Goal: Use online tool/utility: Utilize a website feature to perform a specific function

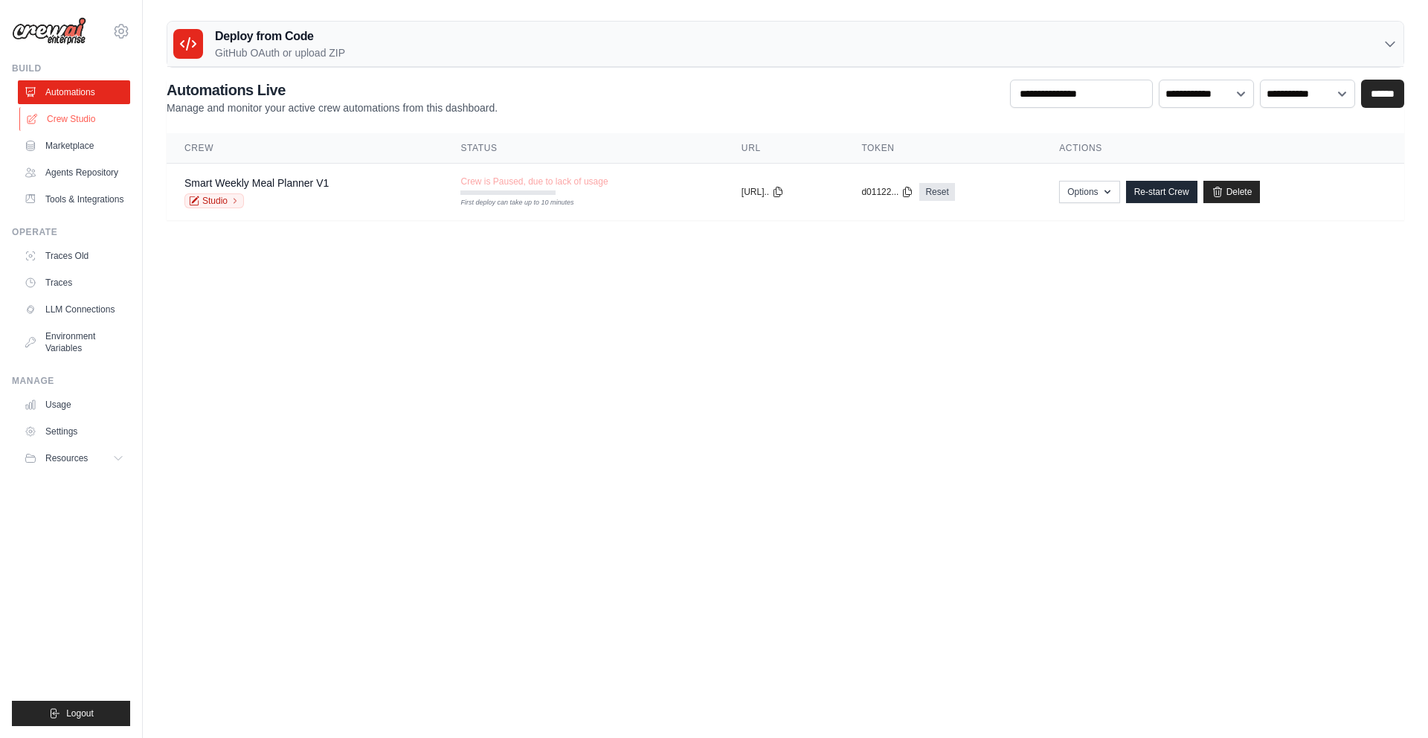
click at [69, 121] on link "Crew Studio" at bounding box center [75, 119] width 112 height 24
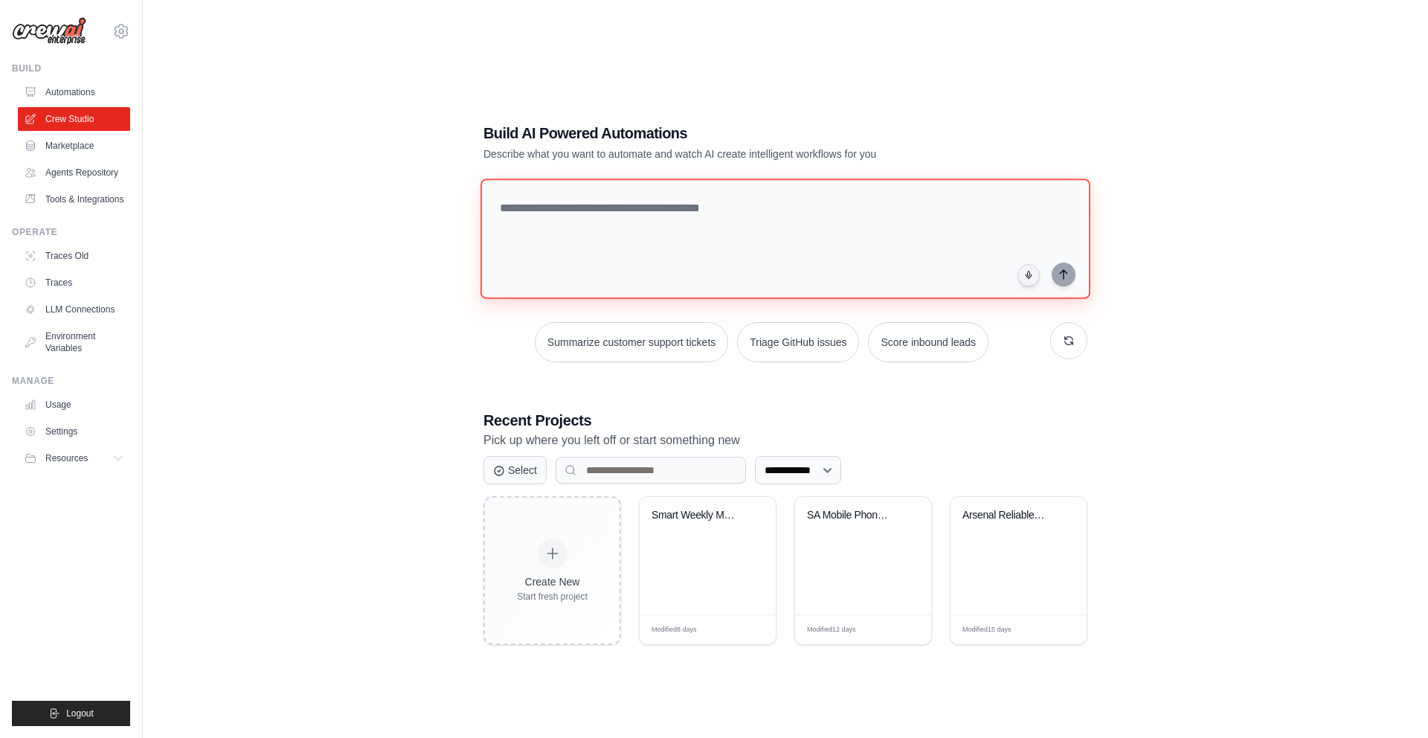
click at [698, 230] on textarea at bounding box center [785, 238] width 610 height 120
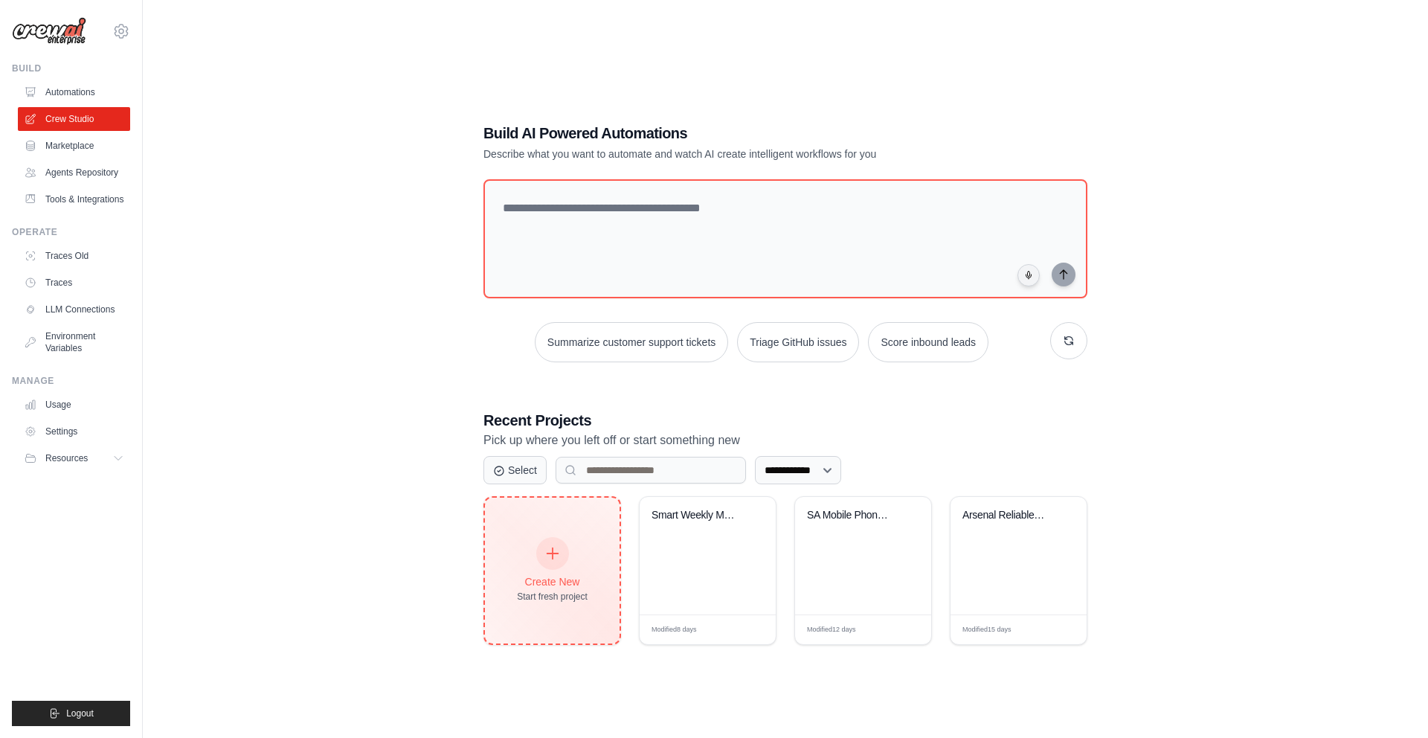
click at [553, 555] on icon at bounding box center [552, 553] width 11 height 11
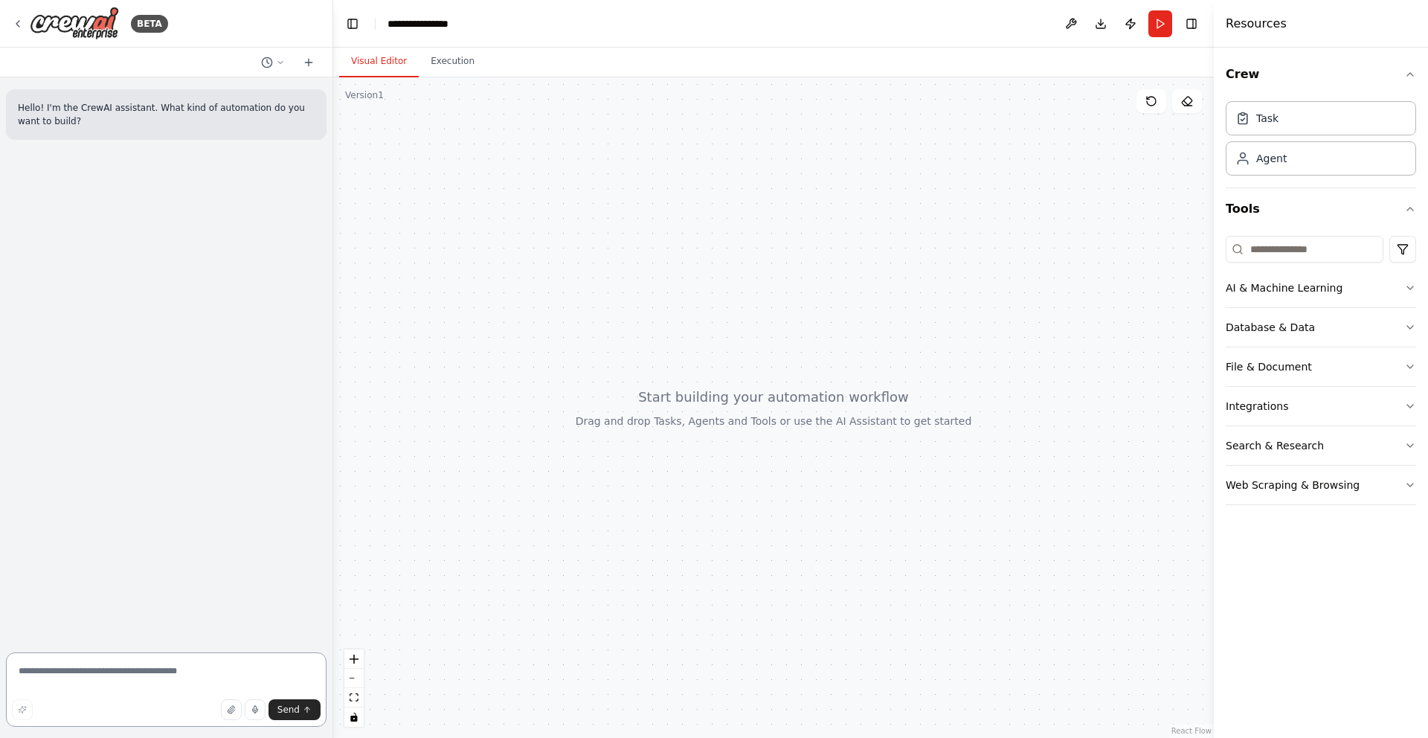
click at [50, 665] on textarea at bounding box center [166, 689] width 321 height 74
click at [124, 677] on textarea at bounding box center [166, 689] width 321 height 74
click at [58, 674] on textarea "**********" at bounding box center [166, 684] width 321 height 83
click at [74, 678] on textarea "**********" at bounding box center [166, 678] width 321 height 95
click at [82, 690] on textarea "**********" at bounding box center [166, 678] width 321 height 95
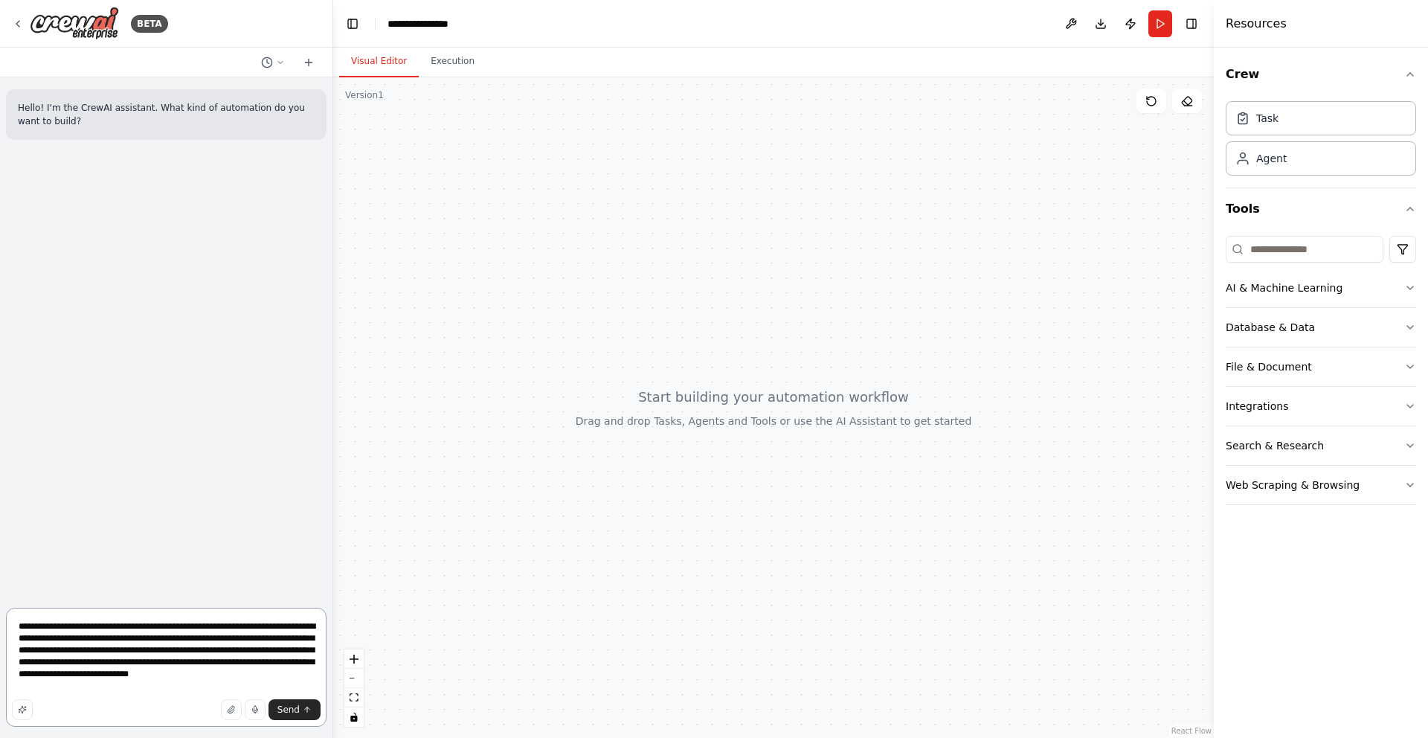
click at [52, 673] on textarea "**********" at bounding box center [166, 667] width 321 height 119
click at [104, 689] on textarea "**********" at bounding box center [166, 667] width 321 height 119
type textarea "**********"
click at [289, 715] on button "Send" at bounding box center [294, 709] width 52 height 21
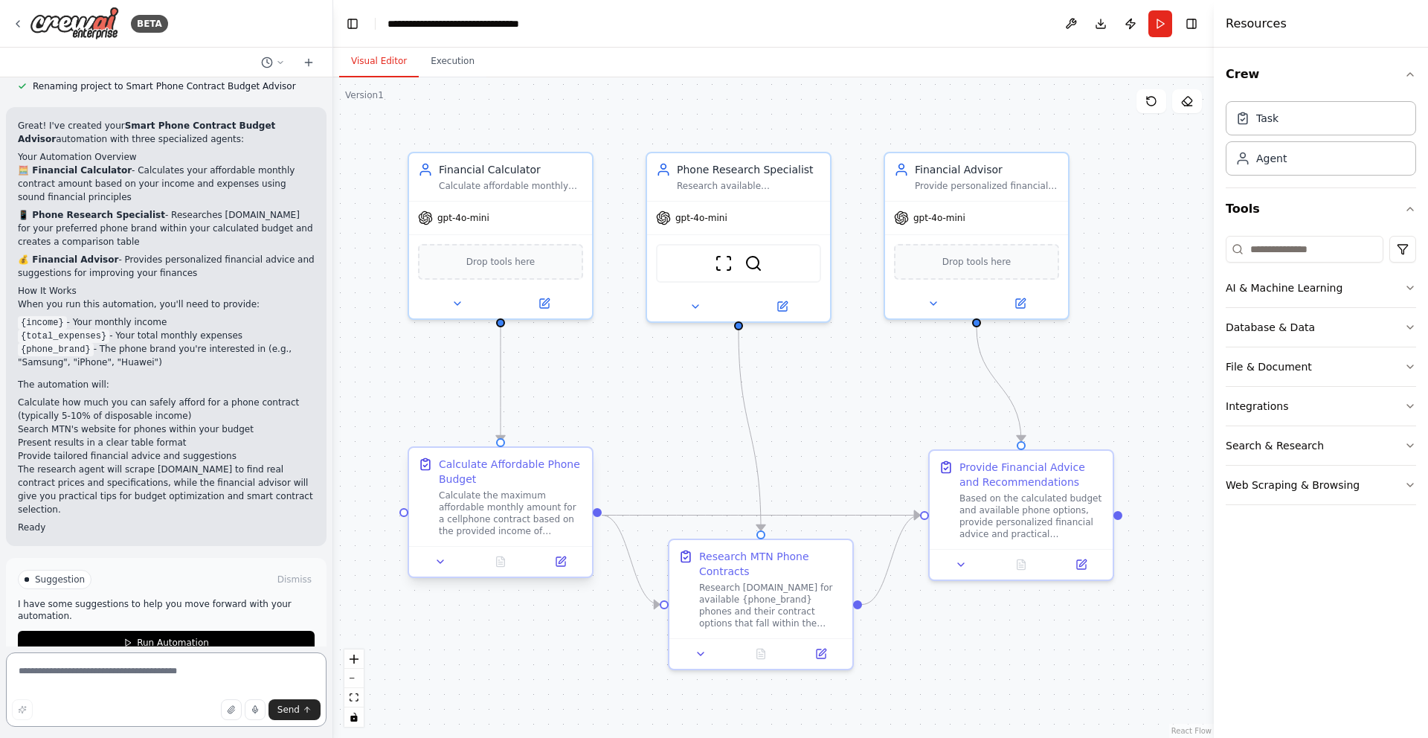
scroll to position [962, 0]
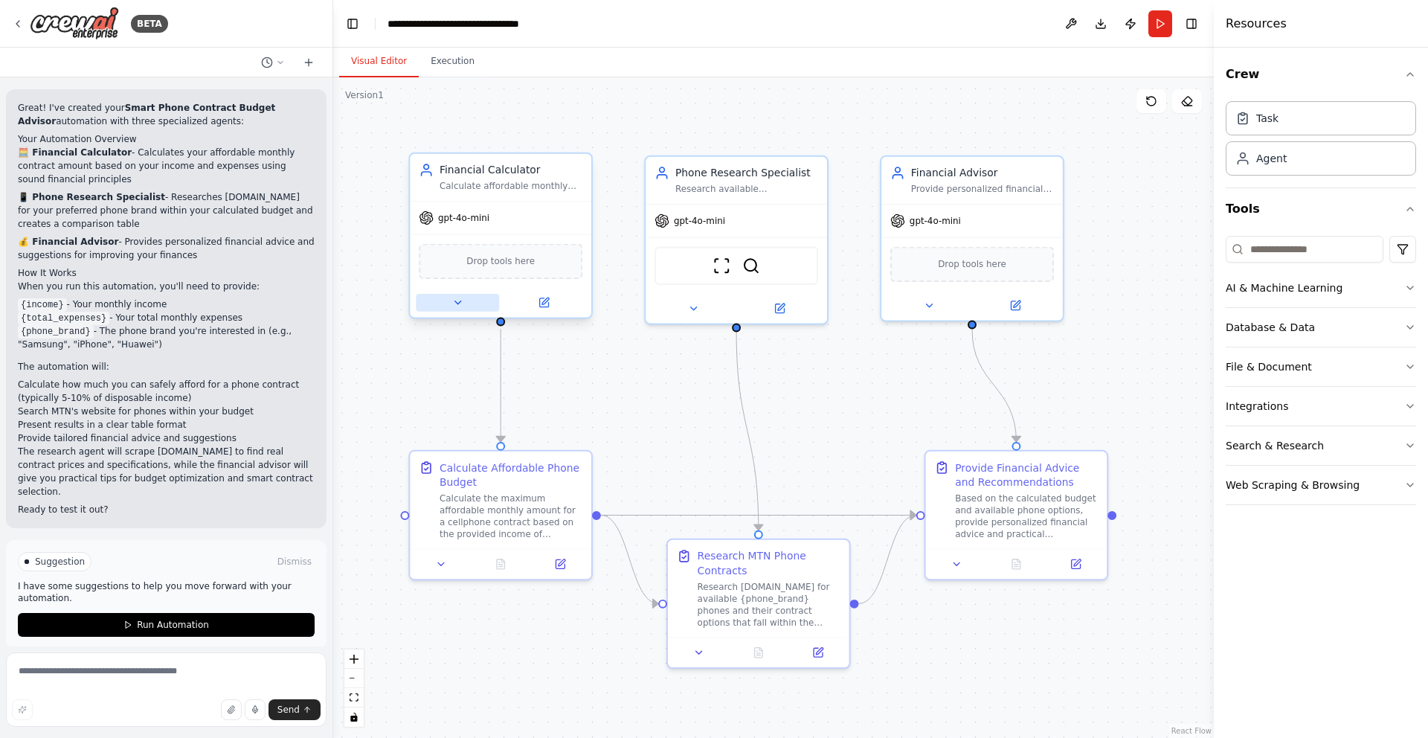
click at [460, 306] on icon at bounding box center [457, 303] width 12 height 12
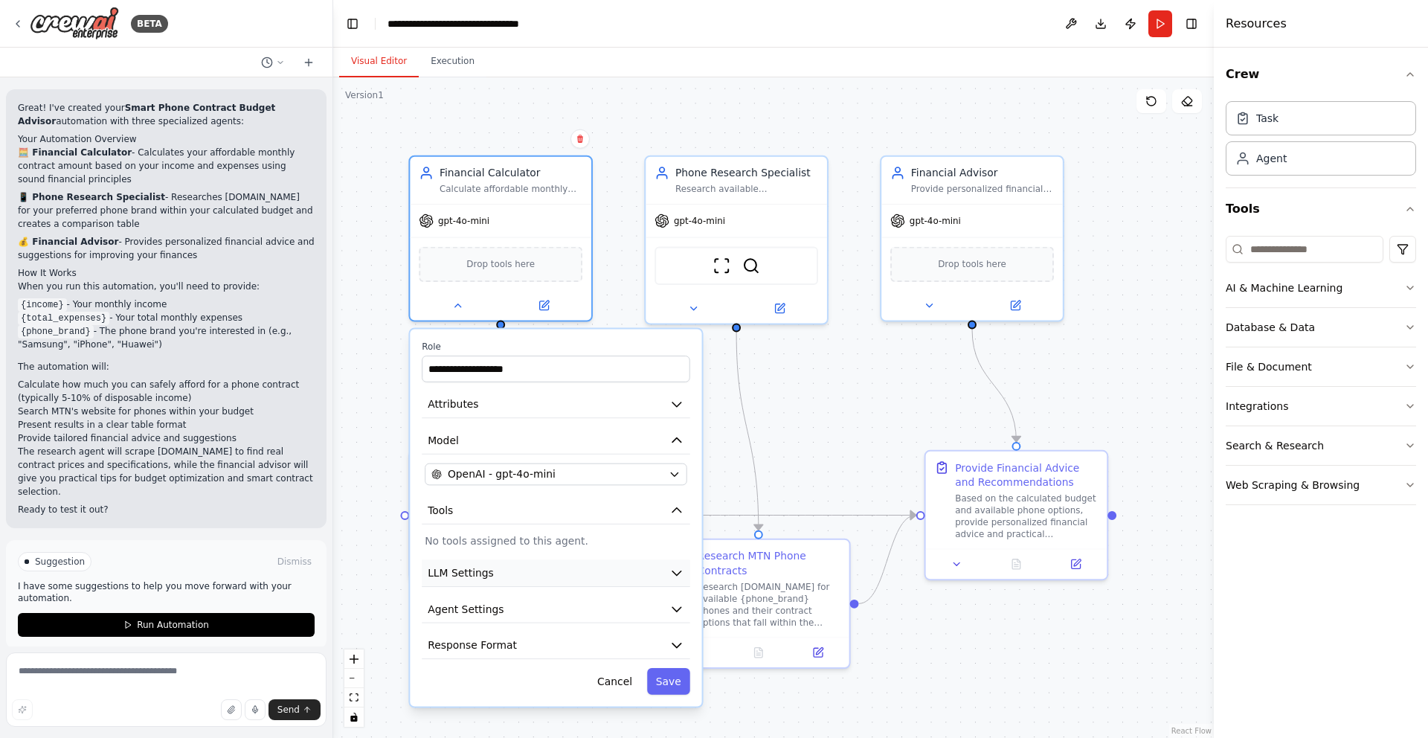
click at [677, 573] on icon "button" at bounding box center [676, 573] width 9 height 4
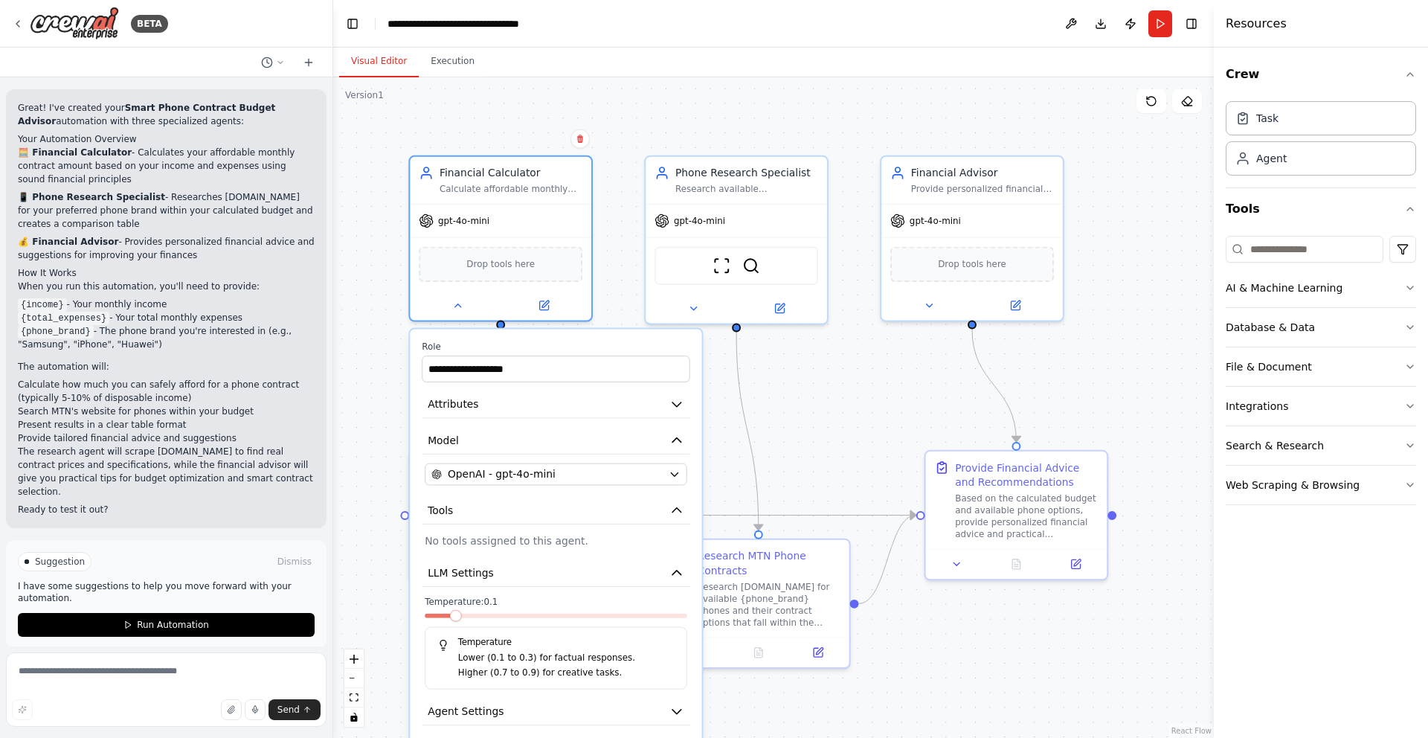
click at [450, 620] on span at bounding box center [456, 616] width 12 height 12
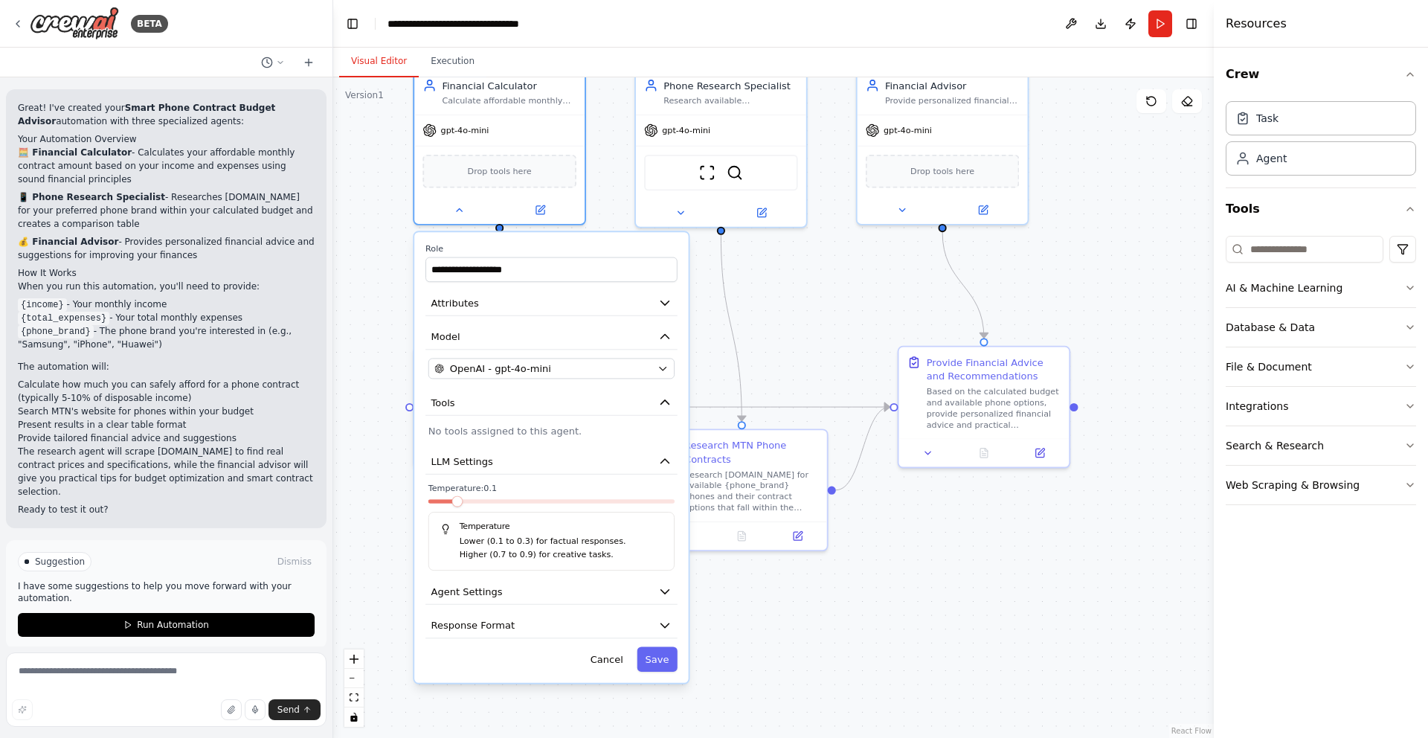
drag, startPoint x: 765, startPoint y: 445, endPoint x: 762, endPoint y: 329, distance: 116.8
click at [762, 329] on div ".deletable-edge-delete-btn { width: 20px; height: 20px; border: 0px solid #ffff…" at bounding box center [773, 407] width 880 height 660
click at [658, 594] on icon "button" at bounding box center [665, 592] width 14 height 14
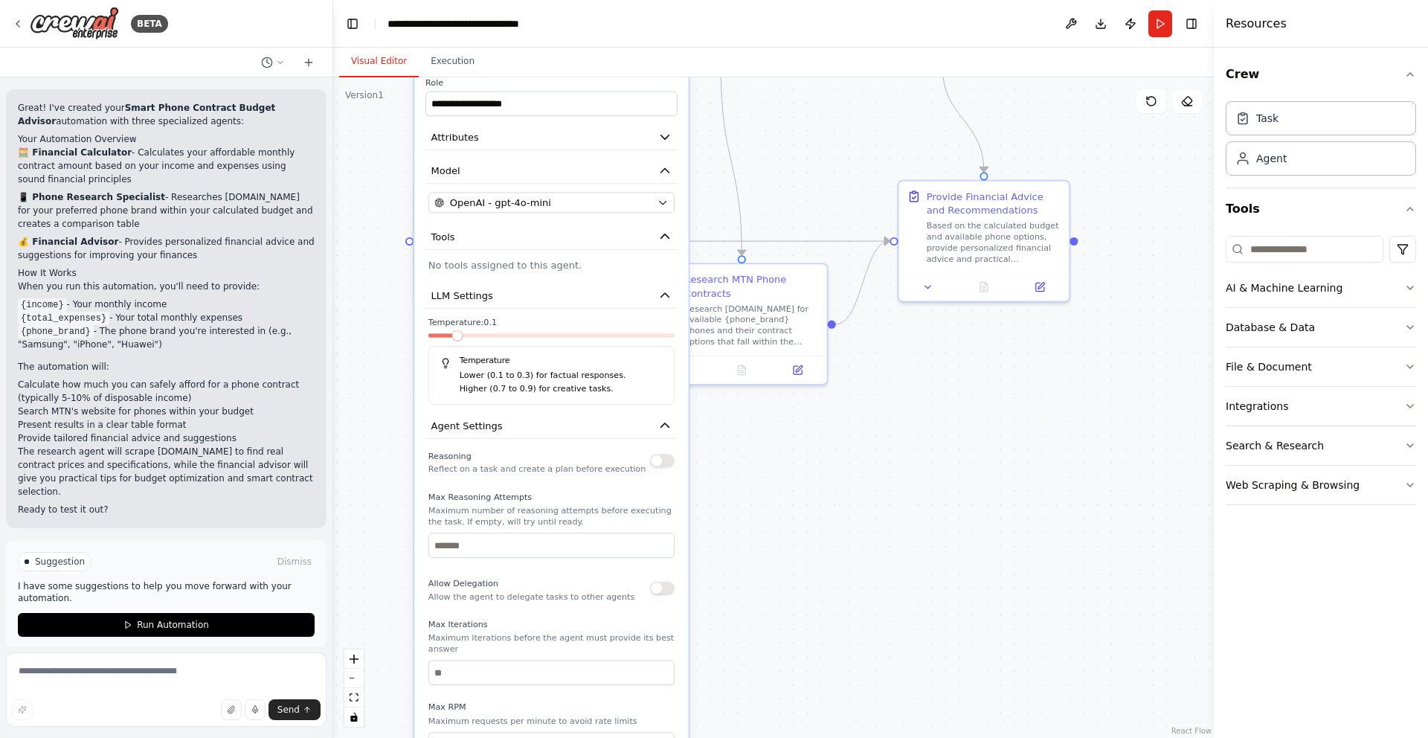
drag, startPoint x: 769, startPoint y: 641, endPoint x: 769, endPoint y: 474, distance: 166.6
click at [769, 474] on div ".deletable-edge-delete-btn { width: 20px; height: 20px; border: 0px solid #ffff…" at bounding box center [773, 407] width 880 height 660
click at [655, 467] on div "Reasoning Reflect on a task and create a plan before execution" at bounding box center [551, 460] width 246 height 28
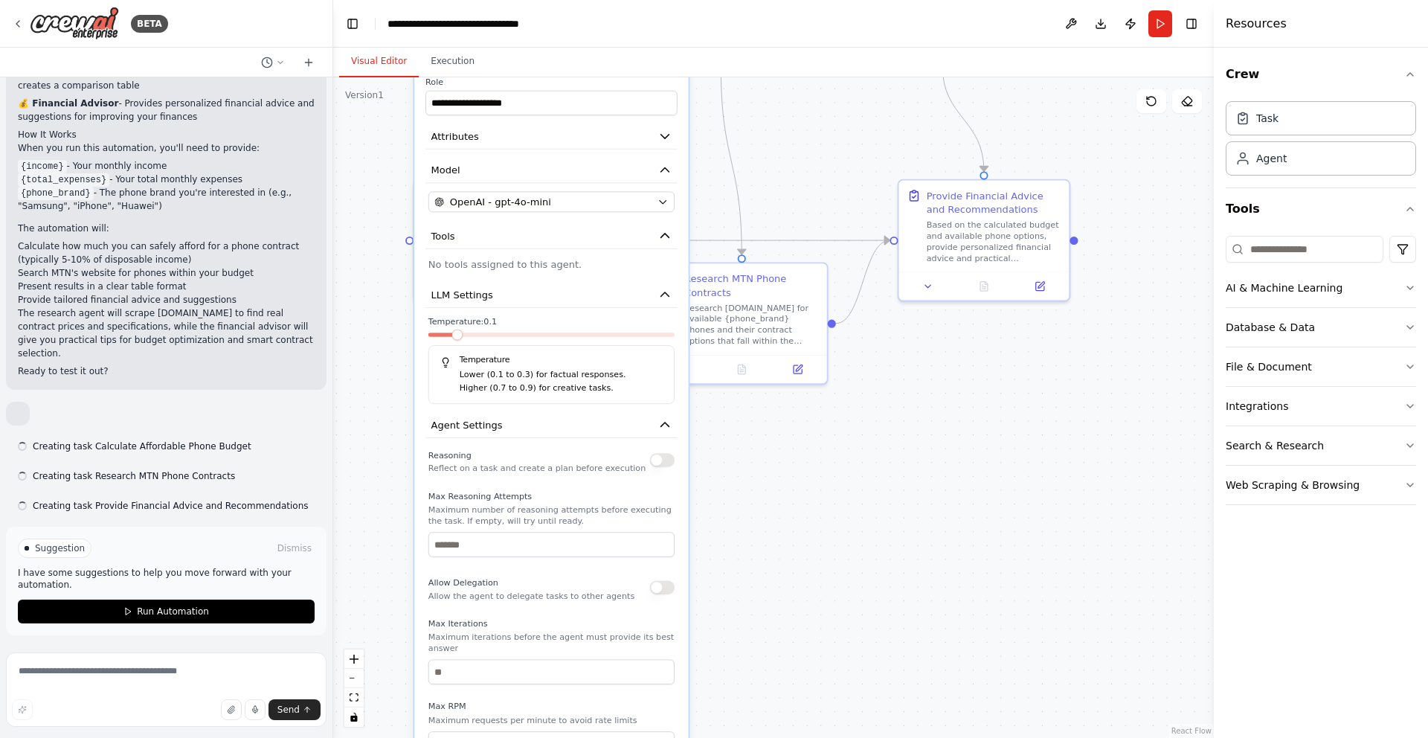
click at [657, 464] on button "button" at bounding box center [662, 460] width 25 height 14
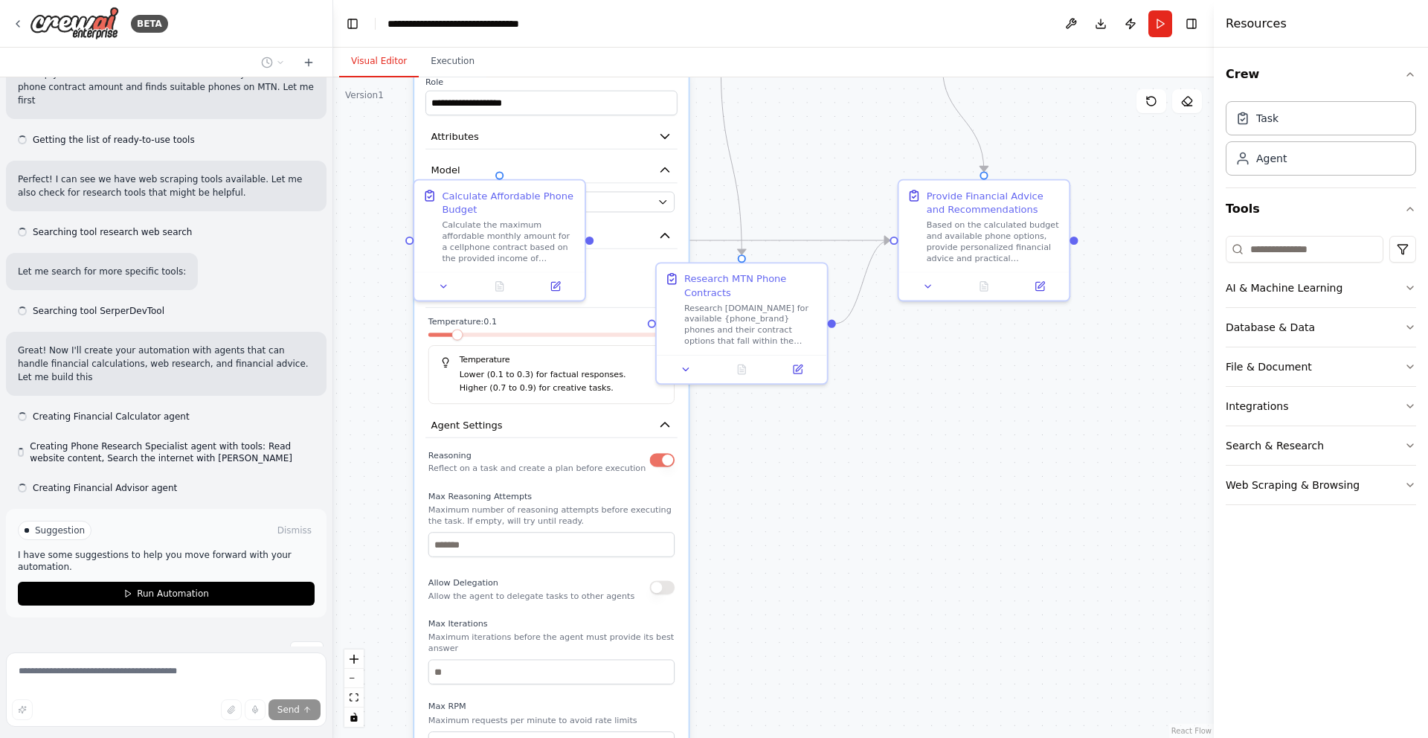
scroll to position [1495, 0]
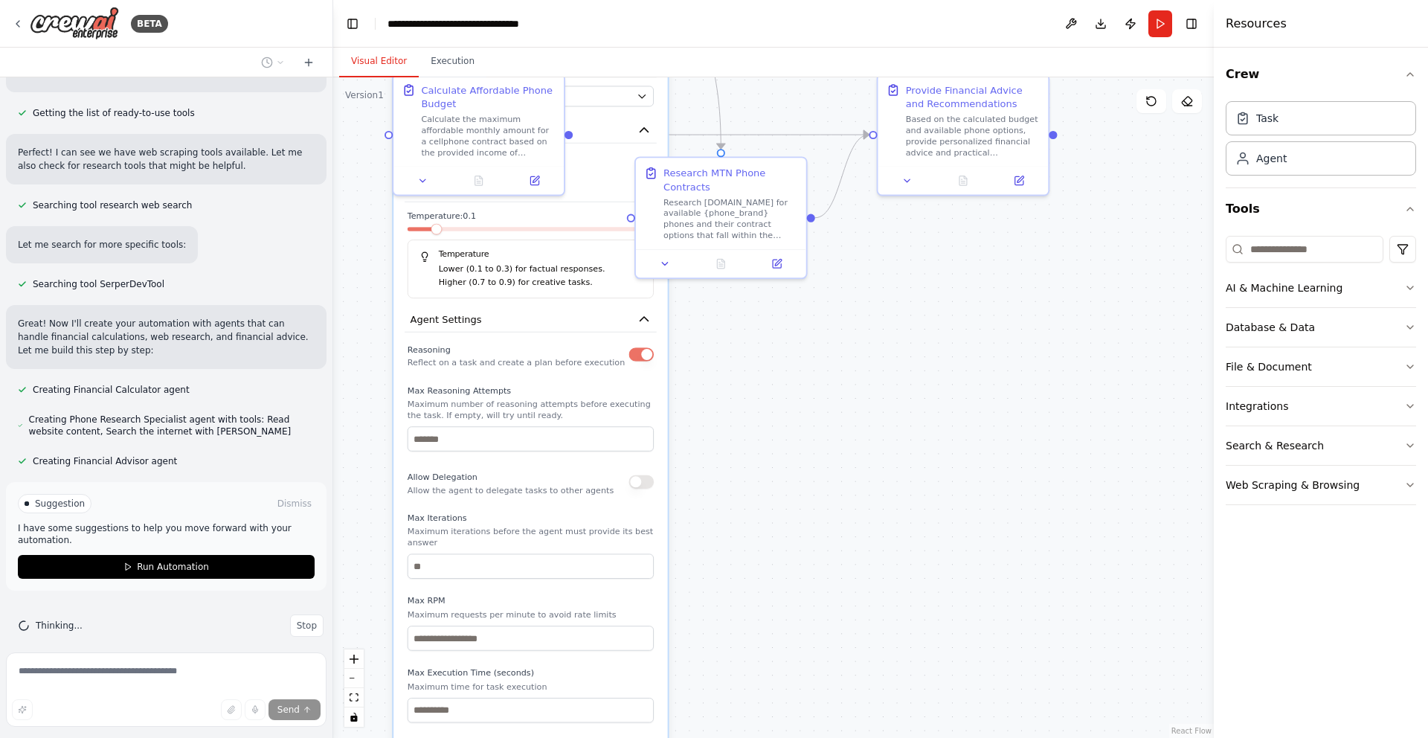
drag, startPoint x: 793, startPoint y: 562, endPoint x: 772, endPoint y: 457, distance: 107.6
click at [772, 457] on div ".deletable-edge-delete-btn { width: 20px; height: 20px; border: 0px solid #ffff…" at bounding box center [773, 407] width 880 height 660
click at [546, 439] on input "number" at bounding box center [531, 438] width 246 height 25
type input "*"
click at [570, 520] on label "Max Iterations" at bounding box center [531, 517] width 246 height 11
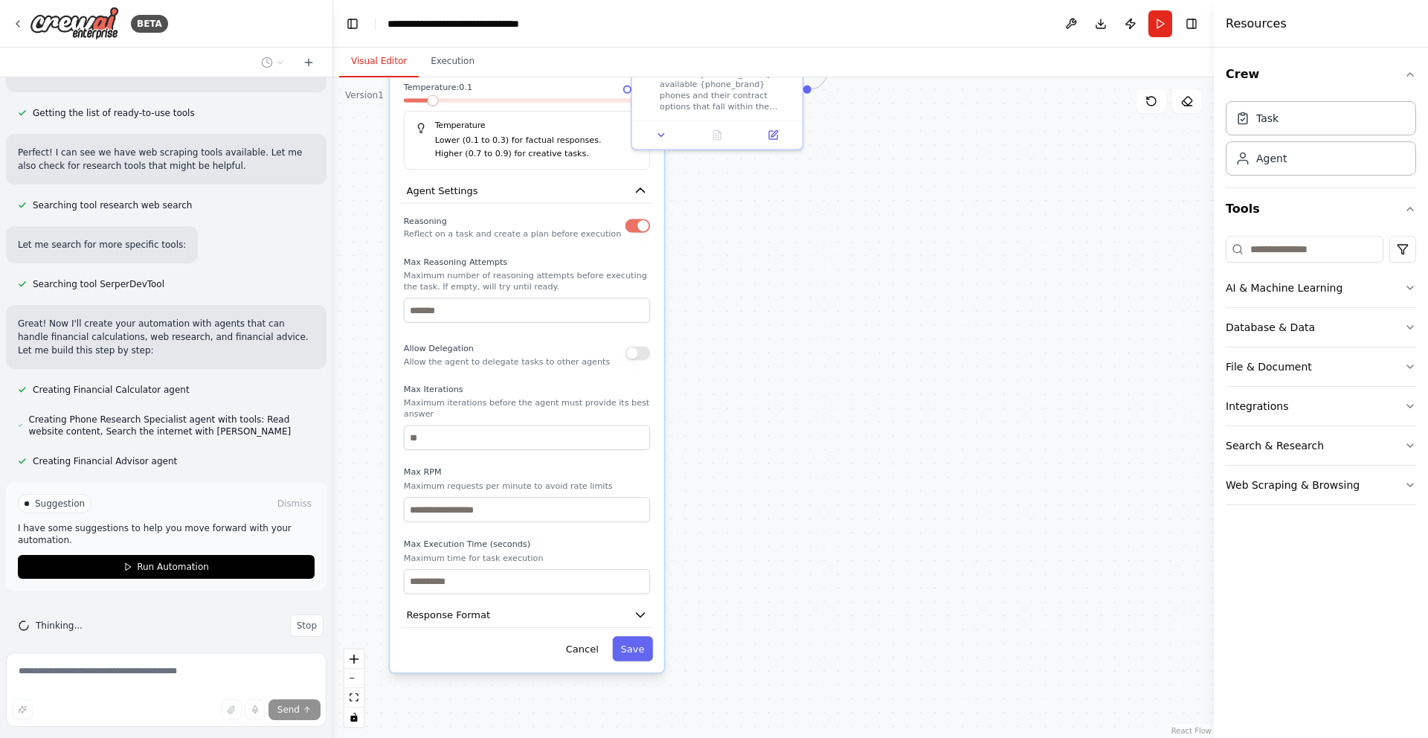
drag, startPoint x: 716, startPoint y: 536, endPoint x: 712, endPoint y: 408, distance: 128.7
click at [712, 408] on div ".deletable-edge-delete-btn { width: 20px; height: 20px; border: 0px solid #ffff…" at bounding box center [773, 407] width 880 height 660
click at [643, 611] on icon "button" at bounding box center [641, 615] width 14 height 14
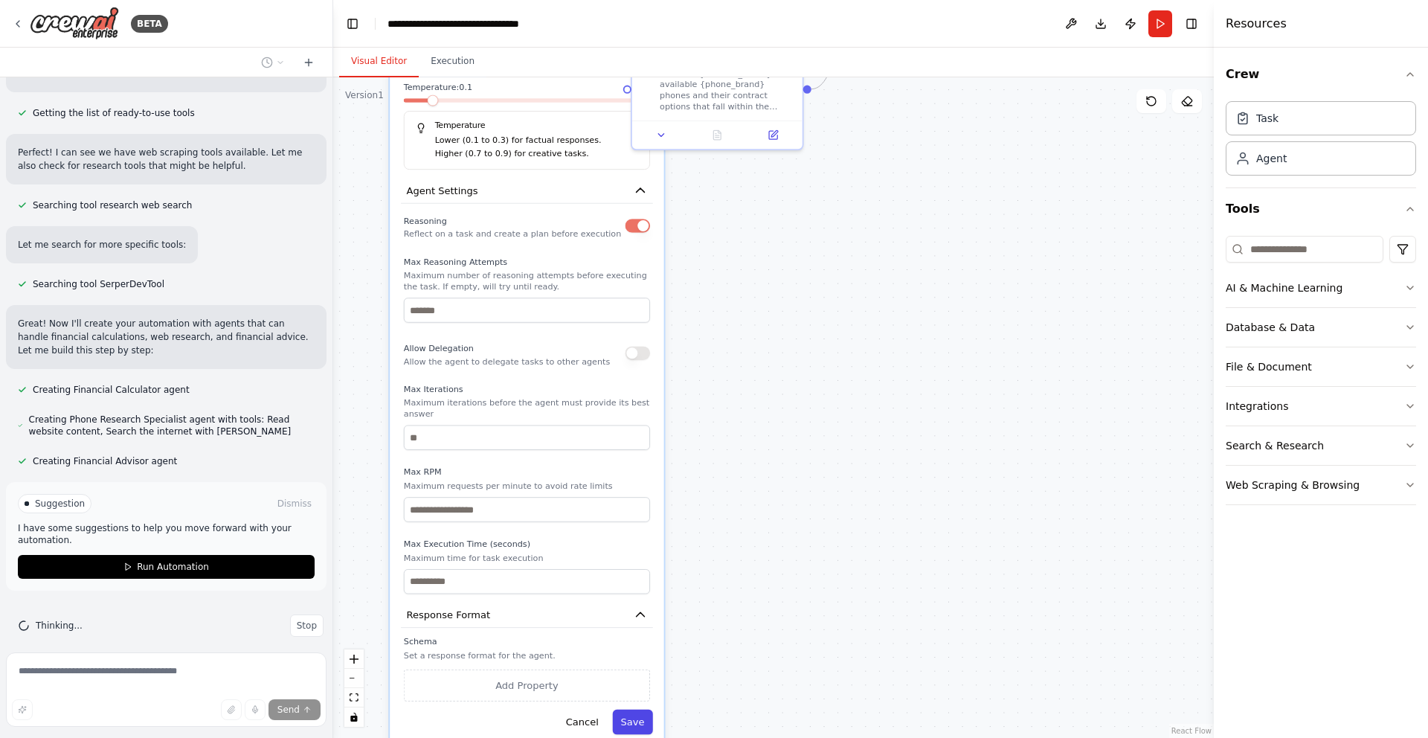
click at [635, 718] on button "Save" at bounding box center [632, 721] width 40 height 25
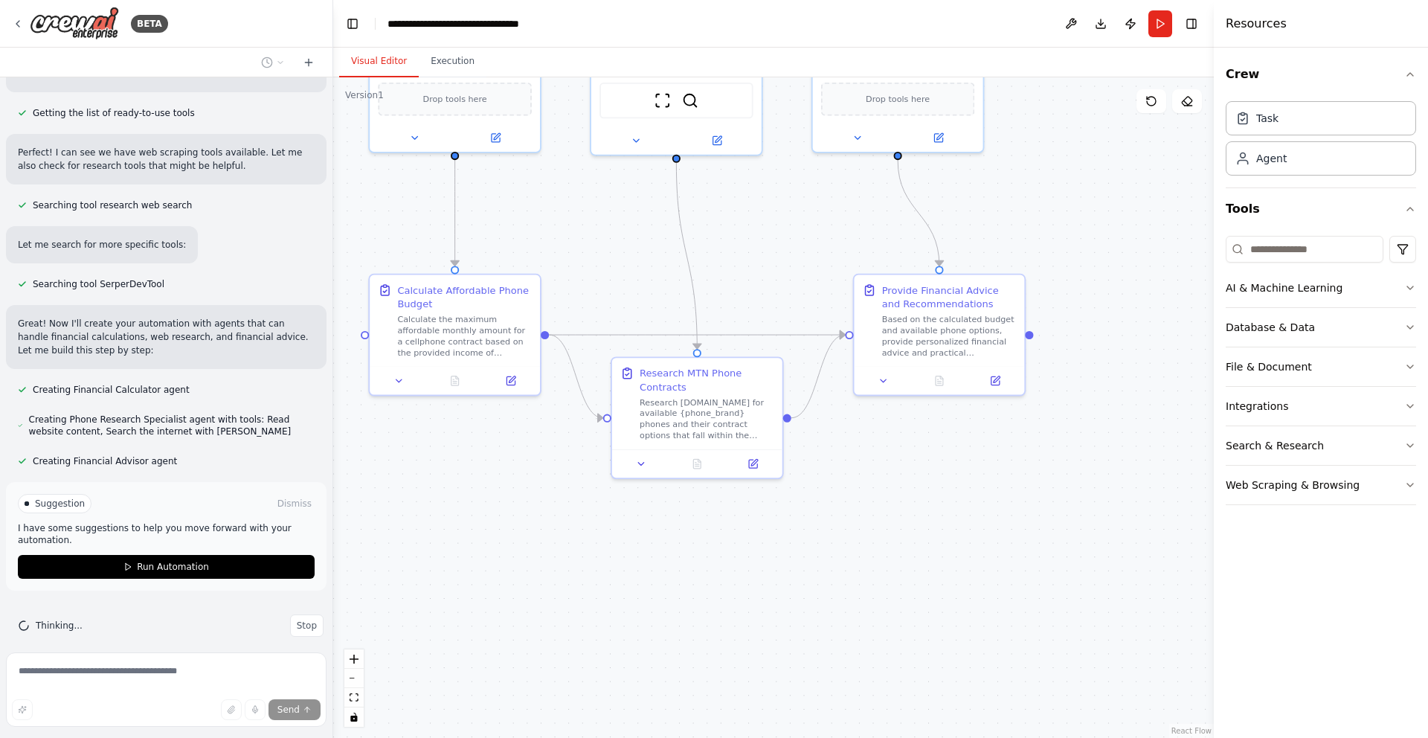
drag, startPoint x: 676, startPoint y: 408, endPoint x: 654, endPoint y: 737, distance: 329.4
click at [654, 737] on div ".deletable-edge-delete-btn { width: 20px; height: 20px; border: 0px solid #ffff…" at bounding box center [773, 407] width 880 height 660
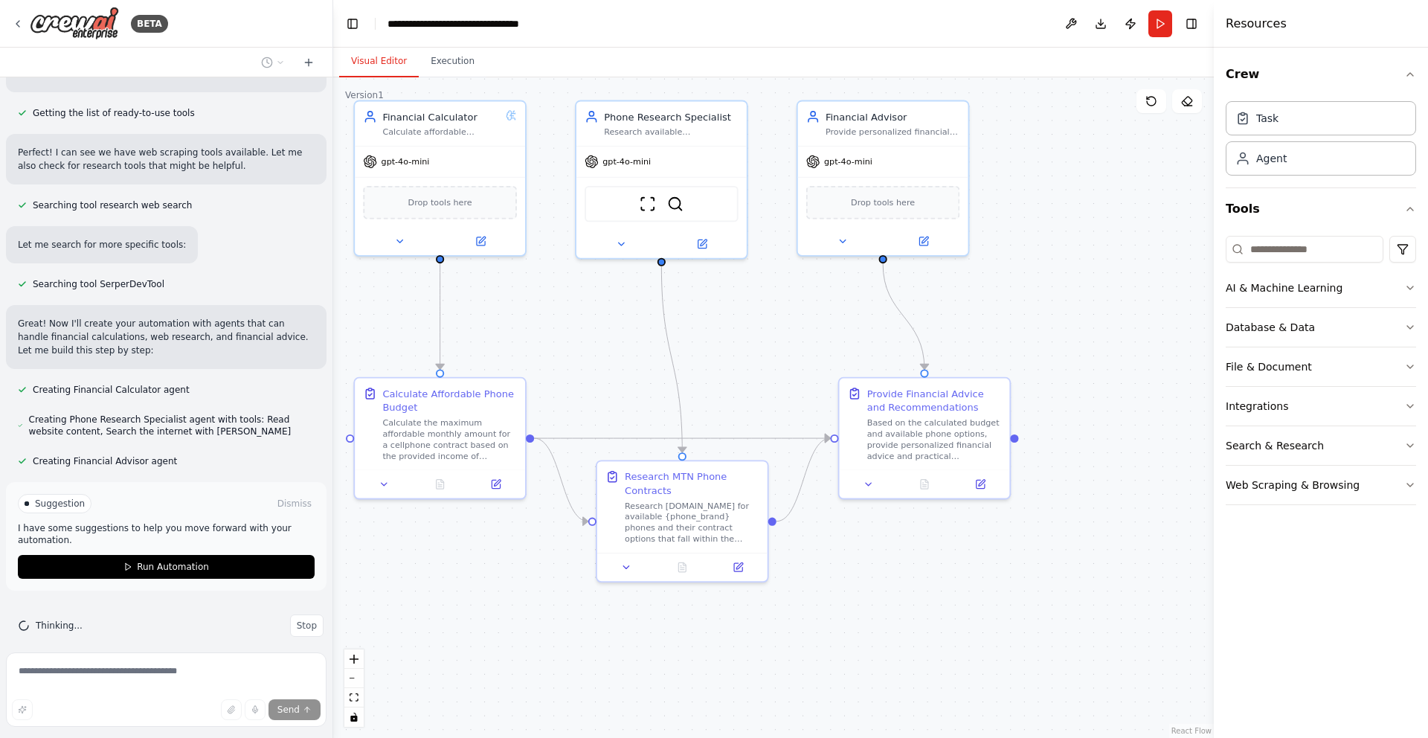
drag, startPoint x: 727, startPoint y: 250, endPoint x: 712, endPoint y: 365, distance: 116.2
click at [712, 365] on div ".deletable-edge-delete-btn { width: 20px; height: 20px; border: 0px solid #ffff…" at bounding box center [773, 407] width 880 height 660
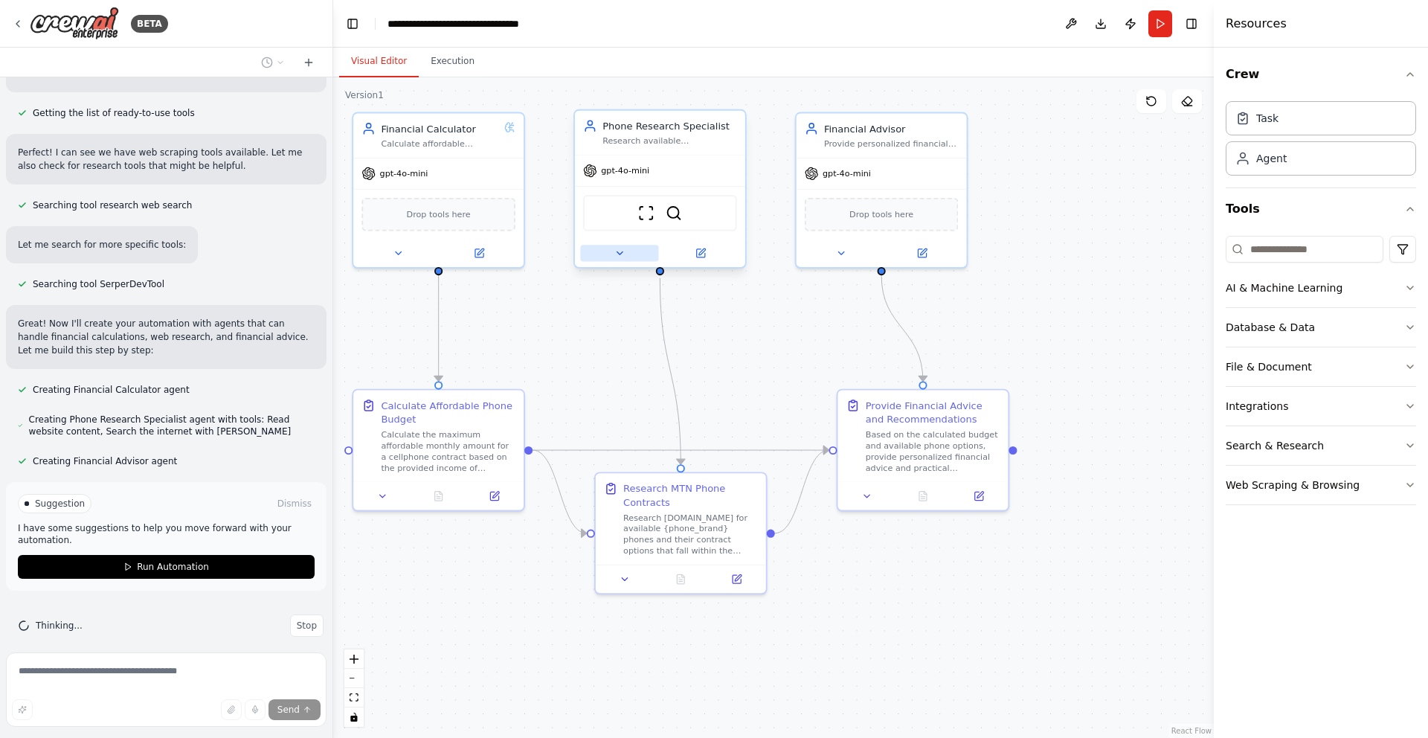
click at [622, 255] on icon at bounding box center [619, 253] width 11 height 11
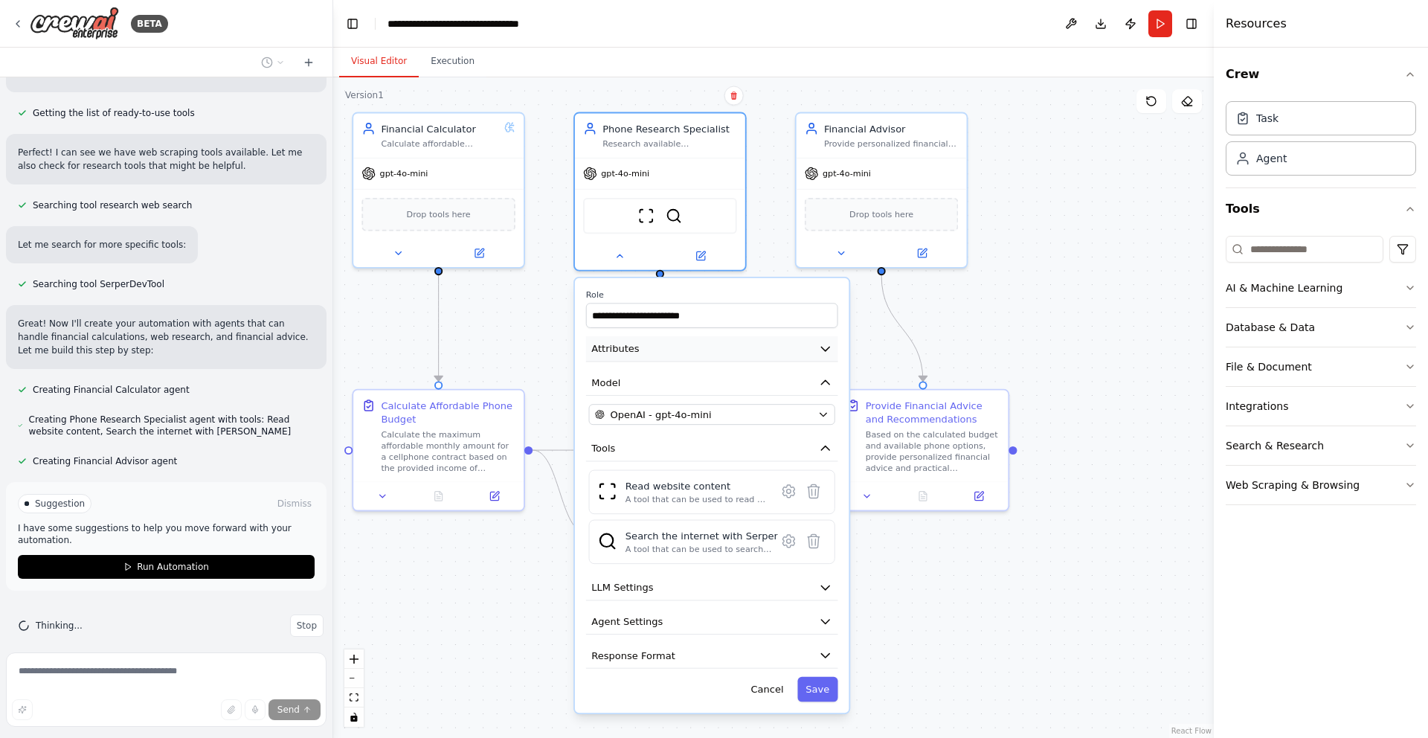
click at [828, 346] on icon "button" at bounding box center [825, 348] width 14 height 14
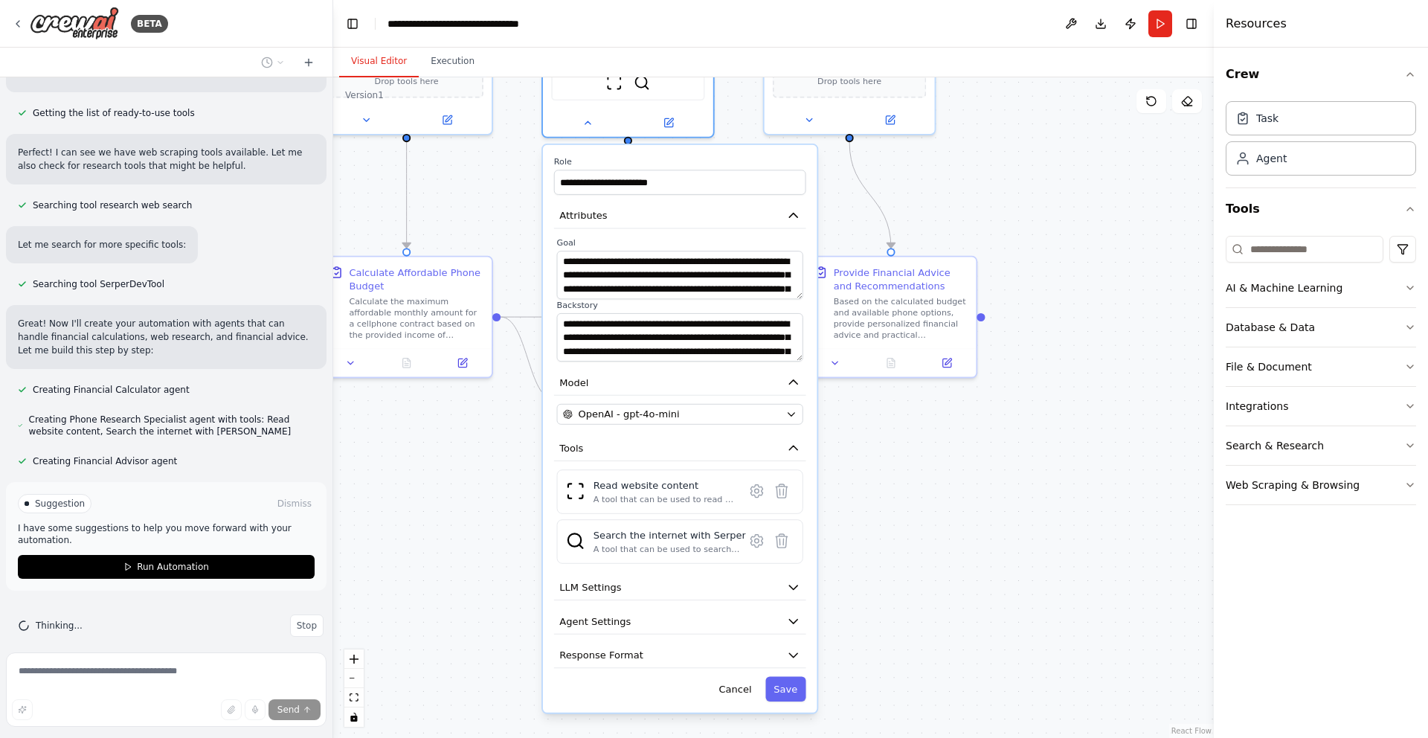
drag, startPoint x: 913, startPoint y: 589, endPoint x: 880, endPoint y: 449, distance: 143.6
click at [880, 449] on div ".deletable-edge-delete-btn { width: 20px; height: 20px; border: 0px solid #ffff…" at bounding box center [773, 407] width 880 height 660
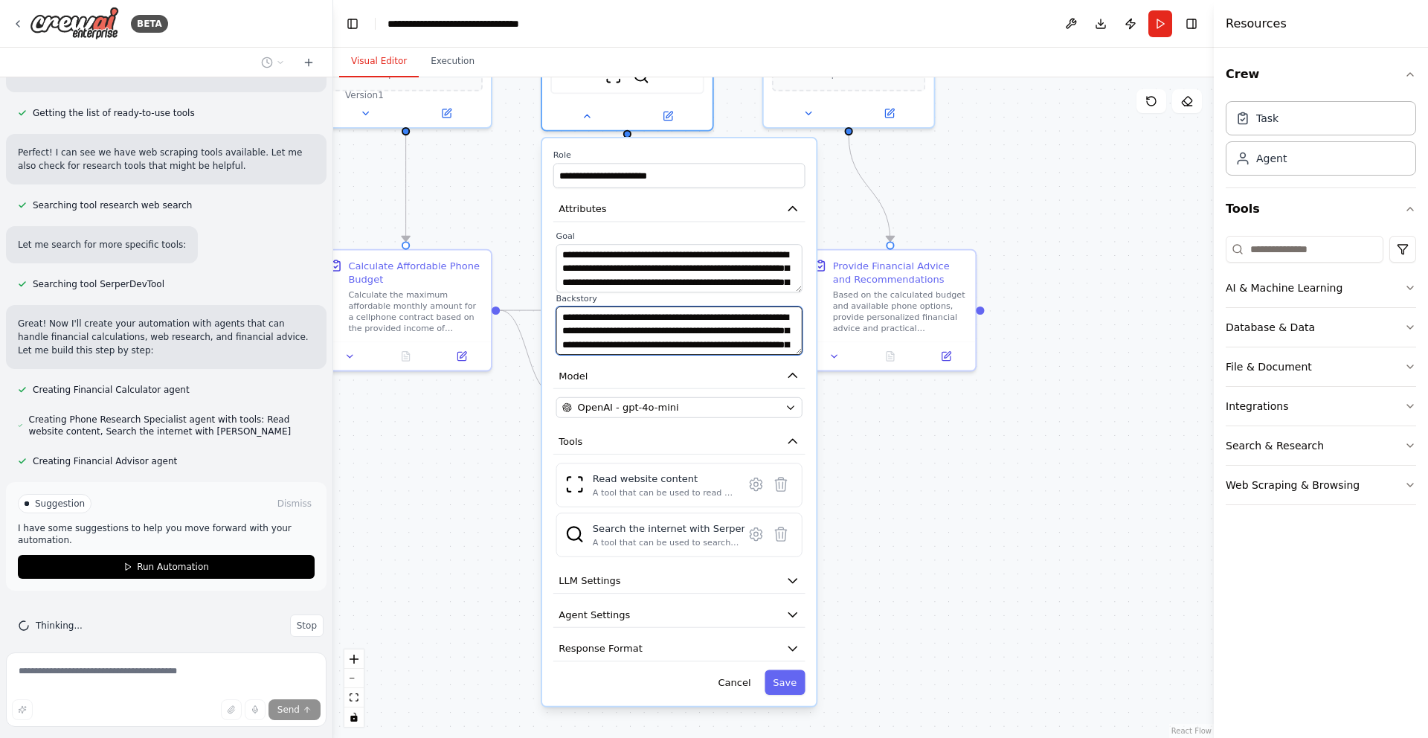
click at [768, 345] on textarea "**********" at bounding box center [679, 330] width 246 height 48
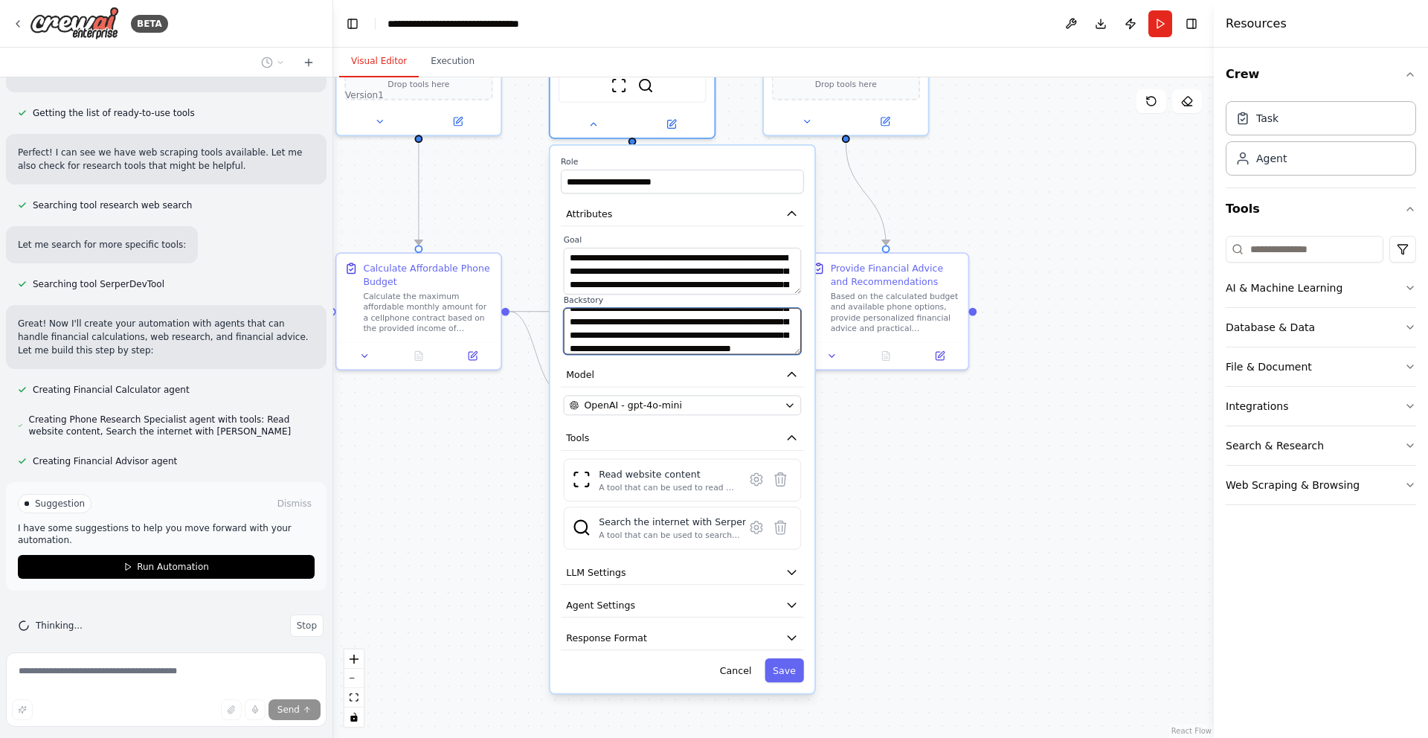
scroll to position [74, 0]
click at [785, 576] on icon "button" at bounding box center [791, 571] width 13 height 13
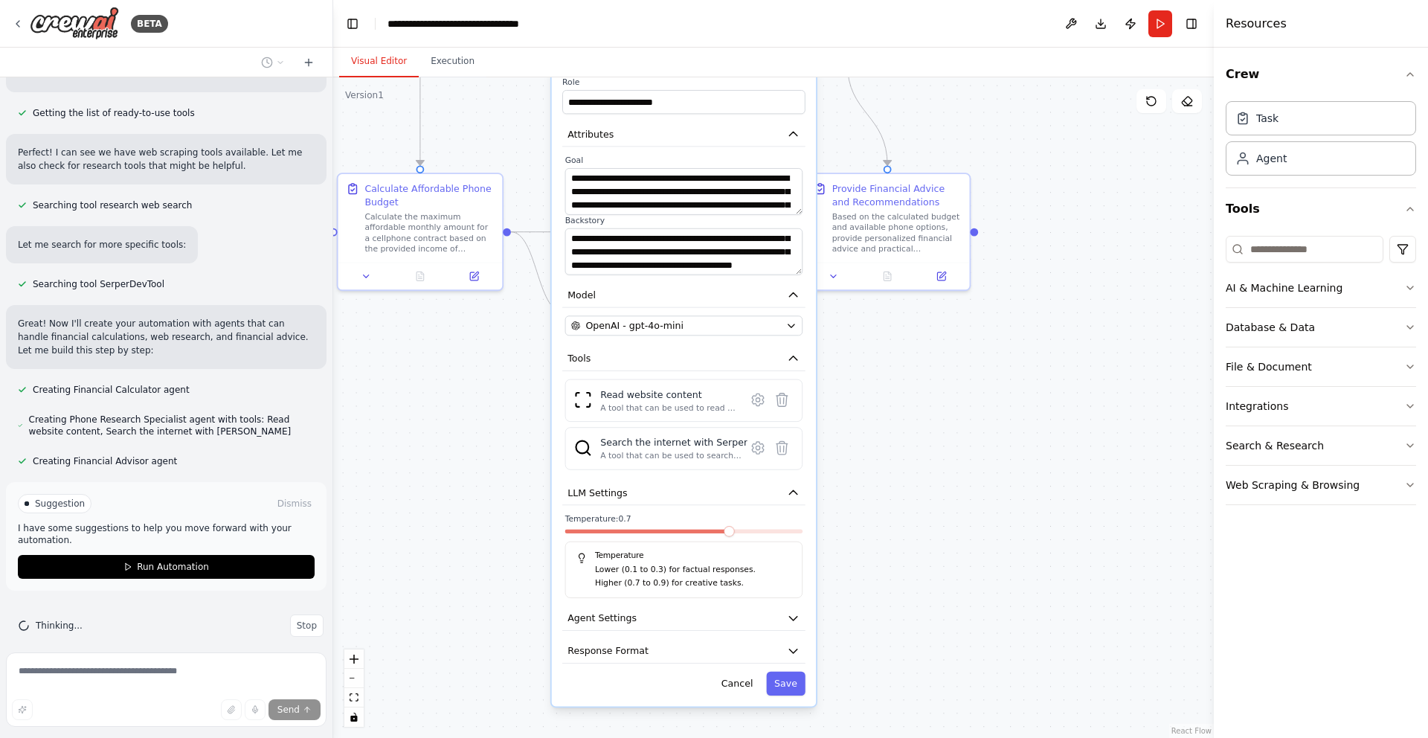
drag, startPoint x: 880, startPoint y: 588, endPoint x: 880, endPoint y: 498, distance: 90.0
click at [880, 498] on div ".deletable-edge-delete-btn { width: 20px; height: 20px; border: 0px solid #ffff…" at bounding box center [773, 407] width 880 height 660
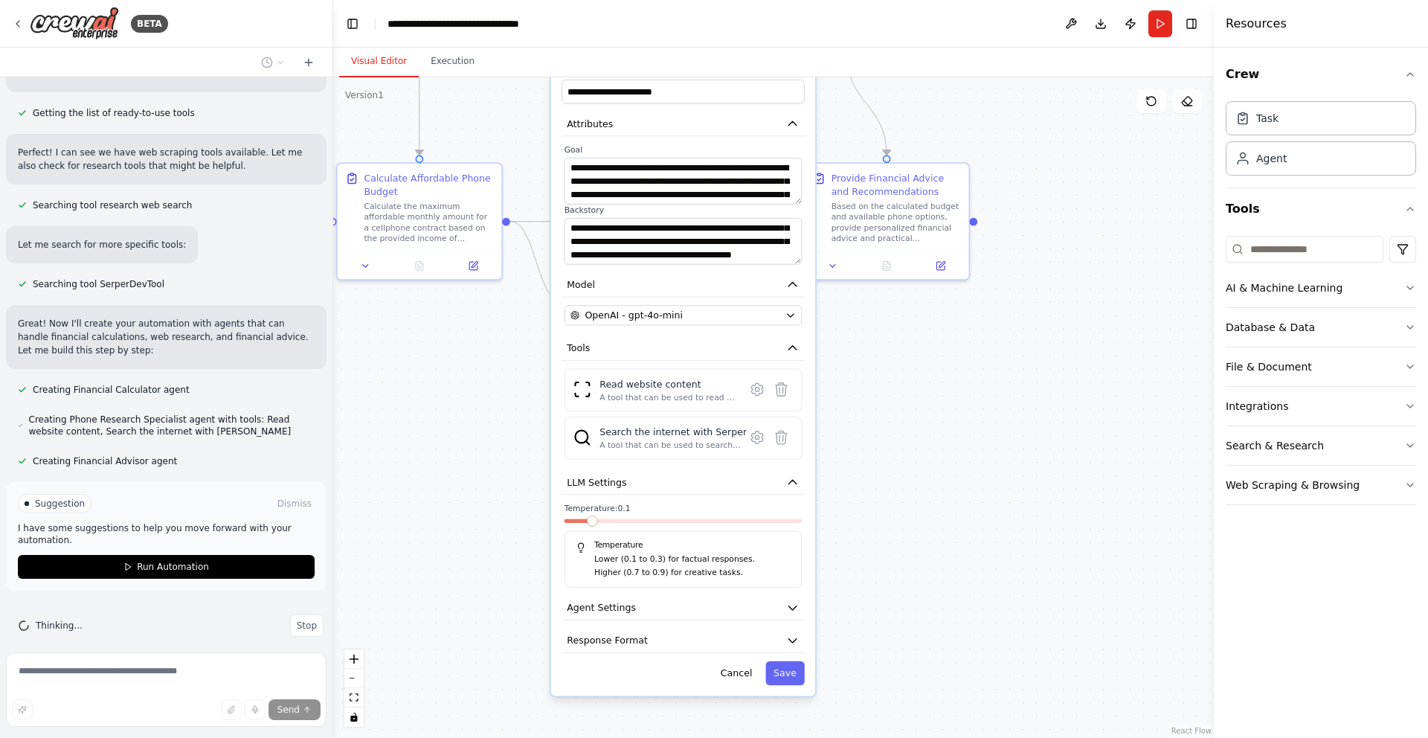
click at [590, 526] on span at bounding box center [592, 520] width 10 height 10
click at [786, 609] on icon "button" at bounding box center [792, 607] width 13 height 13
click at [788, 639] on button "button" at bounding box center [790, 641] width 24 height 13
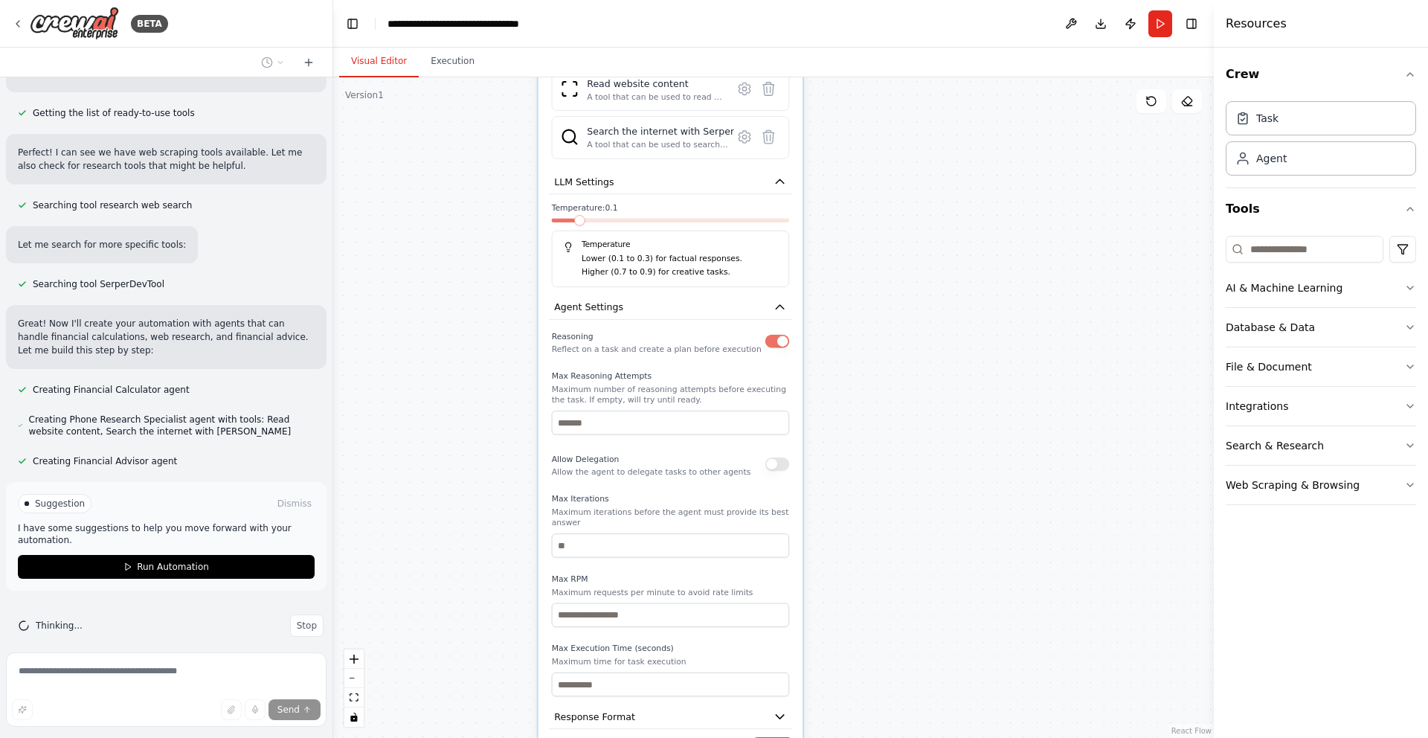
drag, startPoint x: 915, startPoint y: 631, endPoint x: 902, endPoint y: 330, distance: 300.7
click at [902, 330] on div ".deletable-edge-delete-btn { width: 20px; height: 20px; border: 0px solid #ffff…" at bounding box center [773, 407] width 880 height 660
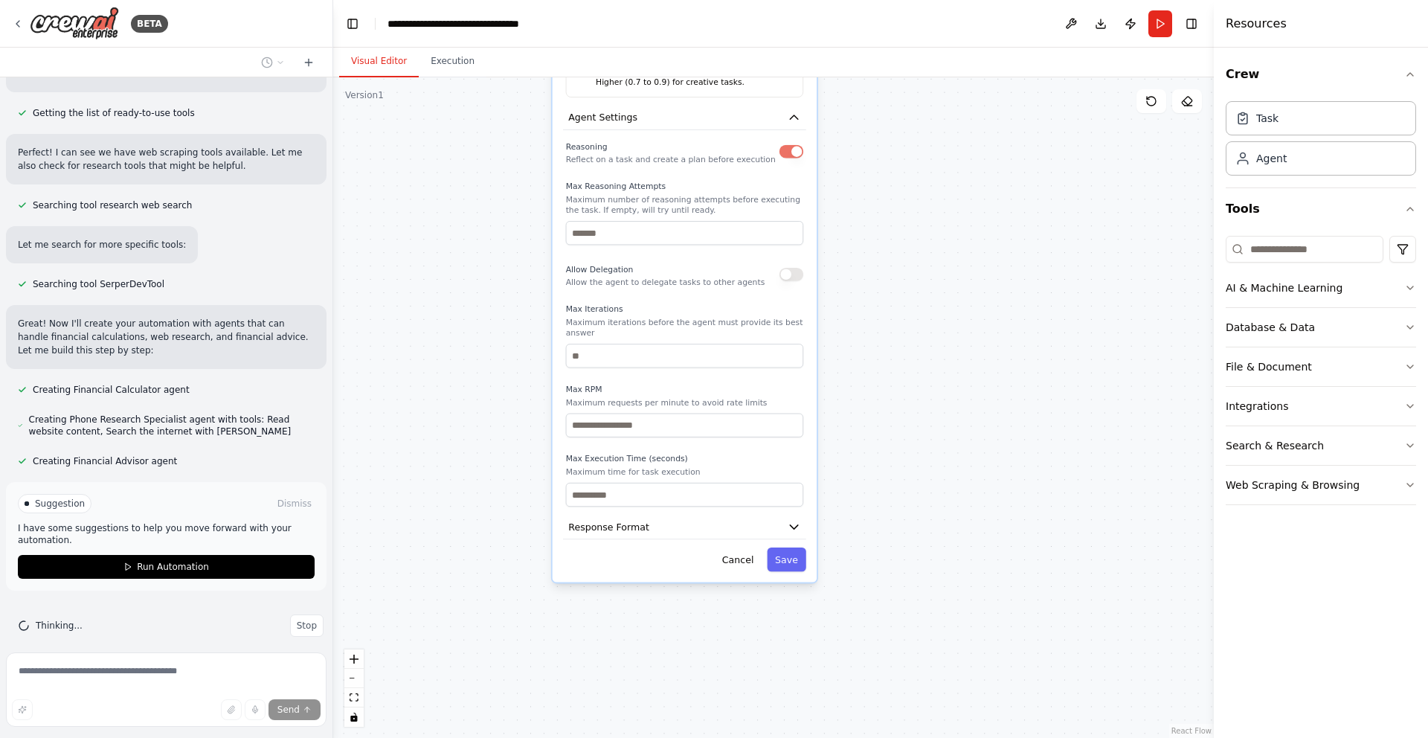
drag, startPoint x: 890, startPoint y: 565, endPoint x: 904, endPoint y: 376, distance: 190.2
click at [904, 376] on div ".deletable-edge-delete-btn { width: 20px; height: 20px; border: 0px solid #ffff…" at bounding box center [773, 407] width 880 height 660
click at [788, 563] on button "Save" at bounding box center [786, 559] width 39 height 24
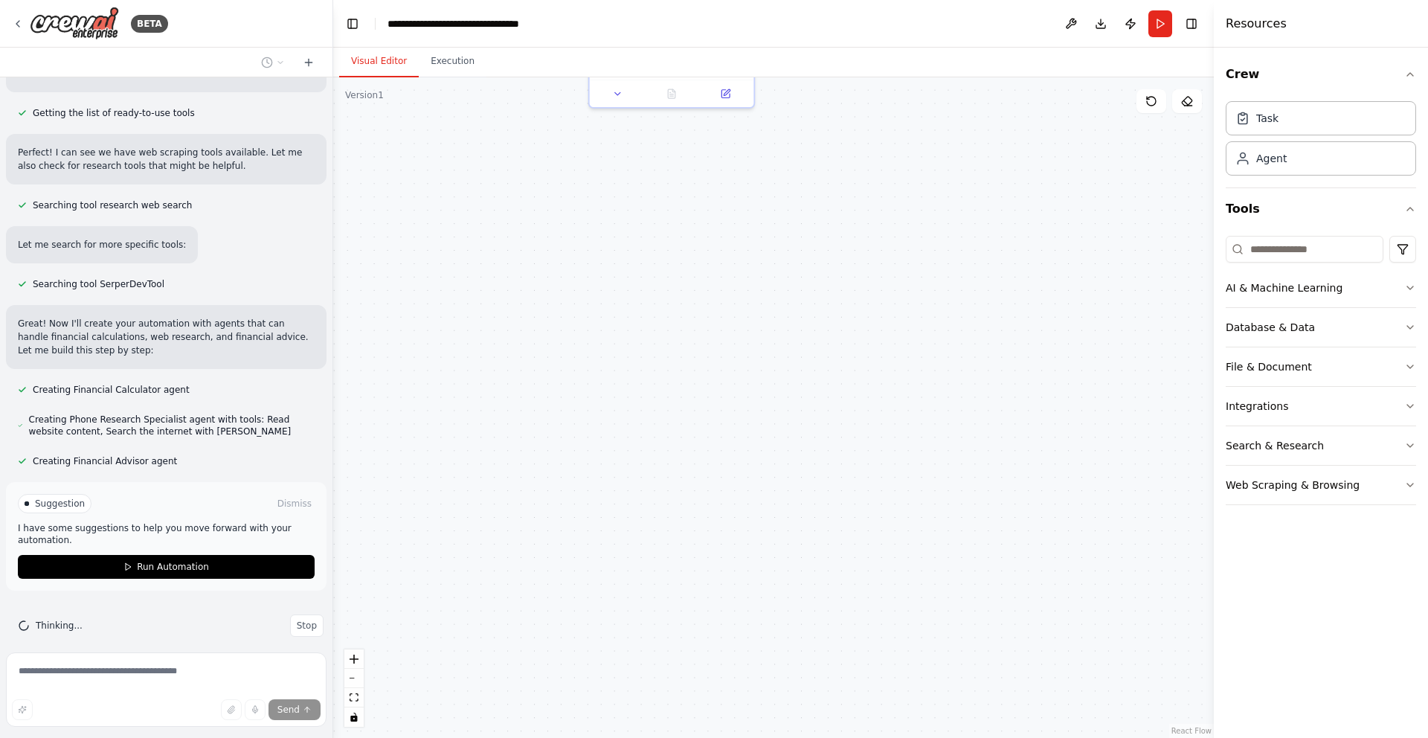
drag, startPoint x: 909, startPoint y: 327, endPoint x: 925, endPoint y: 550, distance: 223.6
click at [925, 550] on div ".deletable-edge-delete-btn { width: 20px; height: 20px; border: 0px solid #ffff…" at bounding box center [773, 407] width 880 height 660
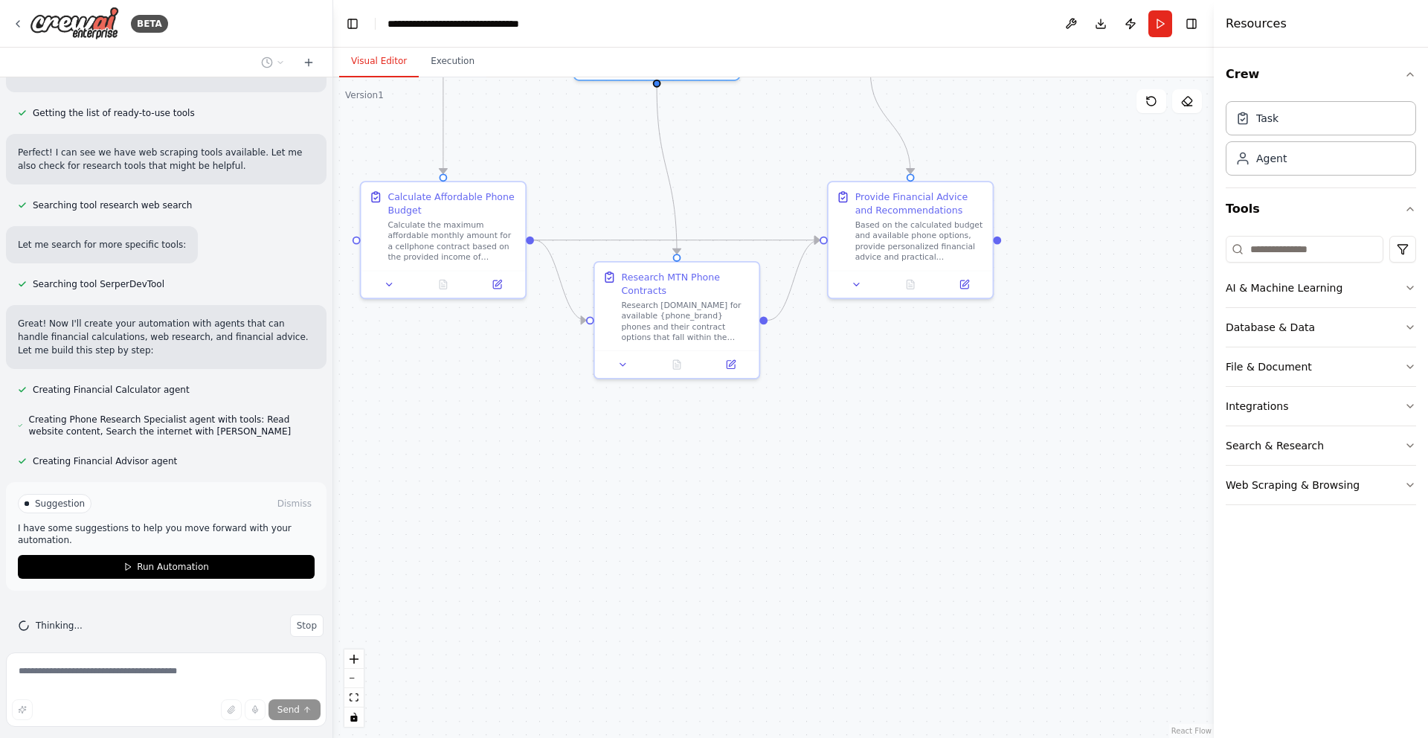
drag, startPoint x: 908, startPoint y: 181, endPoint x: 915, endPoint y: 467, distance: 285.6
click at [915, 467] on div ".deletable-edge-delete-btn { width: 20px; height: 20px; border: 0px solid #ffff…" at bounding box center [773, 407] width 880 height 660
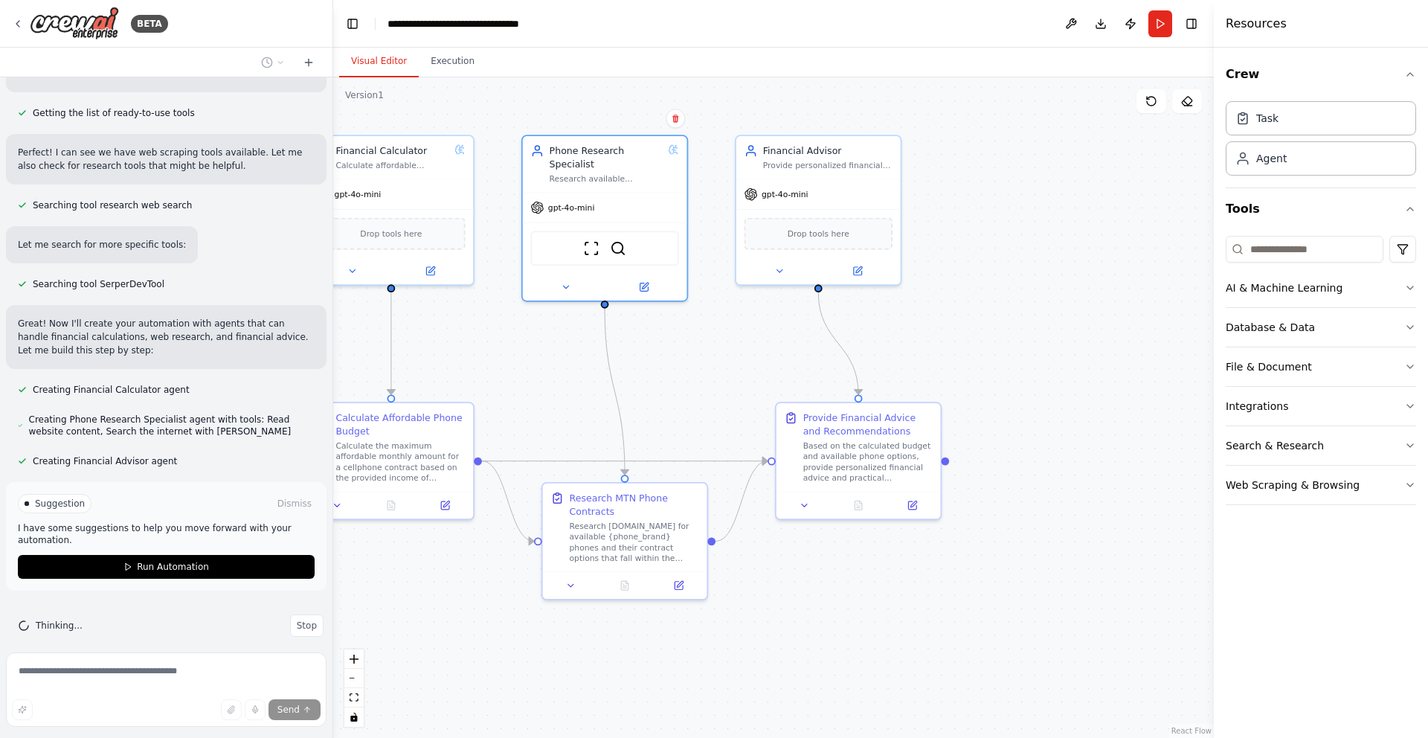
drag, startPoint x: 895, startPoint y: 379, endPoint x: 833, endPoint y: 621, distance: 250.2
click at [833, 621] on div ".deletable-edge-delete-btn { width: 20px; height: 20px; border: 0px solid #ffff…" at bounding box center [773, 407] width 880 height 660
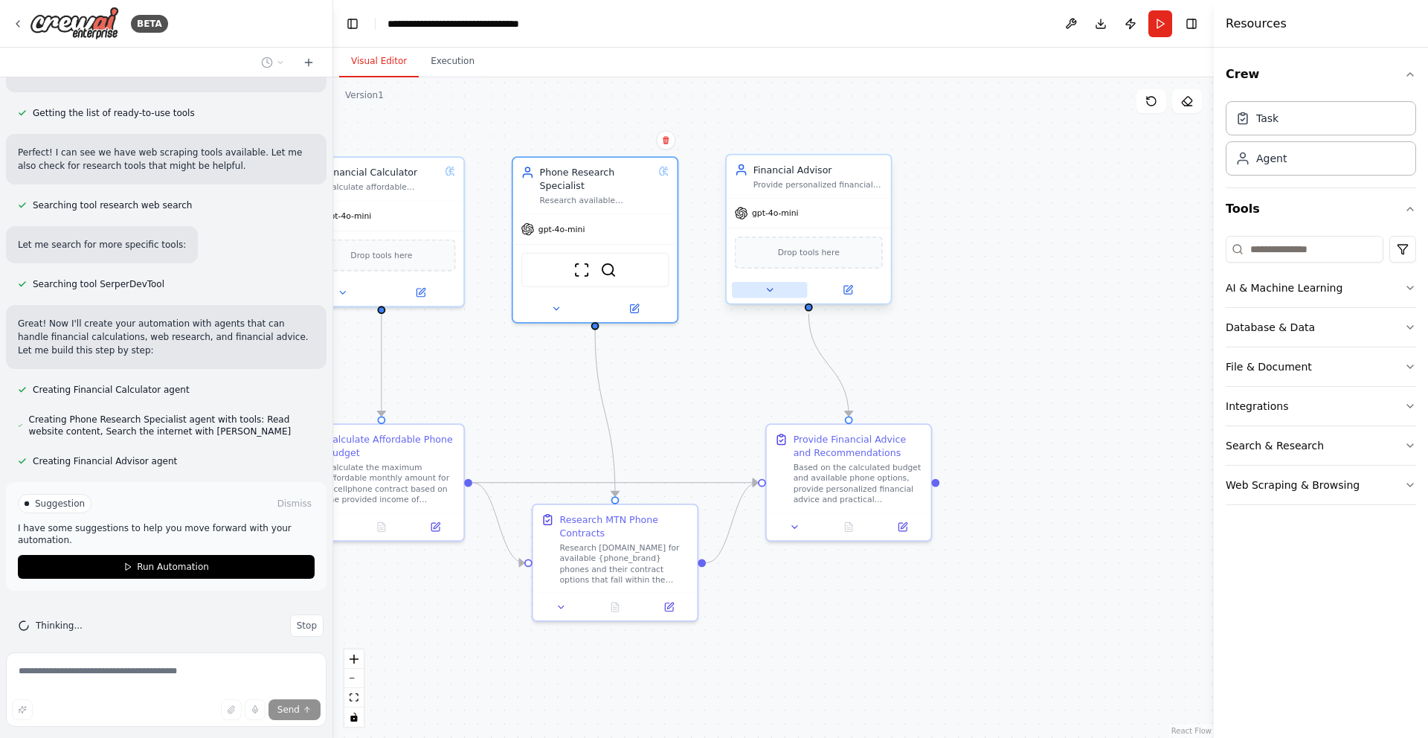
click at [770, 294] on icon at bounding box center [769, 290] width 10 height 10
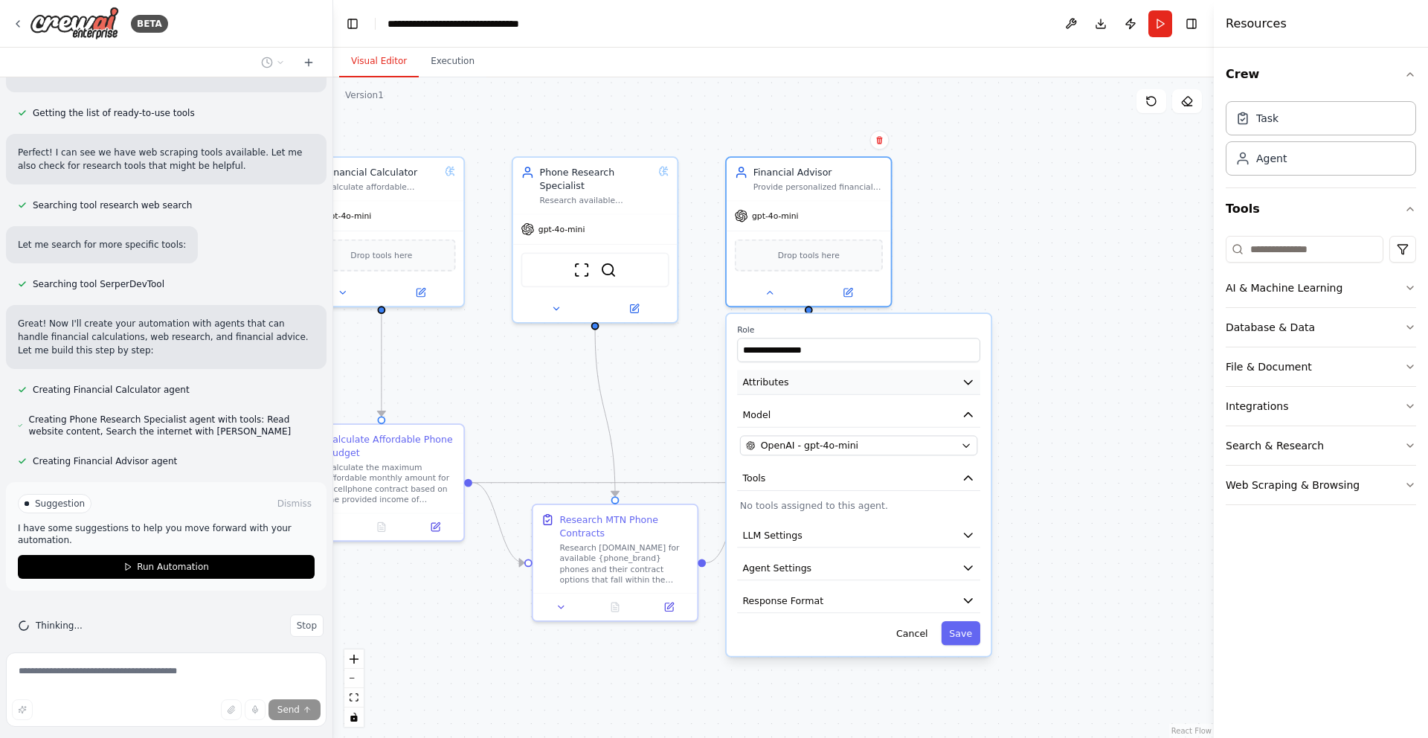
click at [967, 390] on button "Attributes" at bounding box center [858, 382] width 243 height 25
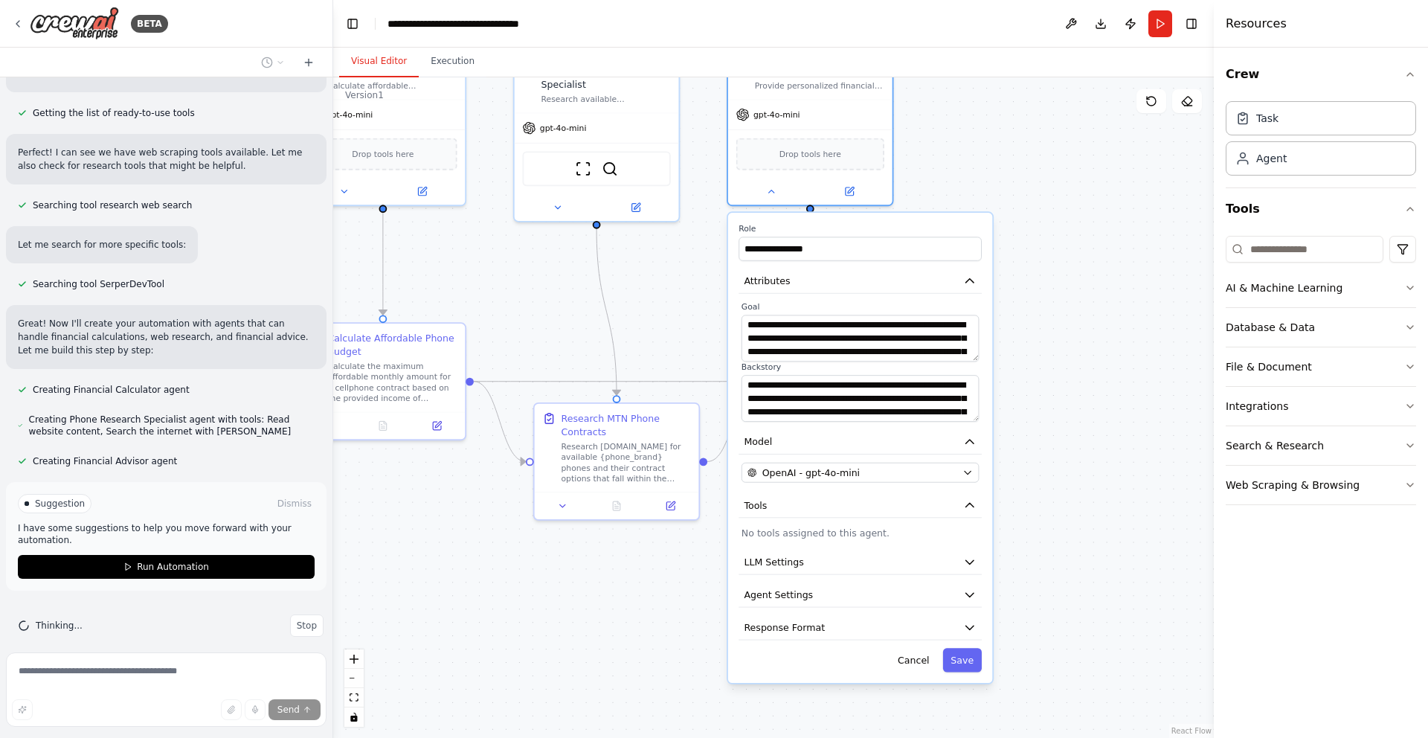
drag, startPoint x: 1089, startPoint y: 497, endPoint x: 1090, endPoint y: 396, distance: 101.1
click at [1090, 396] on div ".deletable-edge-delete-btn { width: 20px; height: 20px; border: 0px solid #ffff…" at bounding box center [773, 407] width 880 height 660
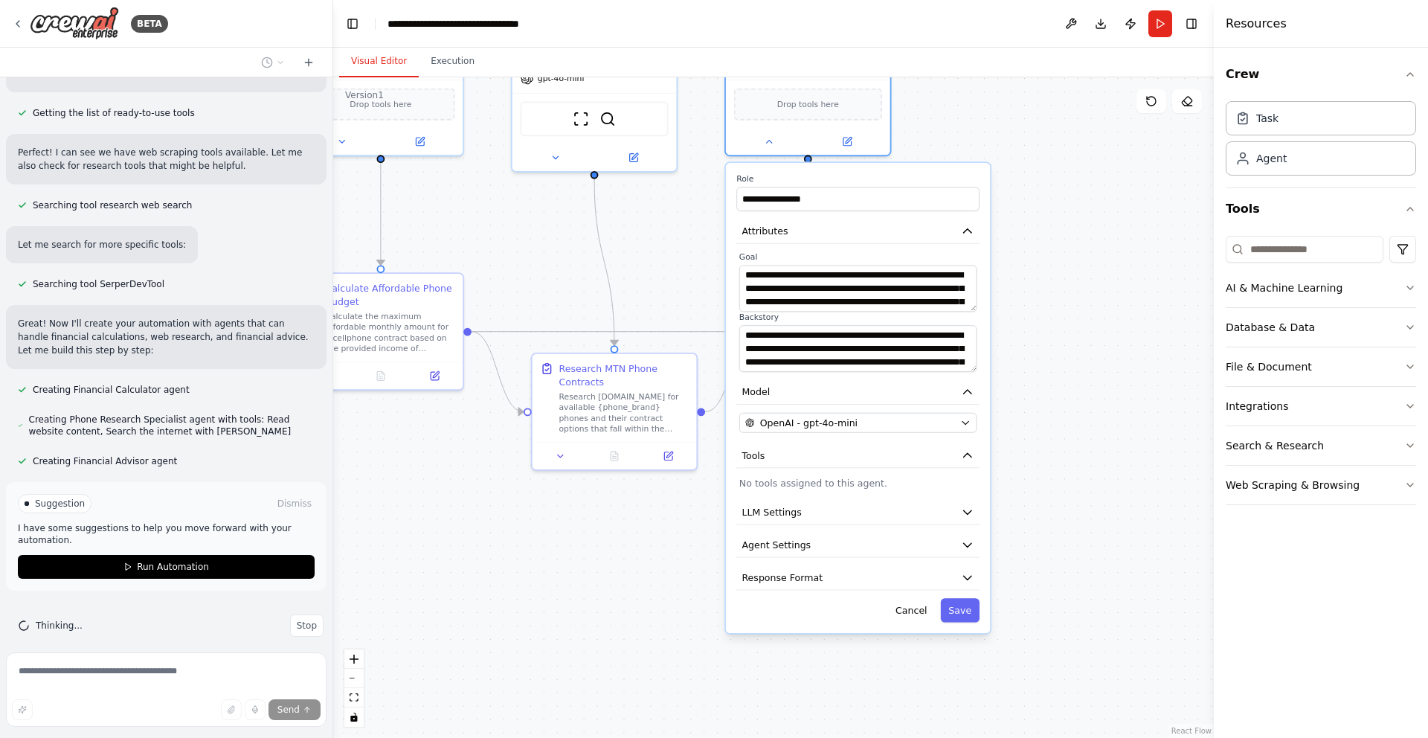
drag, startPoint x: 1059, startPoint y: 470, endPoint x: 1057, endPoint y: 419, distance: 50.6
click at [1057, 419] on div ".deletable-edge-delete-btn { width: 20px; height: 20px; border: 0px solid #ffff…" at bounding box center [773, 407] width 880 height 660
click at [969, 228] on icon "button" at bounding box center [967, 230] width 13 height 13
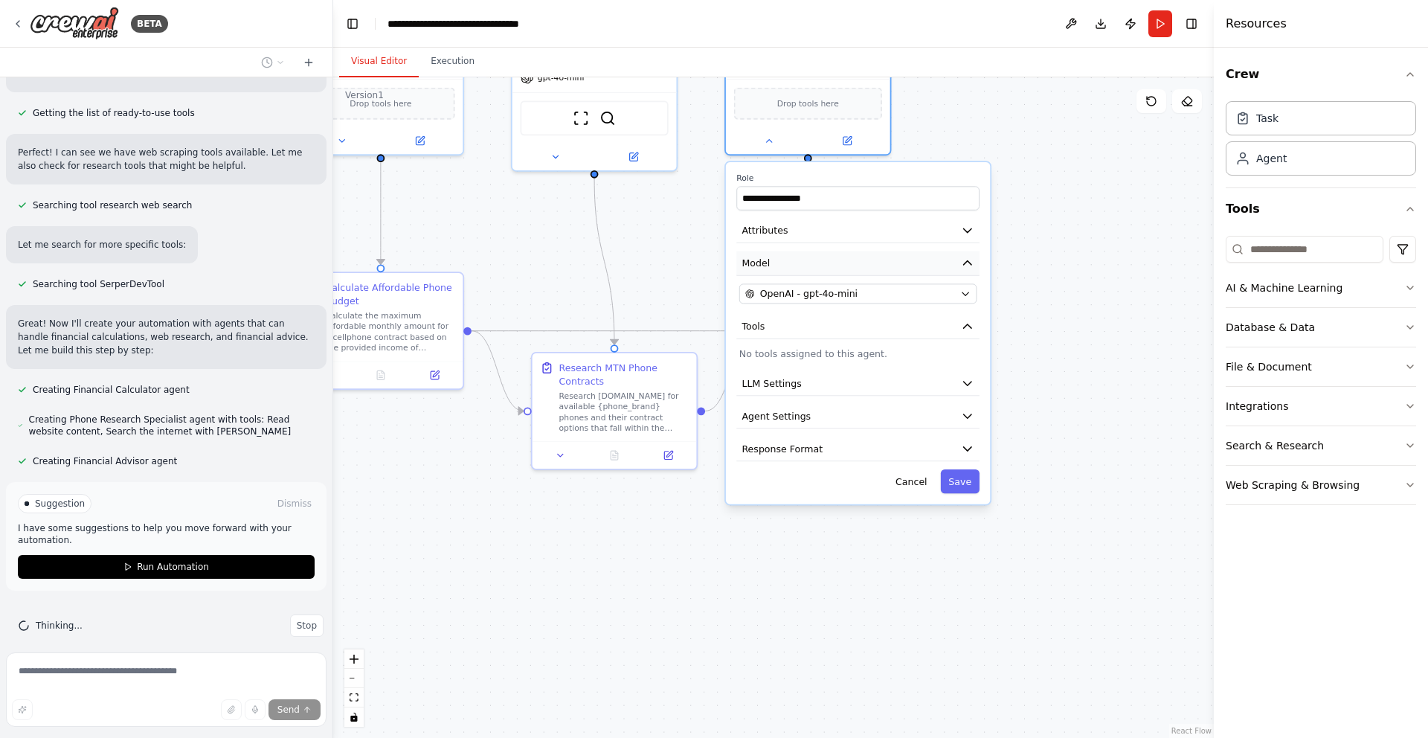
click at [972, 267] on icon "button" at bounding box center [967, 263] width 13 height 13
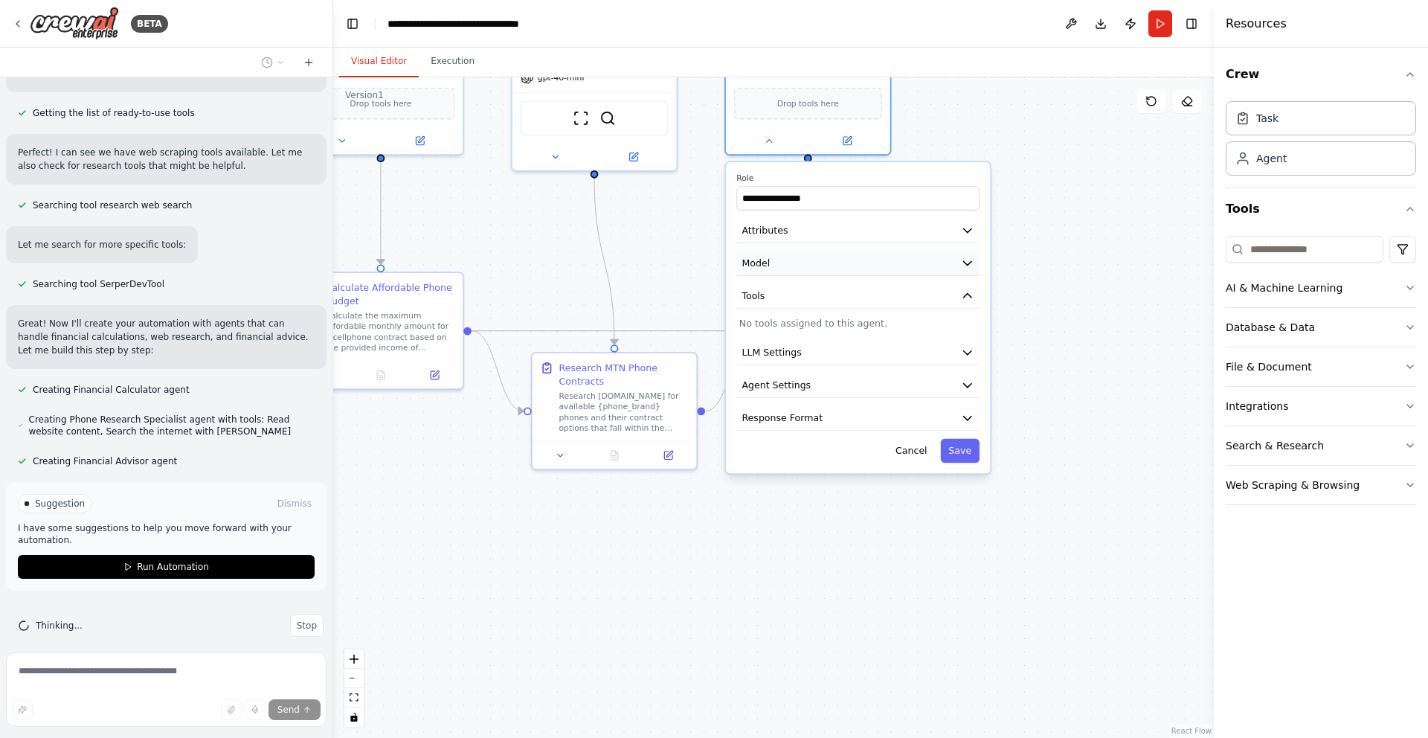
click at [972, 267] on icon "button" at bounding box center [967, 263] width 13 height 13
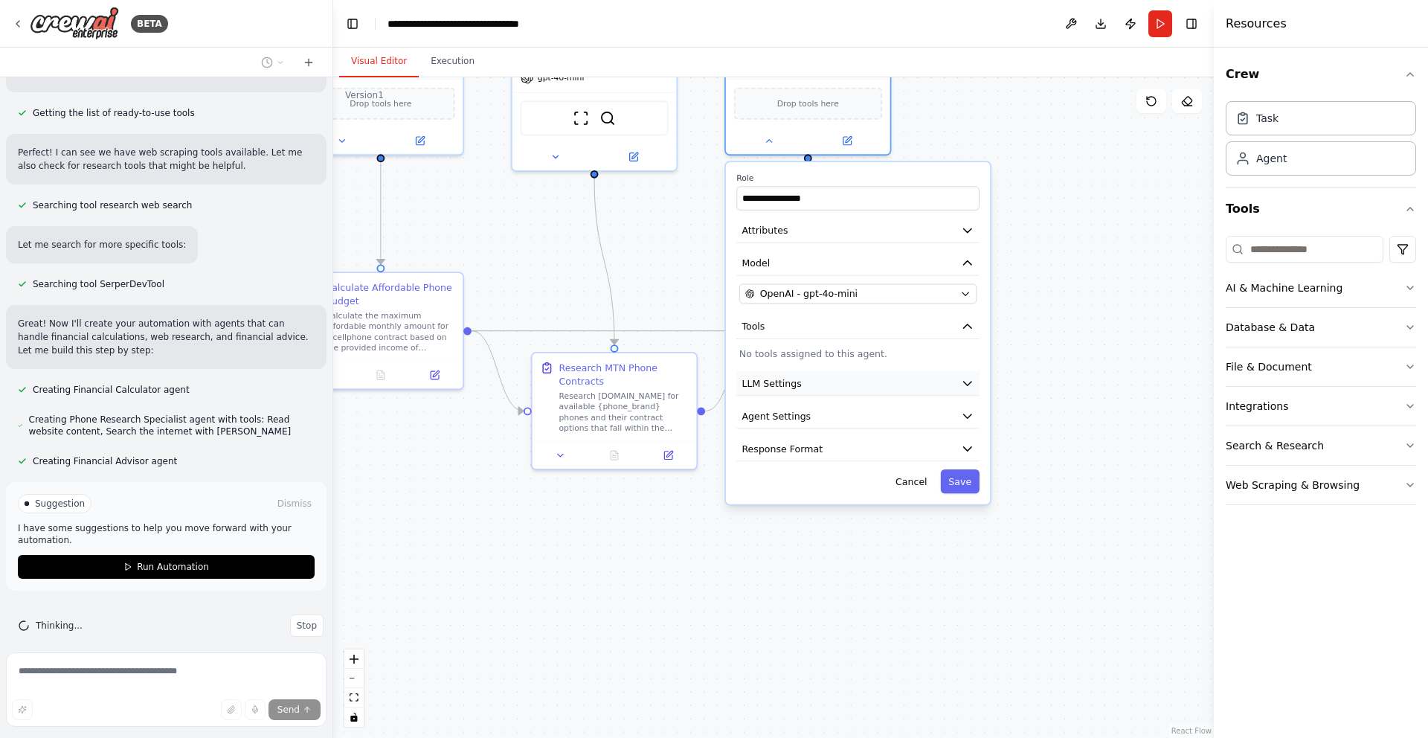
click at [962, 384] on icon "button" at bounding box center [967, 382] width 13 height 13
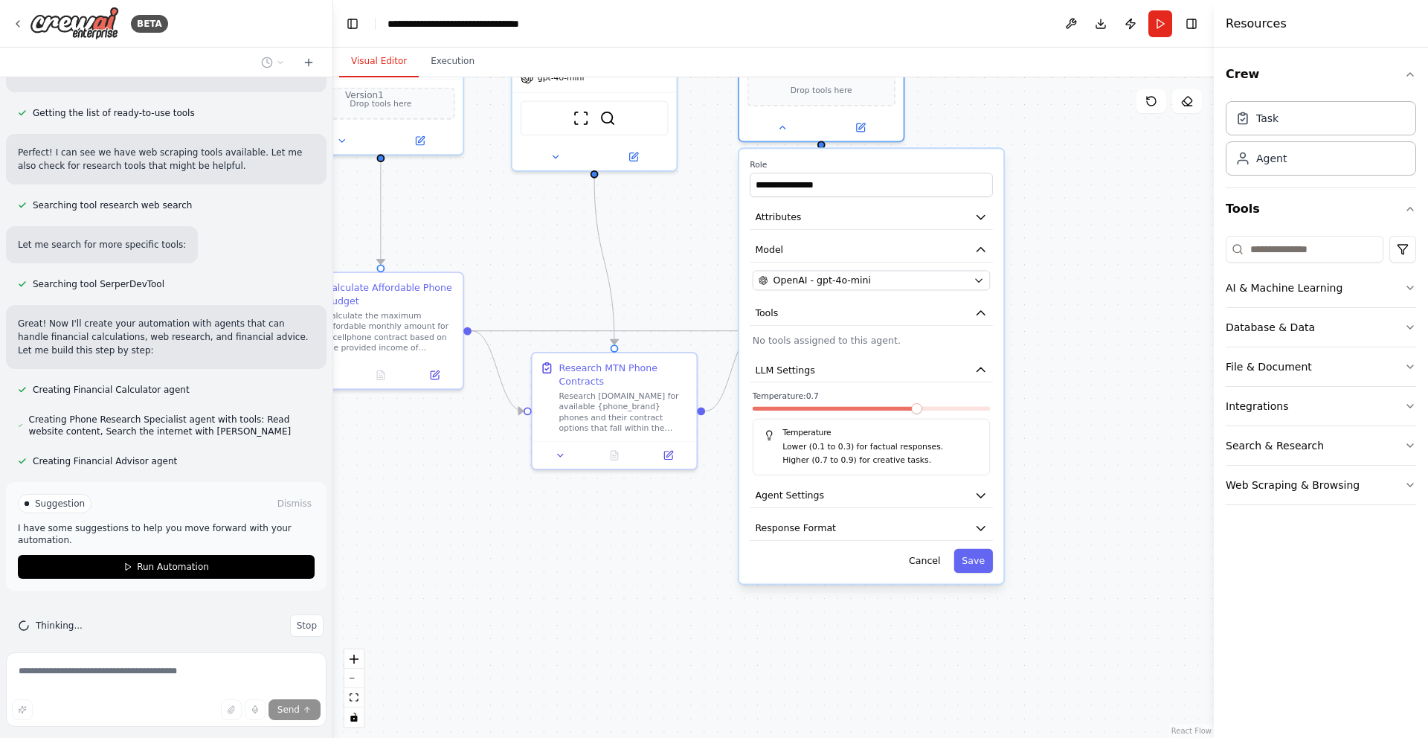
drag, startPoint x: 898, startPoint y: 427, endPoint x: 912, endPoint y: 419, distance: 16.0
click at [912, 419] on div "Temperature: 0.7 Temperature Lower (0.1 to 0.3) for factual responses. Higher (…" at bounding box center [872, 432] width 238 height 85
click at [807, 413] on span at bounding box center [803, 408] width 10 height 10
click at [798, 413] on span at bounding box center [803, 408] width 10 height 10
click at [798, 412] on span at bounding box center [803, 408] width 10 height 10
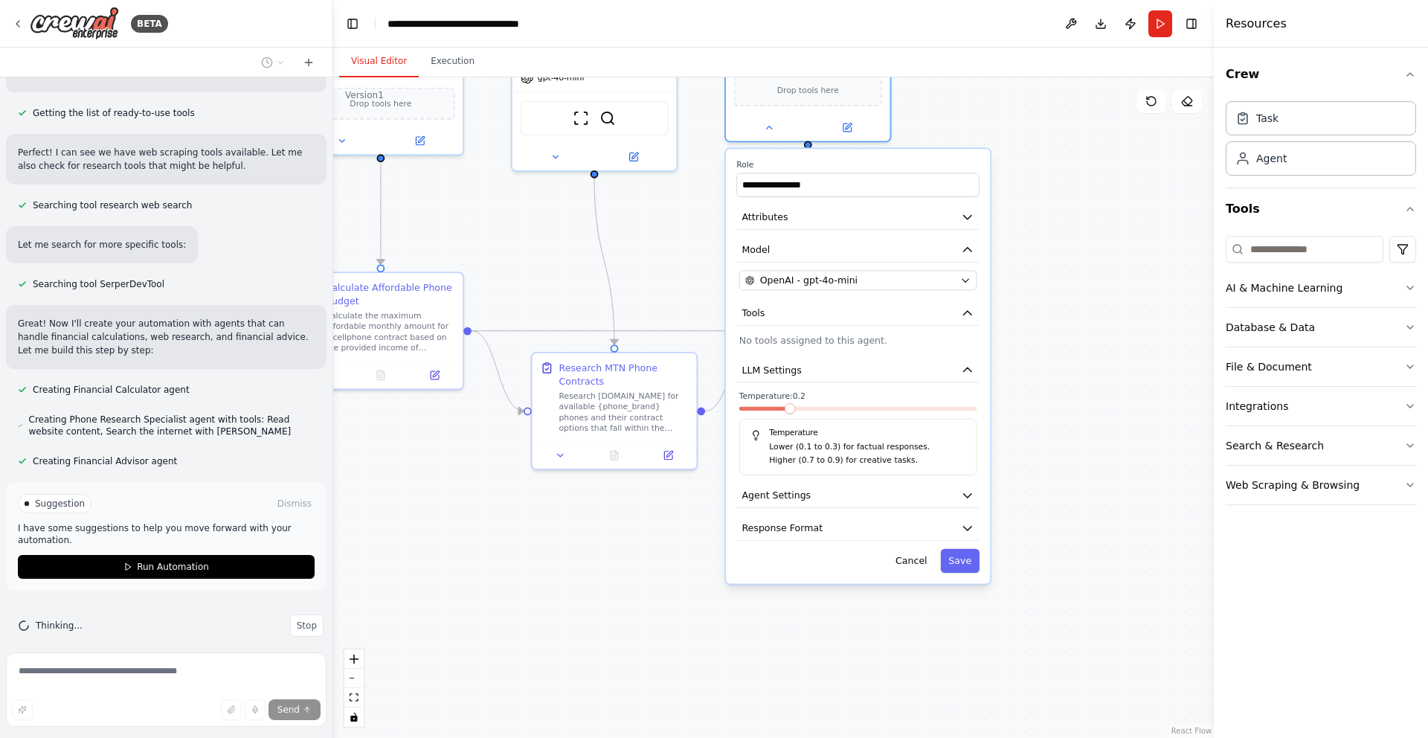
drag, startPoint x: 802, startPoint y: 413, endPoint x: 789, endPoint y: 413, distance: 13.4
click at [789, 413] on div at bounding box center [858, 412] width 238 height 10
click at [883, 409] on span at bounding box center [858, 409] width 238 height 4
click at [775, 412] on div at bounding box center [858, 412] width 238 height 10
click at [771, 412] on div at bounding box center [858, 412] width 238 height 10
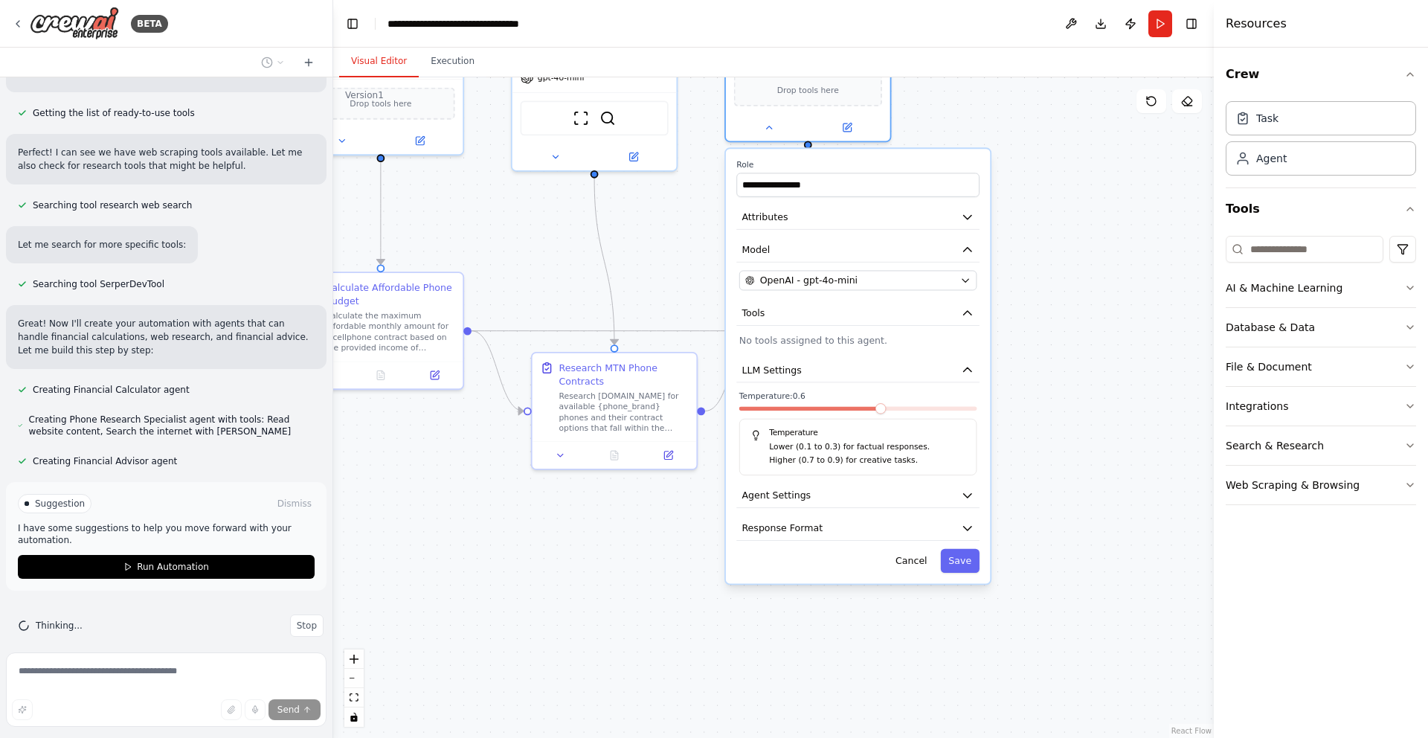
click at [776, 412] on div at bounding box center [858, 412] width 238 height 10
click at [766, 412] on span at bounding box center [767, 408] width 10 height 10
click at [961, 494] on icon "button" at bounding box center [967, 495] width 13 height 13
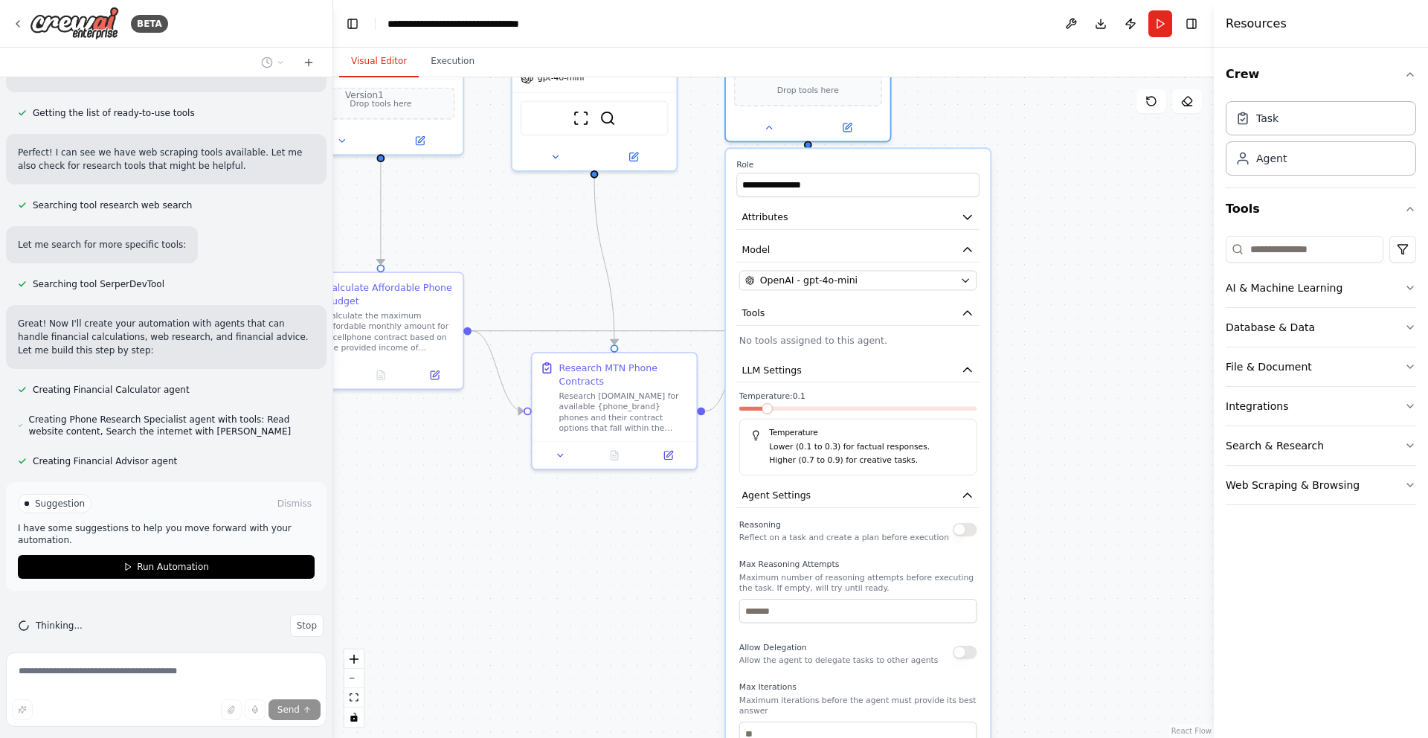
click at [962, 537] on div "Reasoning Reflect on a task and create a plan before execution" at bounding box center [858, 529] width 238 height 27
click at [958, 529] on button "button" at bounding box center [965, 529] width 24 height 13
click at [891, 611] on input "number" at bounding box center [858, 611] width 238 height 24
type input "*"
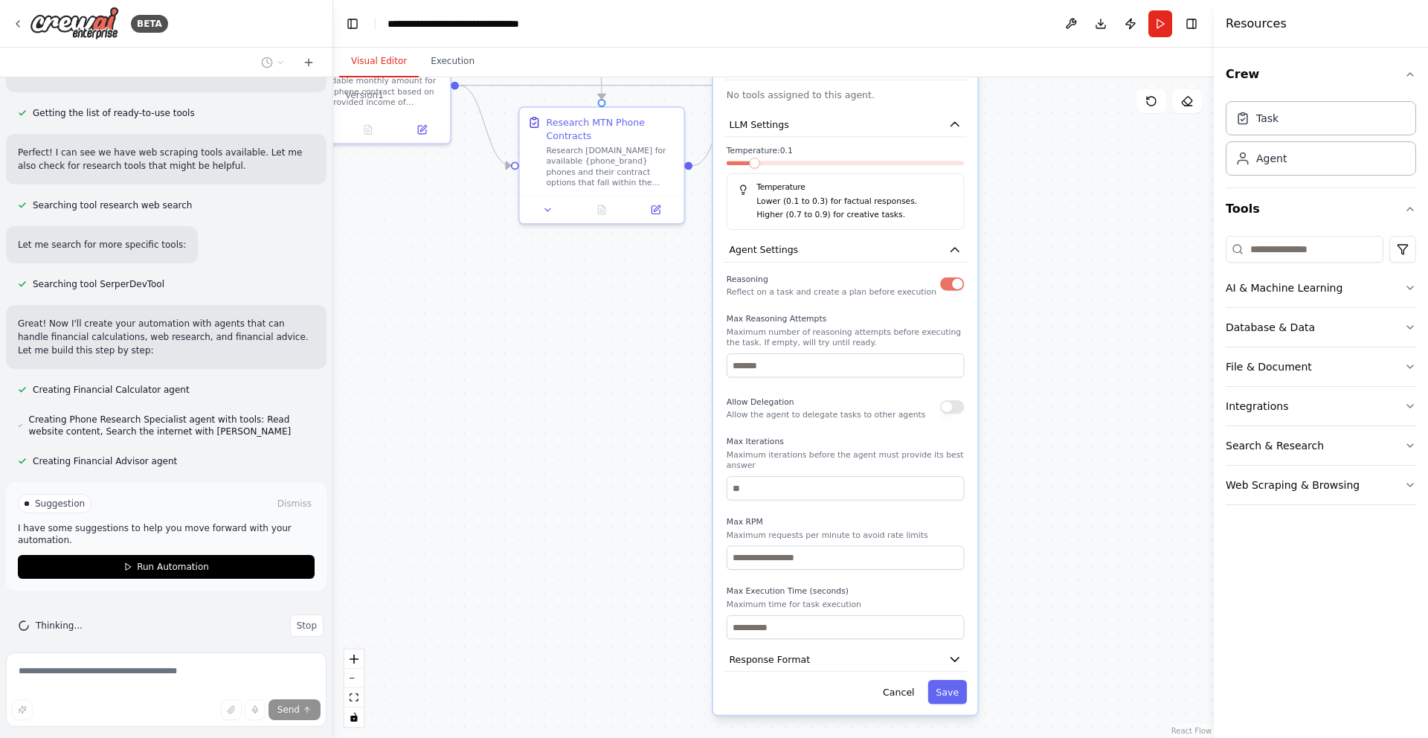
drag, startPoint x: 1082, startPoint y: 579, endPoint x: 1069, endPoint y: 274, distance: 305.9
click at [1069, 274] on div ".deletable-edge-delete-btn { width: 20px; height: 20px; border: 0px solid #ffff…" at bounding box center [773, 407] width 880 height 660
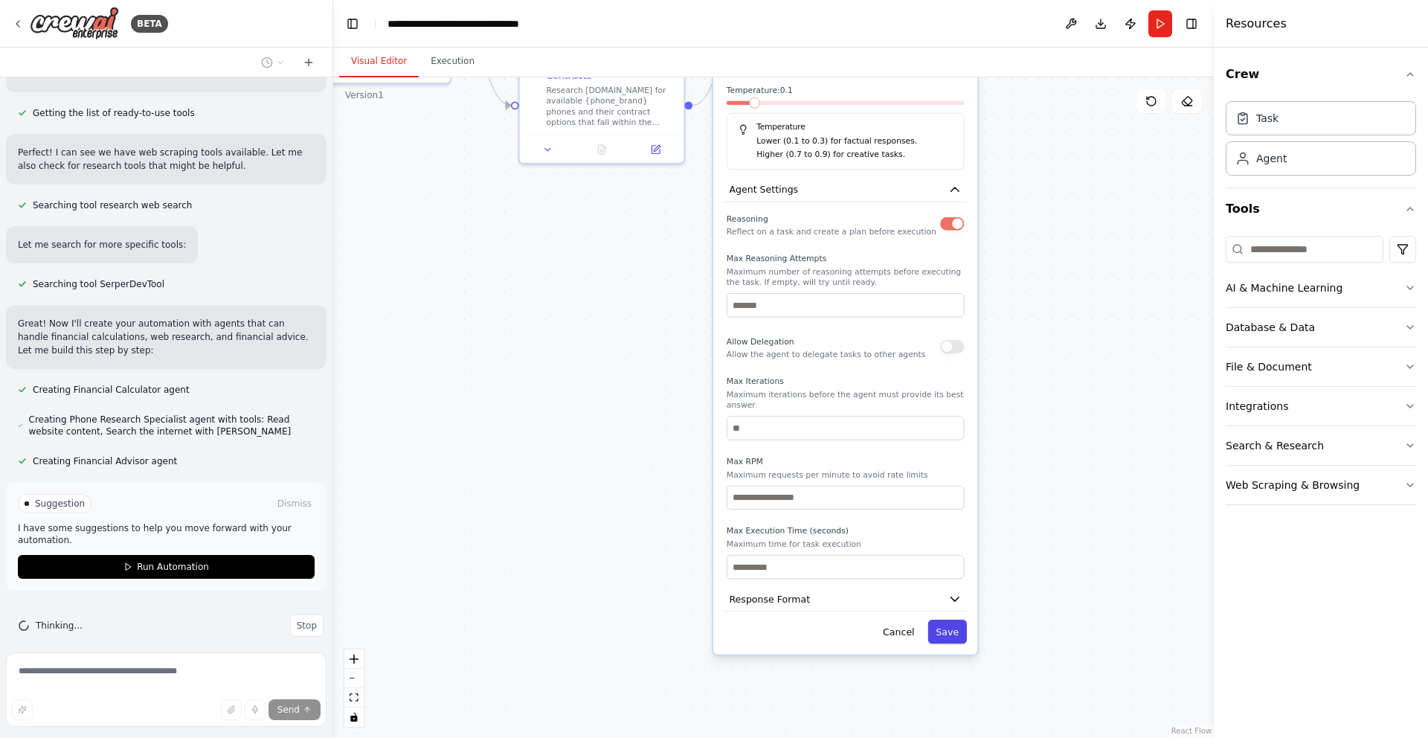
click at [946, 632] on button "Save" at bounding box center [947, 631] width 39 height 24
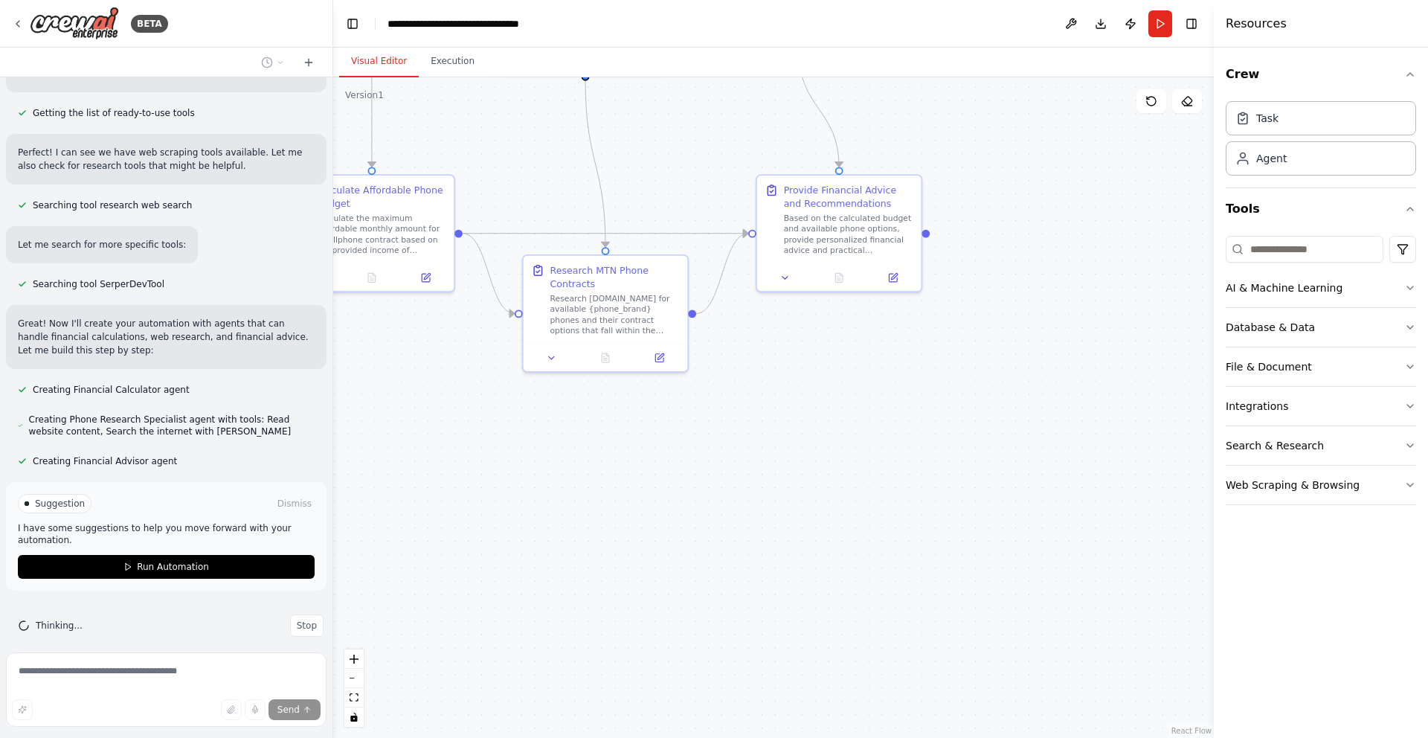
drag, startPoint x: 1066, startPoint y: 352, endPoint x: 1075, endPoint y: 599, distance: 246.3
click at [1075, 599] on div ".deletable-edge-delete-btn { width: 20px; height: 20px; border: 0px solid #ffff…" at bounding box center [773, 407] width 880 height 660
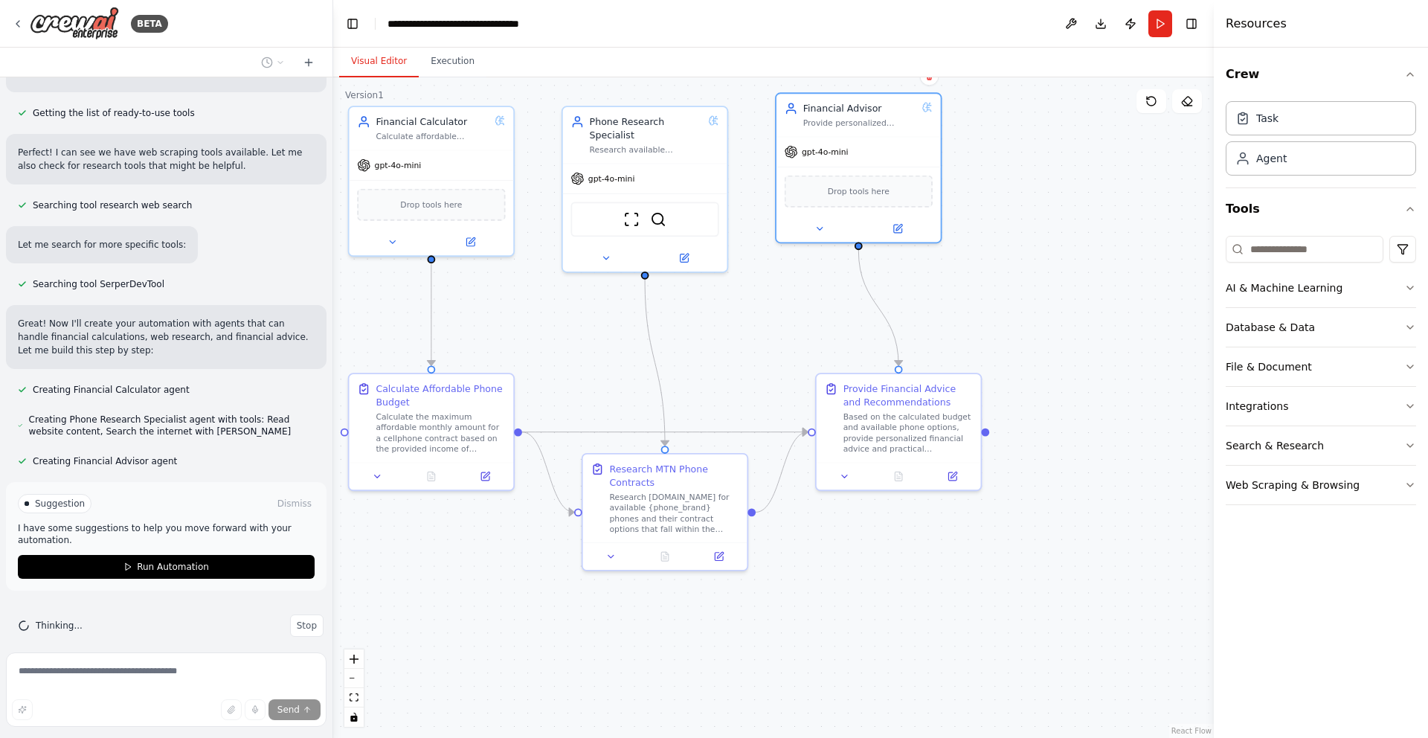
drag, startPoint x: 1086, startPoint y: 254, endPoint x: 1140, endPoint y: 414, distance: 169.3
click at [1140, 414] on div ".deletable-edge-delete-btn { width: 20px; height: 20px; border: 0px solid #ffff…" at bounding box center [773, 407] width 880 height 660
click at [608, 257] on icon at bounding box center [605, 255] width 10 height 10
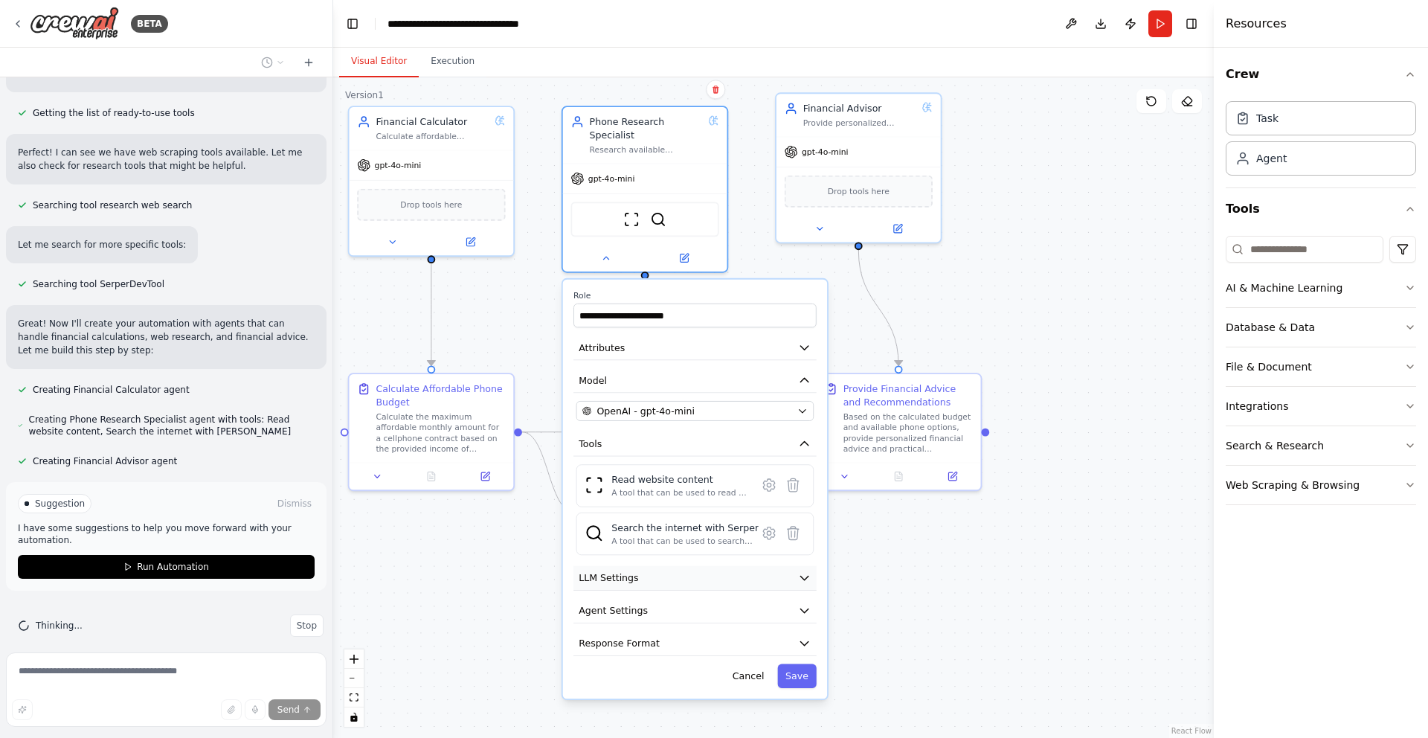
click at [806, 582] on icon "button" at bounding box center [804, 577] width 13 height 13
click at [803, 582] on icon "button" at bounding box center [804, 577] width 13 height 13
click at [802, 614] on icon "button" at bounding box center [804, 610] width 13 height 13
click at [773, 721] on input "number" at bounding box center [695, 726] width 238 height 24
type input "*"
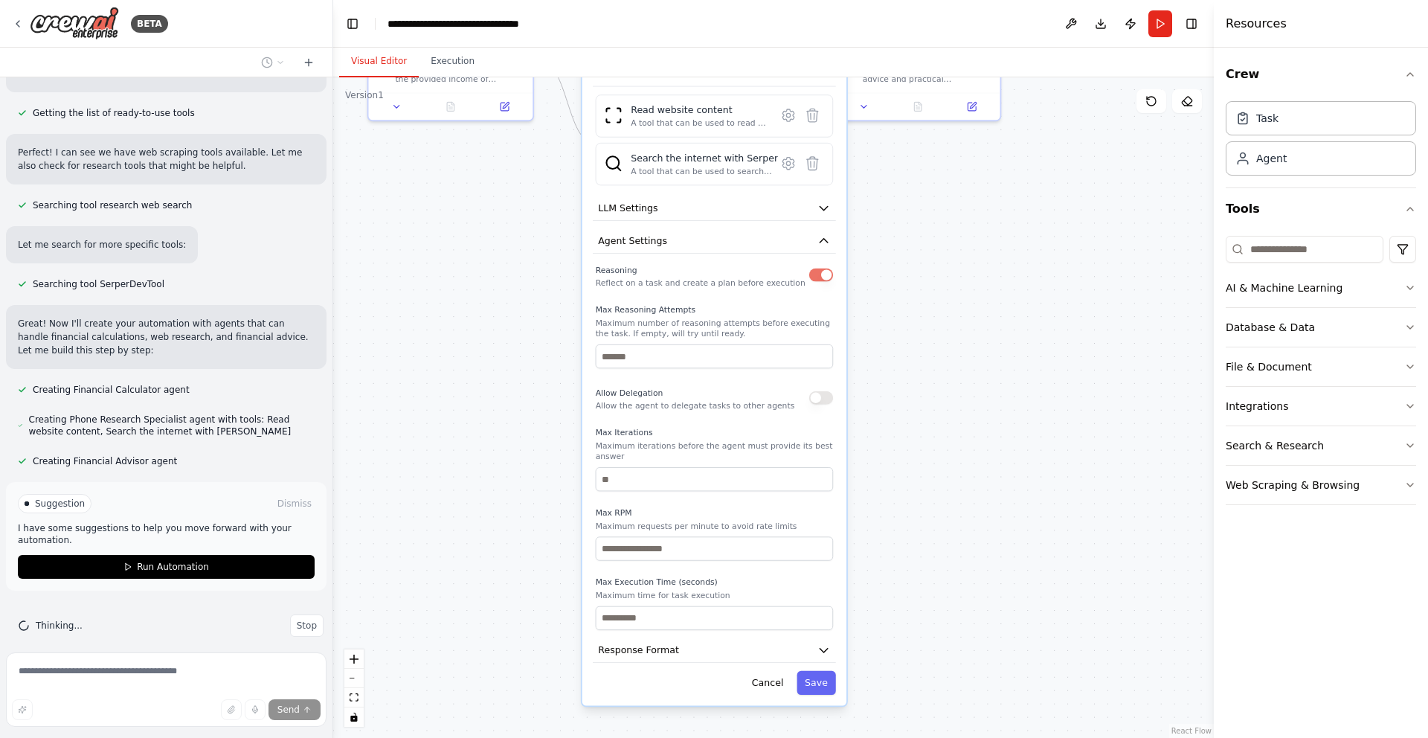
drag, startPoint x: 913, startPoint y: 686, endPoint x: 933, endPoint y: 316, distance: 370.1
click at [933, 316] on div ".deletable-edge-delete-btn { width: 20px; height: 20px; border: 0px solid #ffff…" at bounding box center [773, 407] width 880 height 660
click at [814, 679] on button "Save" at bounding box center [815, 683] width 39 height 24
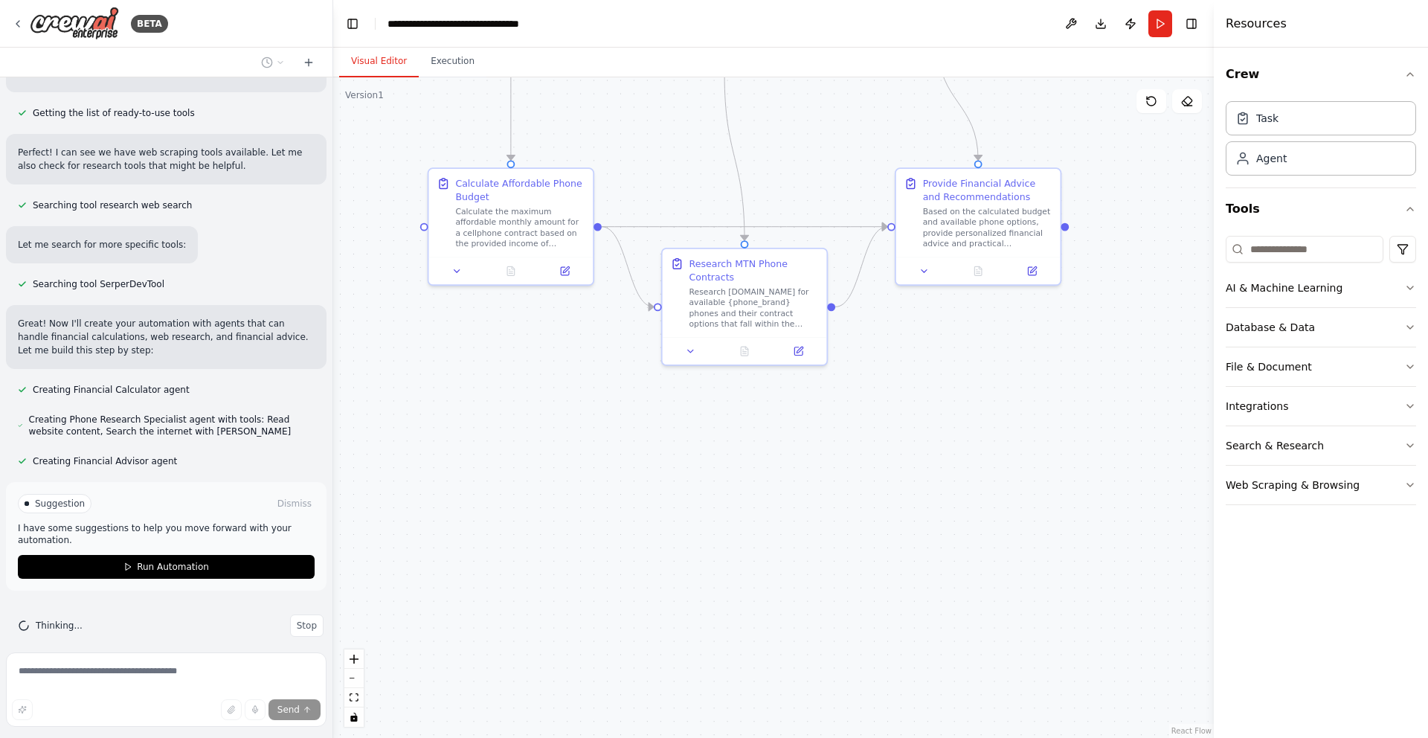
drag, startPoint x: 922, startPoint y: 408, endPoint x: 999, endPoint y: 573, distance: 181.3
click at [997, 573] on div ".deletable-edge-delete-btn { width: 20px; height: 20px; border: 0px solid #ffff…" at bounding box center [773, 407] width 880 height 660
click at [471, 265] on icon at bounding box center [471, 268] width 10 height 10
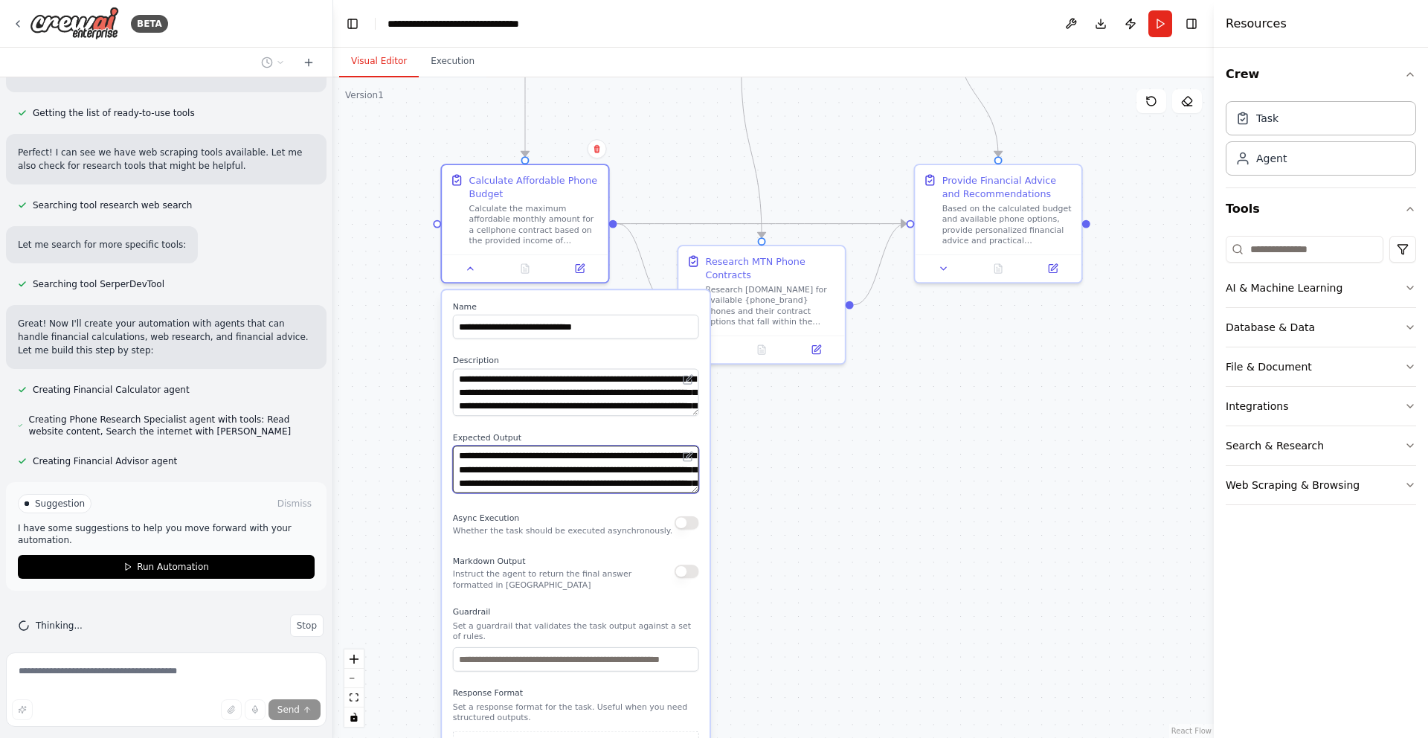
click at [625, 475] on textarea "**********" at bounding box center [576, 469] width 246 height 48
click at [861, 480] on div ".deletable-edge-delete-btn { width: 20px; height: 20px; border: 0px solid #ffff…" at bounding box center [773, 407] width 880 height 660
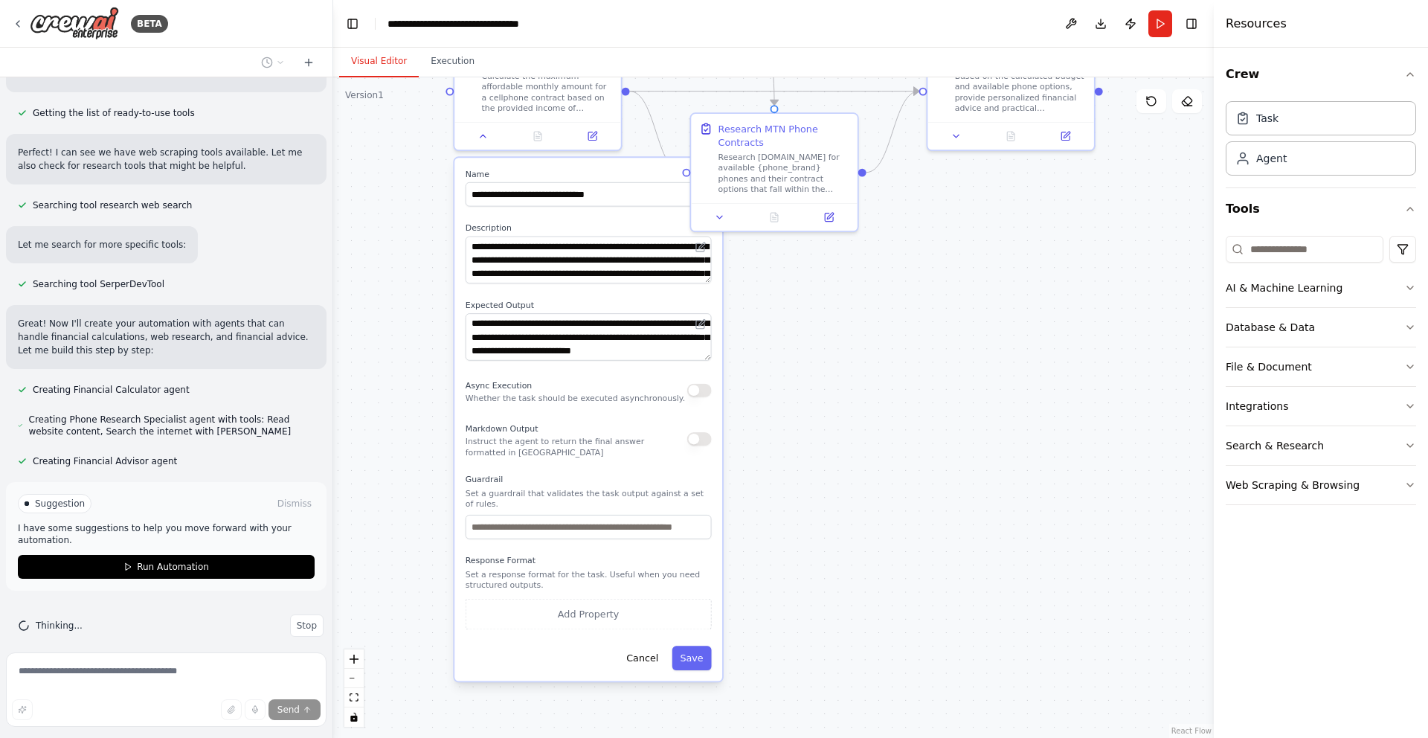
drag, startPoint x: 848, startPoint y: 554, endPoint x: 860, endPoint y: 422, distance: 133.0
click at [860, 422] on div ".deletable-edge-delete-btn { width: 20px; height: 20px; border: 0px solid #ffff…" at bounding box center [773, 407] width 880 height 660
click at [697, 439] on button "button" at bounding box center [699, 438] width 25 height 13
click at [681, 655] on button "Save" at bounding box center [691, 657] width 39 height 25
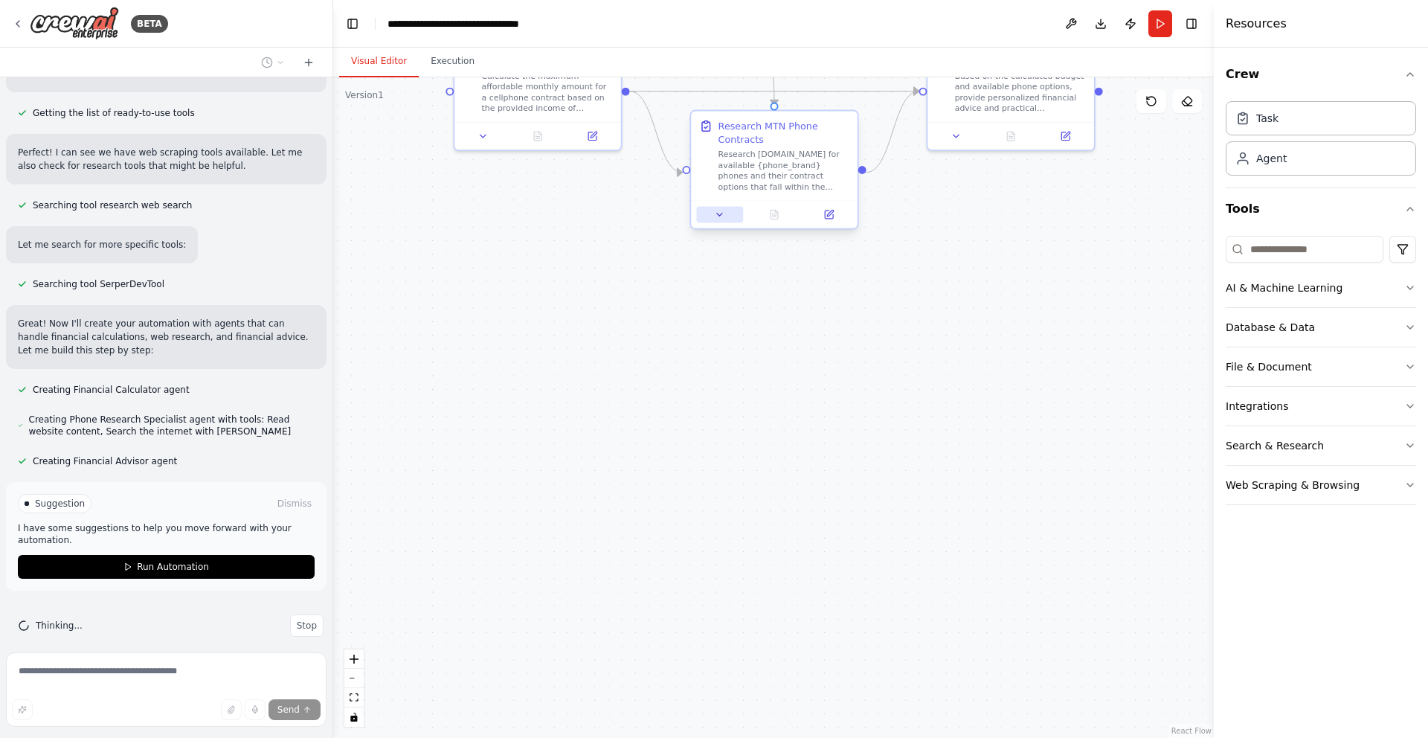
click at [719, 219] on icon at bounding box center [719, 214] width 11 height 11
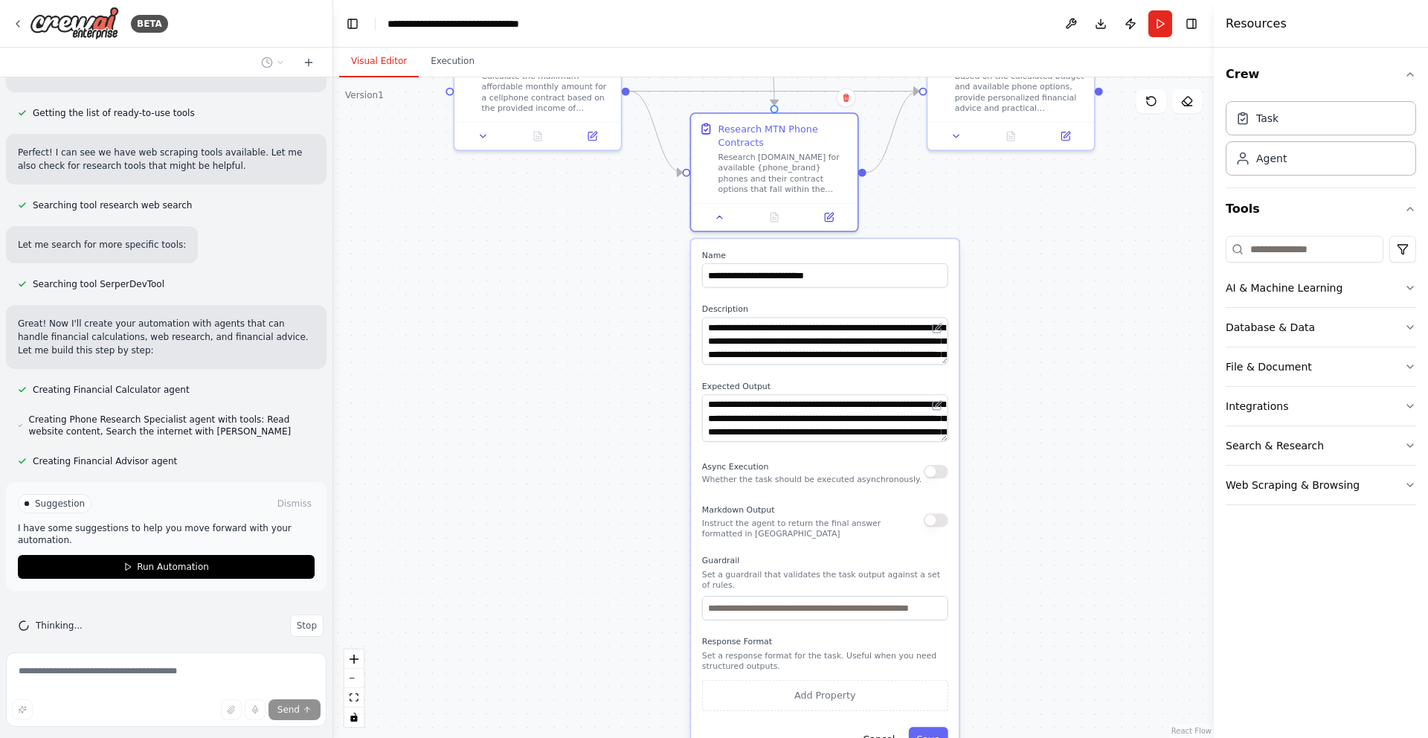
click at [933, 523] on button "button" at bounding box center [936, 519] width 25 height 13
click at [927, 731] on button "Save" at bounding box center [928, 739] width 39 height 25
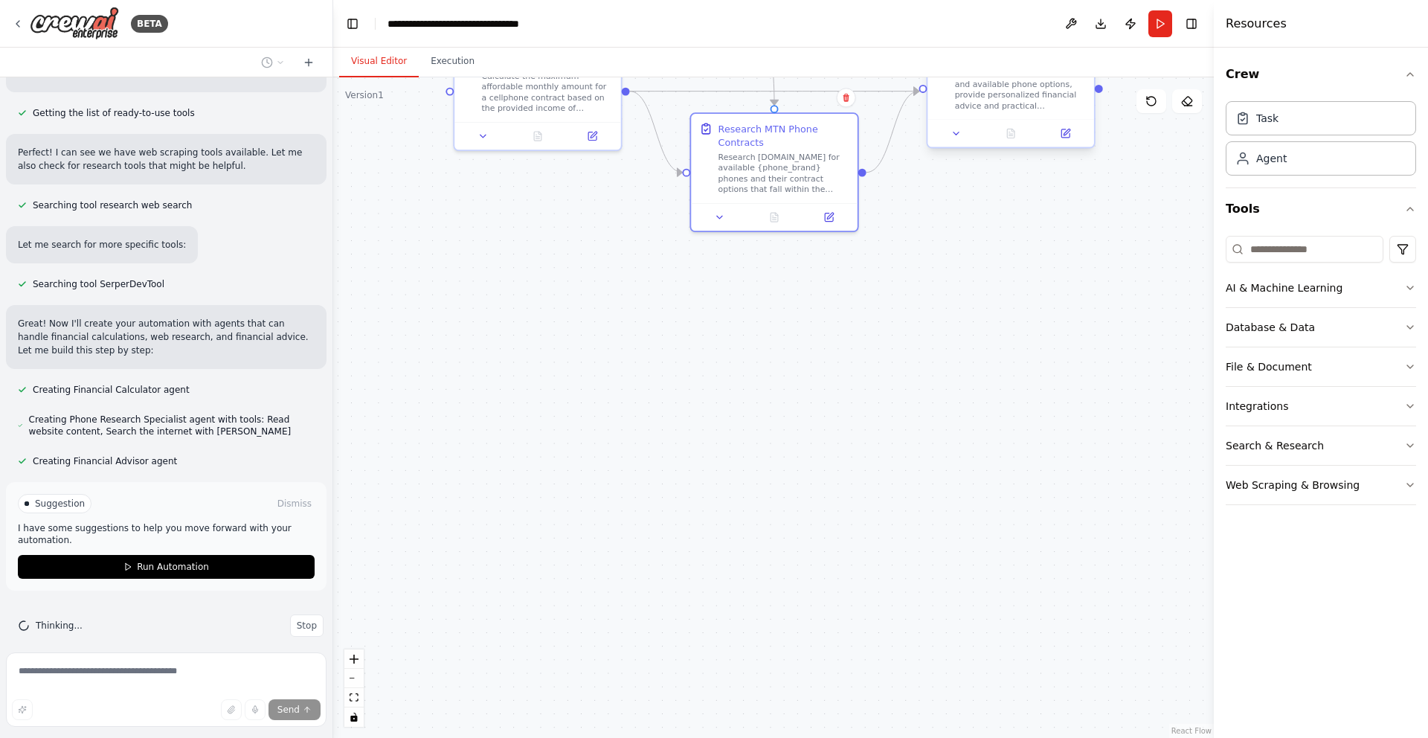
click at [954, 142] on div at bounding box center [1010, 133] width 167 height 28
click at [956, 135] on icon at bounding box center [955, 133] width 5 height 3
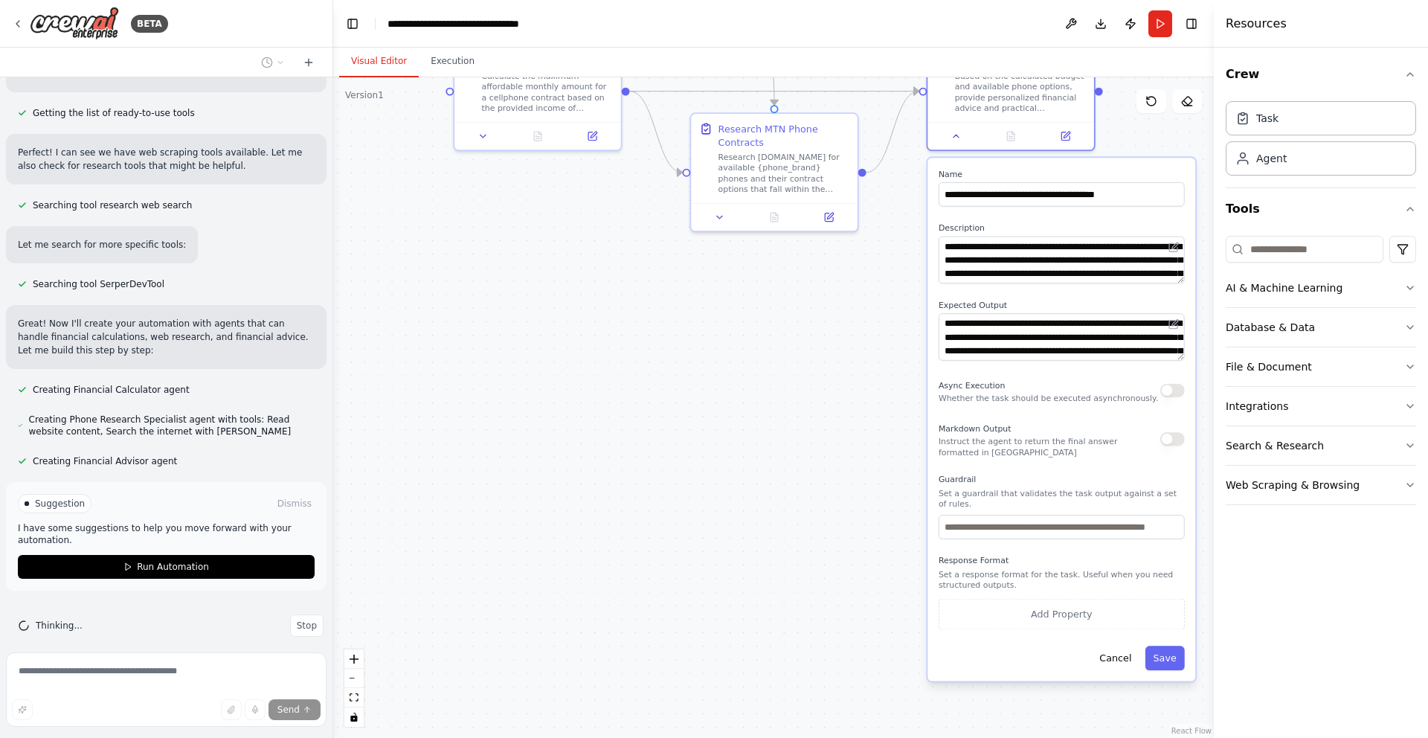
click at [1167, 397] on div "Async Execution Whether the task should be executed asynchronously." at bounding box center [1061, 390] width 246 height 27
click at [1171, 396] on button "button" at bounding box center [1172, 390] width 25 height 13
click at [1171, 657] on button "Save" at bounding box center [1164, 657] width 39 height 25
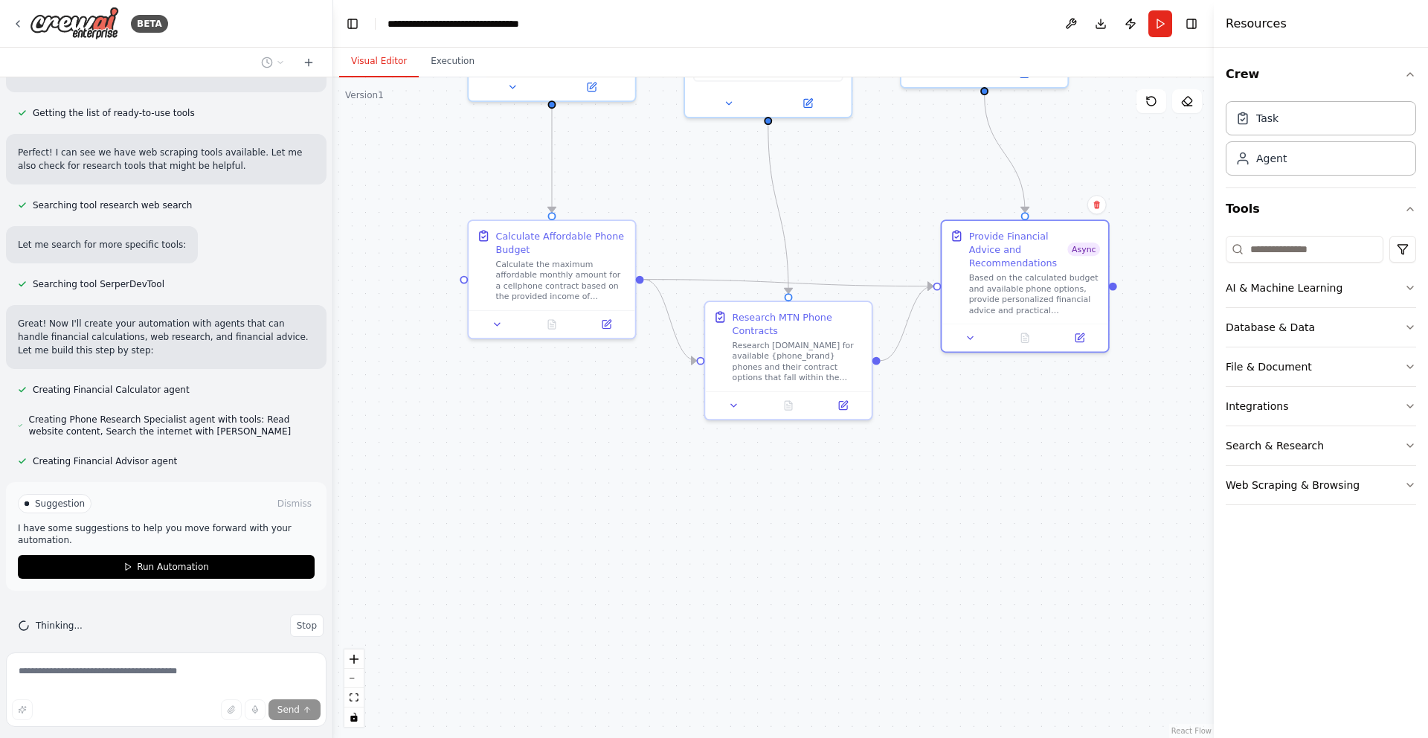
drag, startPoint x: 1078, startPoint y: 321, endPoint x: 1092, endPoint y: 513, distance: 192.4
click at [1092, 513] on div ".deletable-edge-delete-btn { width: 20px; height: 20px; border: 0px solid #ffff…" at bounding box center [773, 407] width 880 height 660
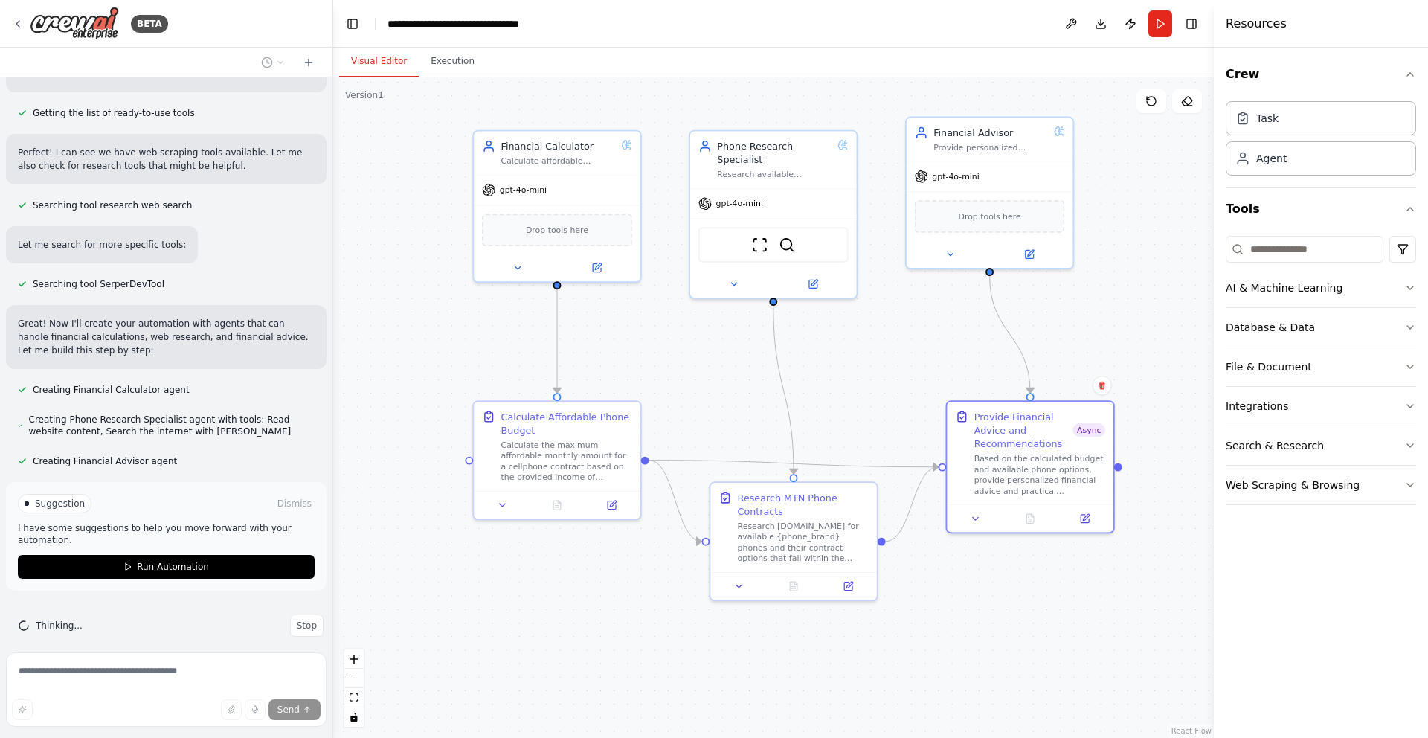
drag, startPoint x: 1147, startPoint y: 184, endPoint x: 1152, endPoint y: 361, distance: 177.1
click at [1152, 361] on div ".deletable-edge-delete-btn { width: 20px; height: 20px; border: 0px solid #ffff…" at bounding box center [773, 407] width 880 height 660
click at [1160, 30] on button "Run" at bounding box center [1160, 23] width 24 height 27
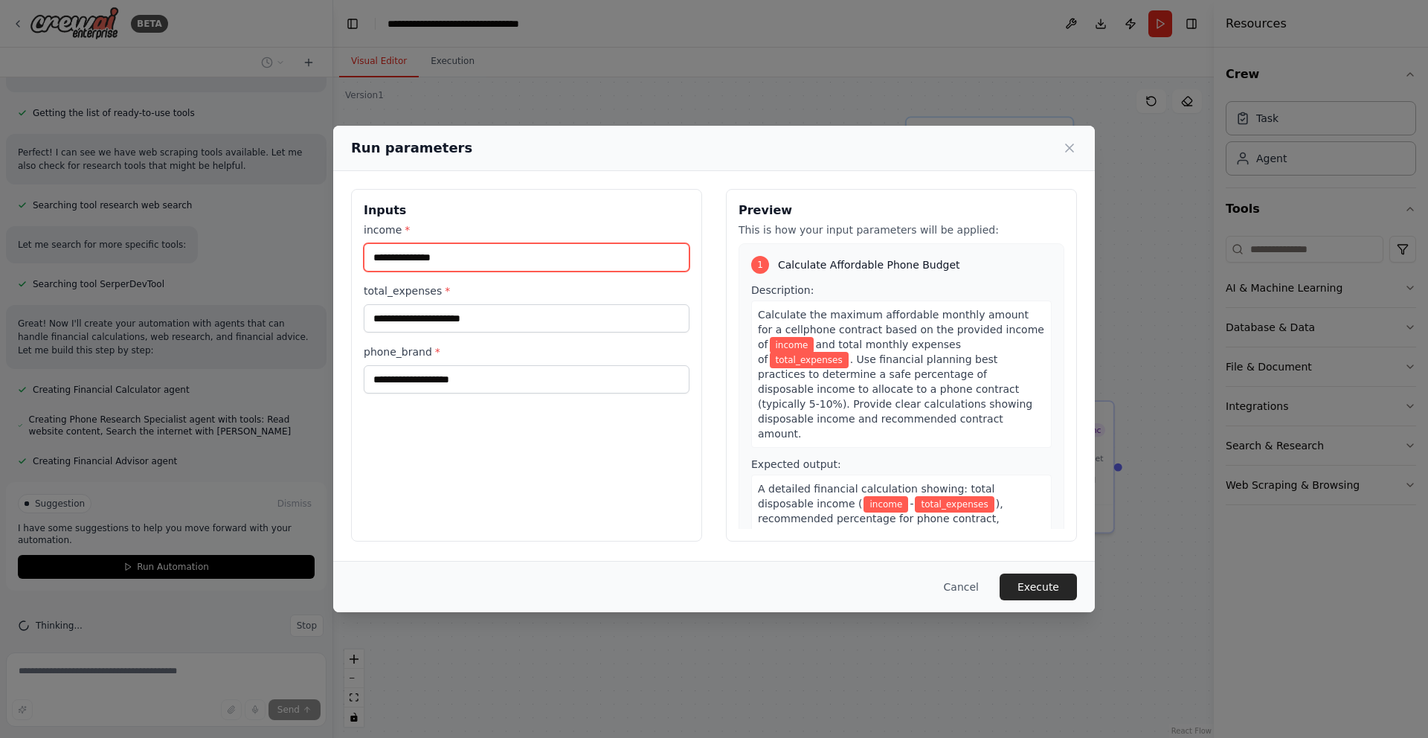
click at [537, 245] on input "income *" at bounding box center [527, 257] width 326 height 28
type input "*****"
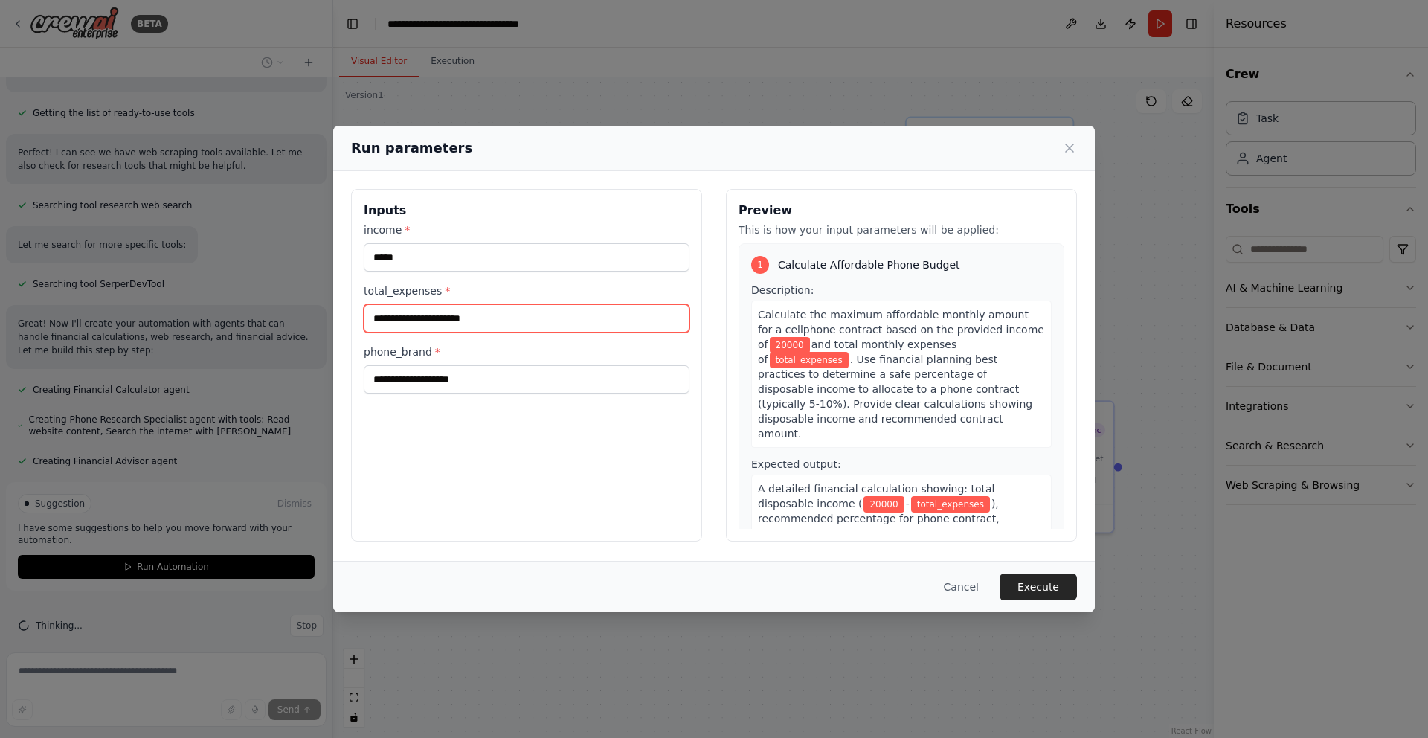
click at [512, 322] on input "total_expenses *" at bounding box center [527, 318] width 326 height 28
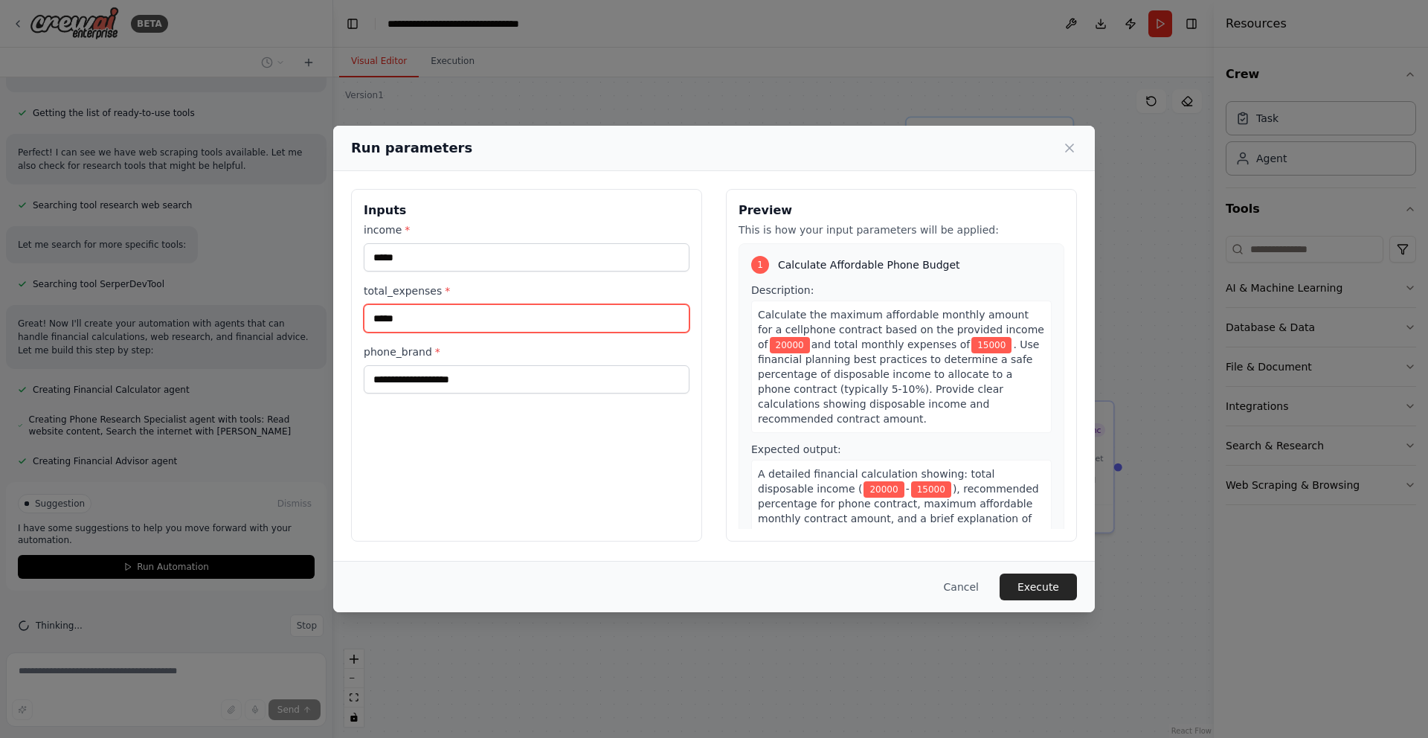
type input "*****"
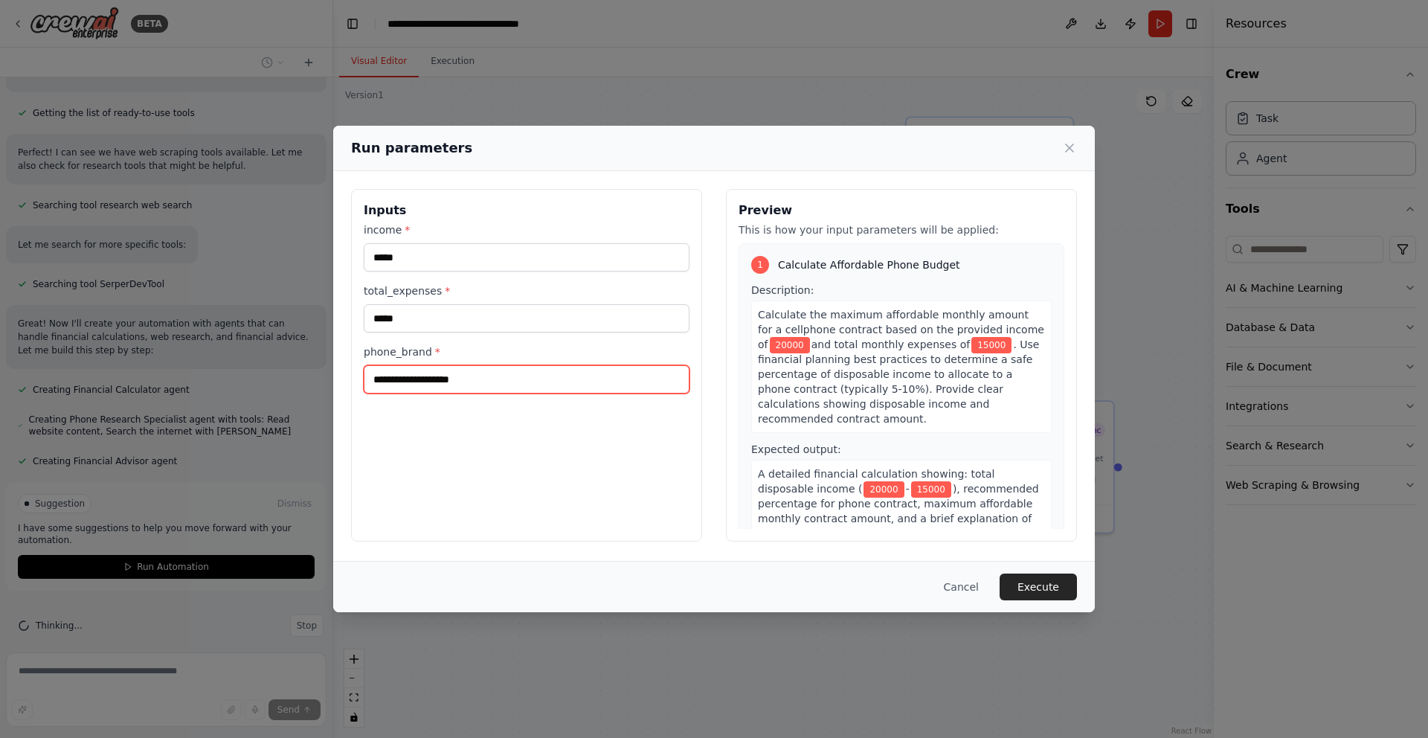
click at [480, 376] on input "phone_brand *" at bounding box center [527, 379] width 326 height 28
type input "*****"
click at [1030, 587] on button "Execute" at bounding box center [1037, 586] width 77 height 27
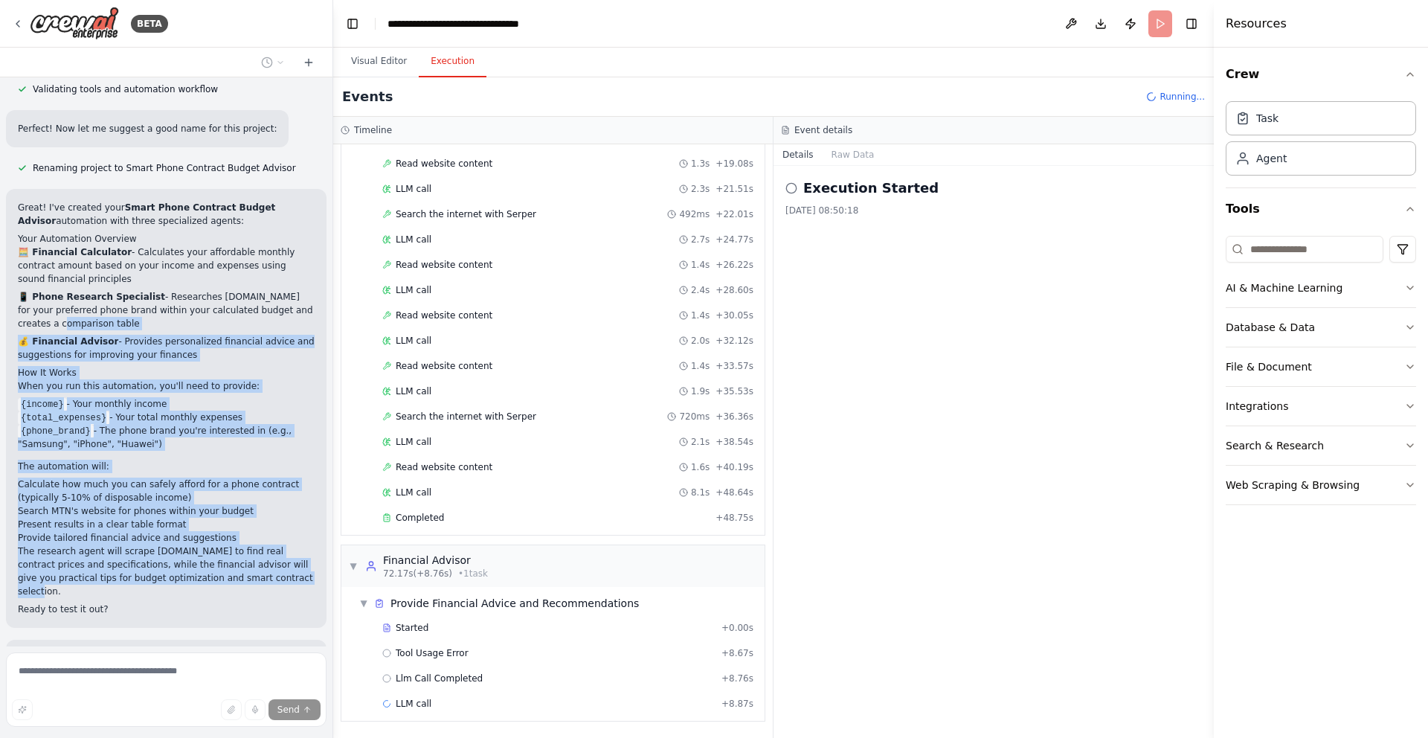
scroll to position [460, 0]
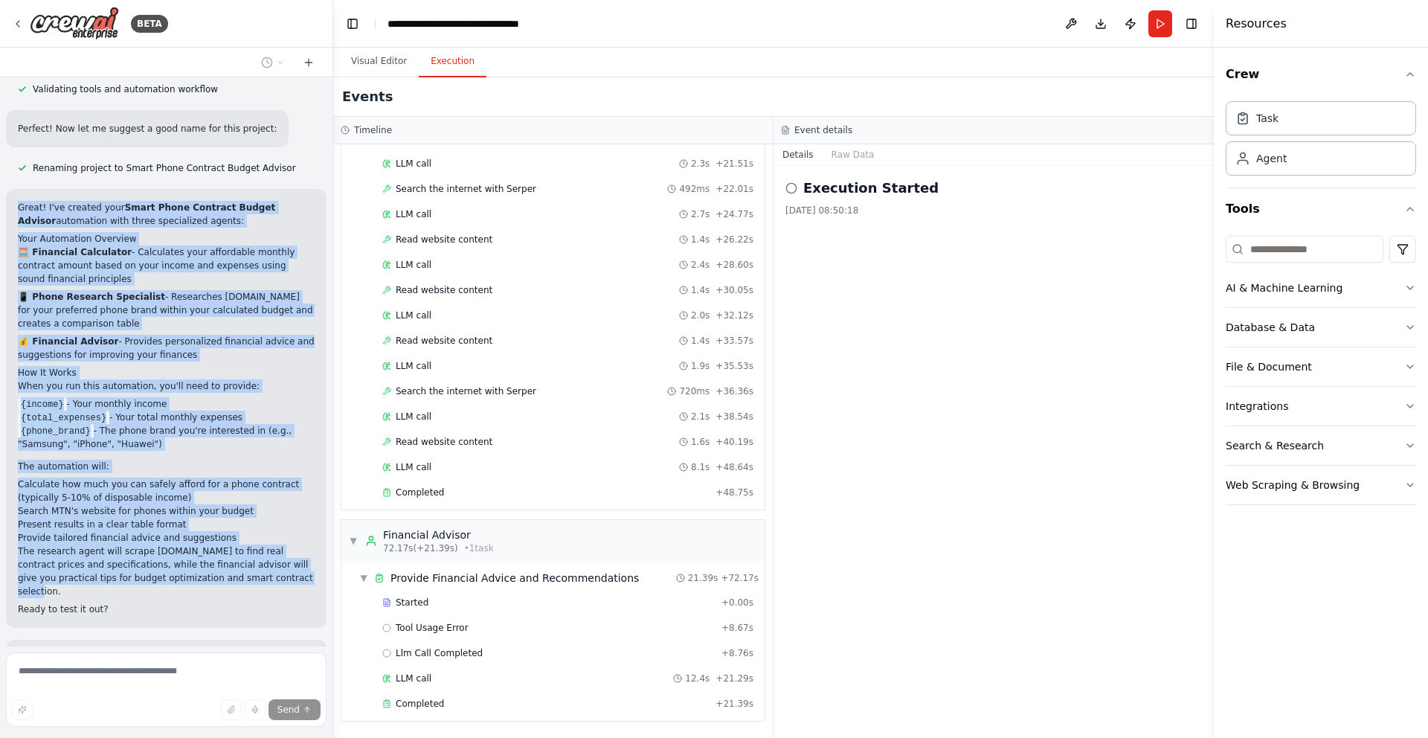
drag, startPoint x: 264, startPoint y: 578, endPoint x: 17, endPoint y: 205, distance: 447.6
click at [18, 205] on div "Great! I've created your Smart Phone Contract Budget Advisor automation with th…" at bounding box center [166, 408] width 297 height 415
copy div "Great! I've created your Smart Phone Contract Budget Advisor automation with th…"
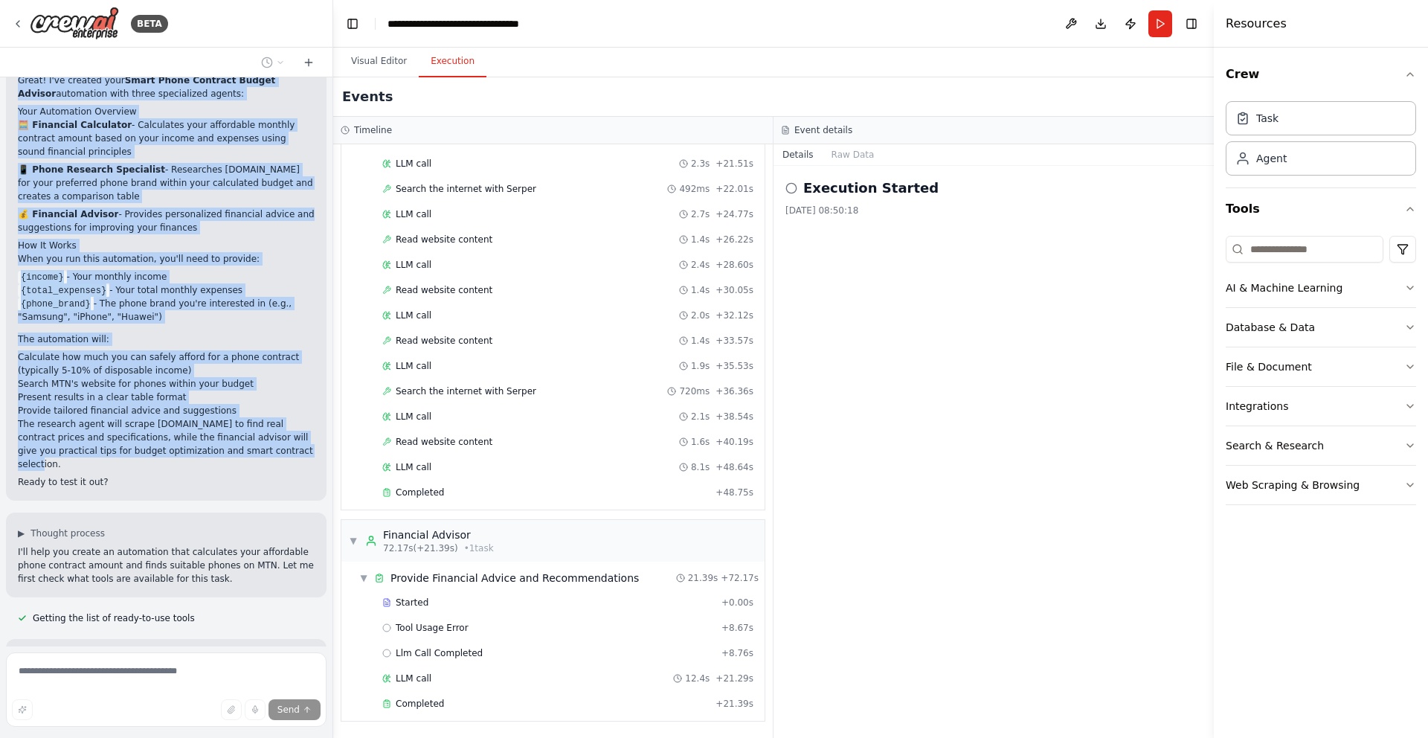
scroll to position [991, 0]
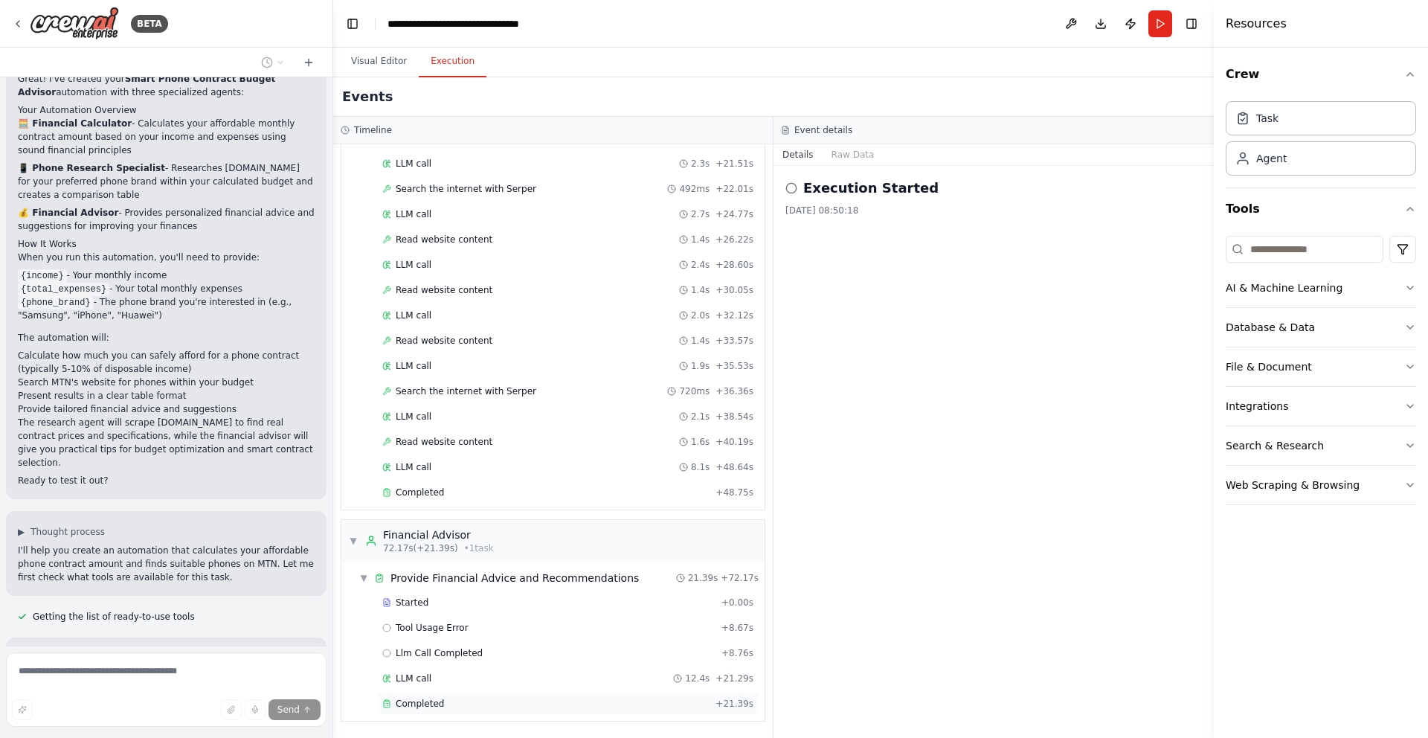
click at [418, 704] on span "Completed" at bounding box center [420, 704] width 48 height 12
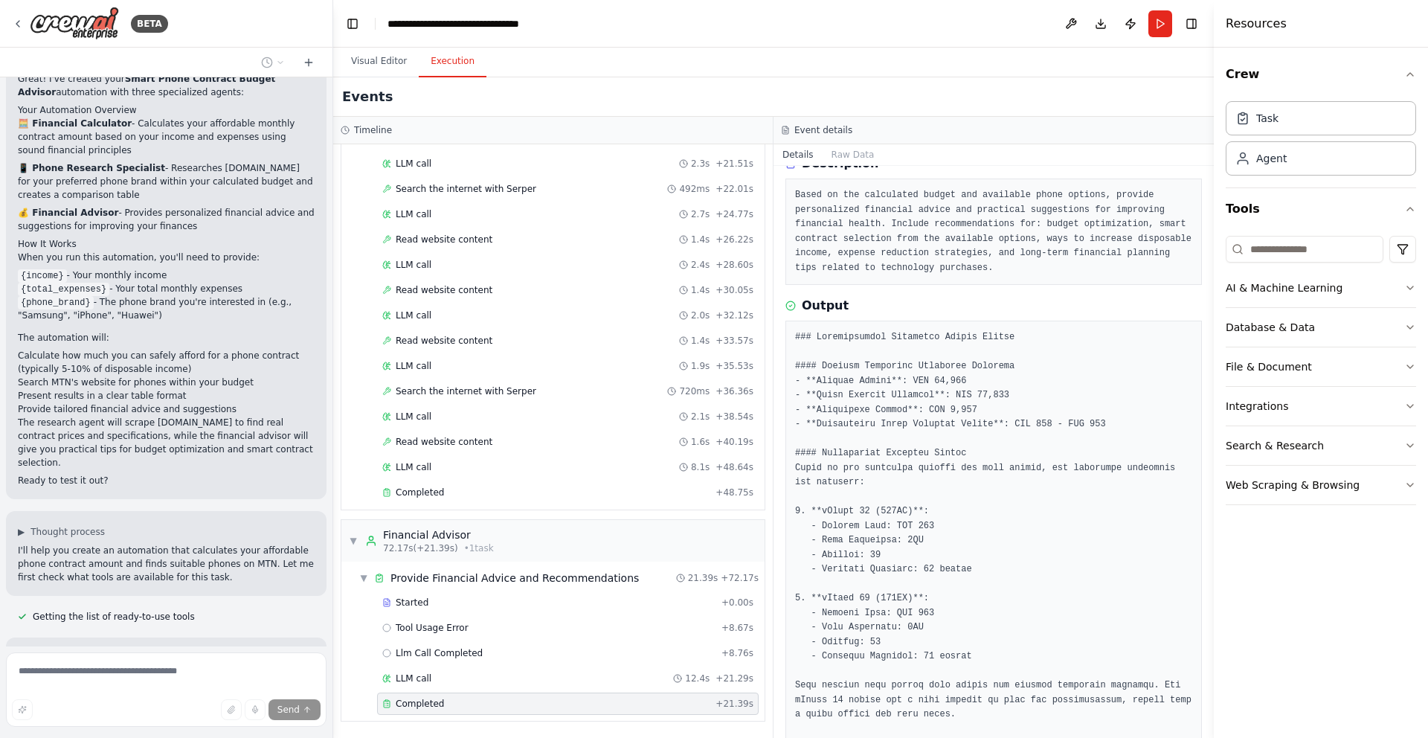
scroll to position [0, 0]
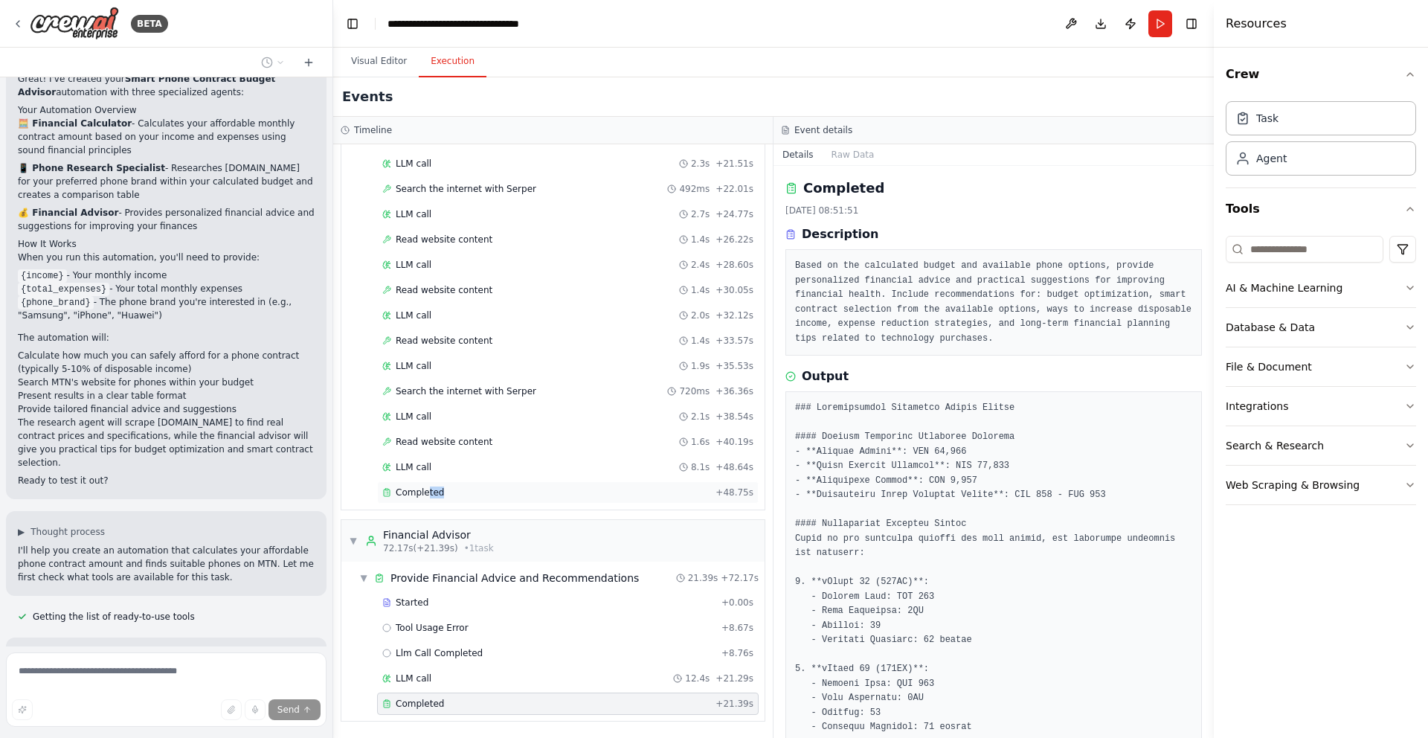
click at [426, 498] on div "Completed + 48.75s" at bounding box center [567, 492] width 381 height 22
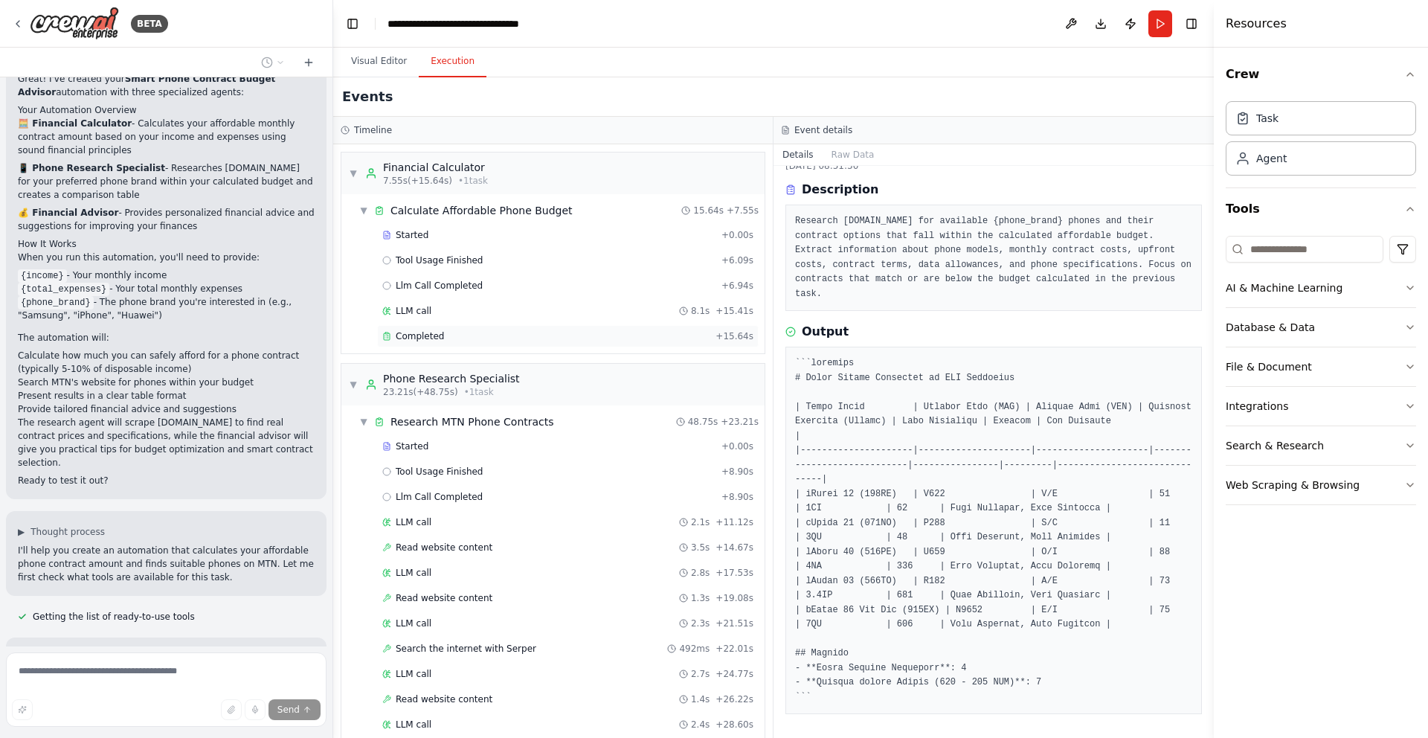
click at [413, 340] on span "Completed" at bounding box center [420, 336] width 48 height 12
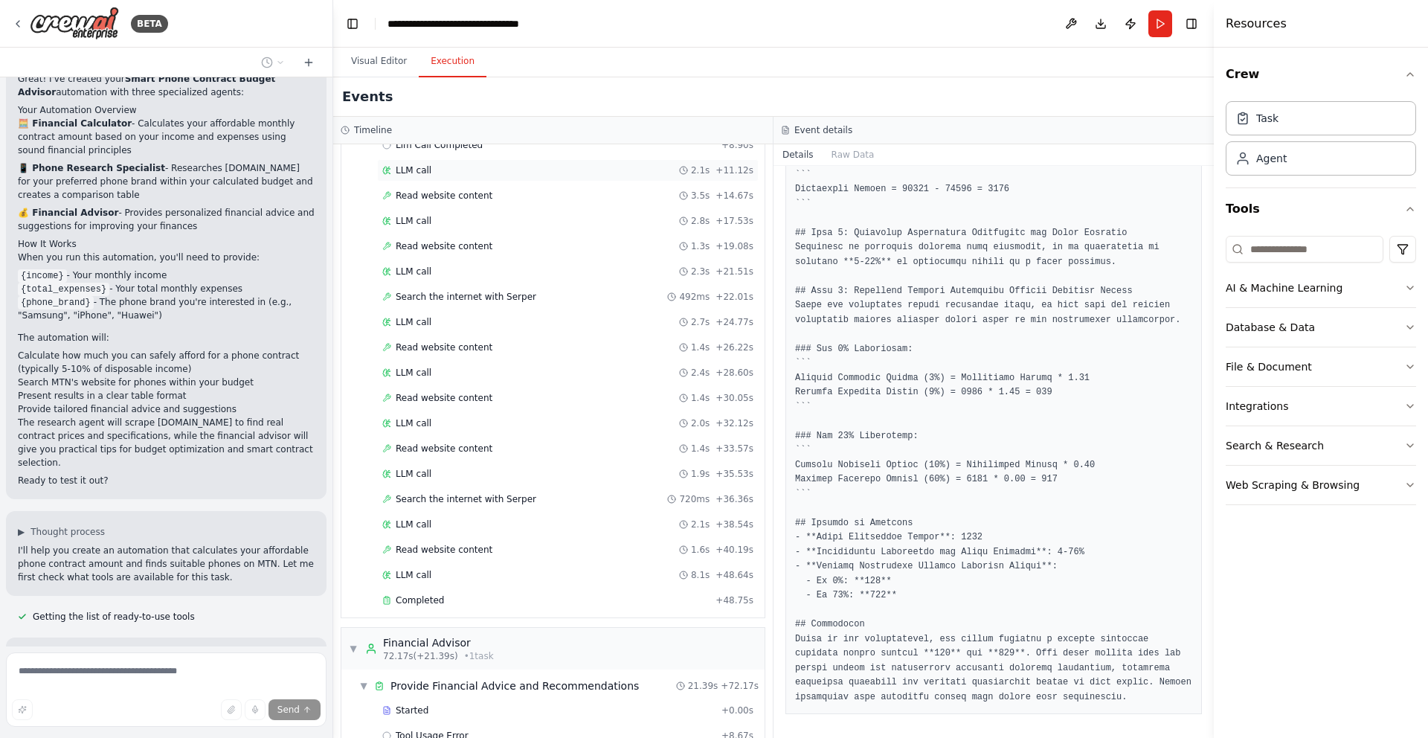
scroll to position [364, 0]
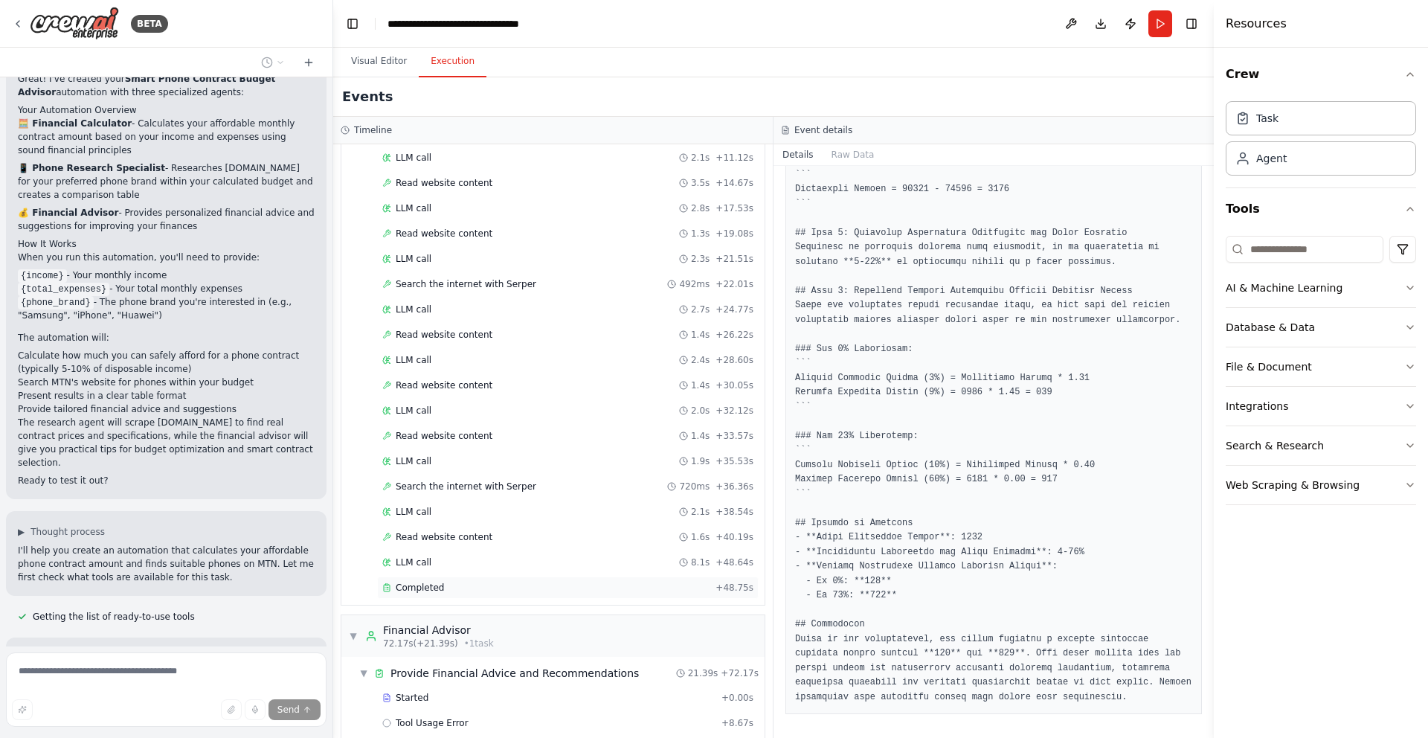
click at [461, 587] on div "Completed" at bounding box center [545, 588] width 327 height 12
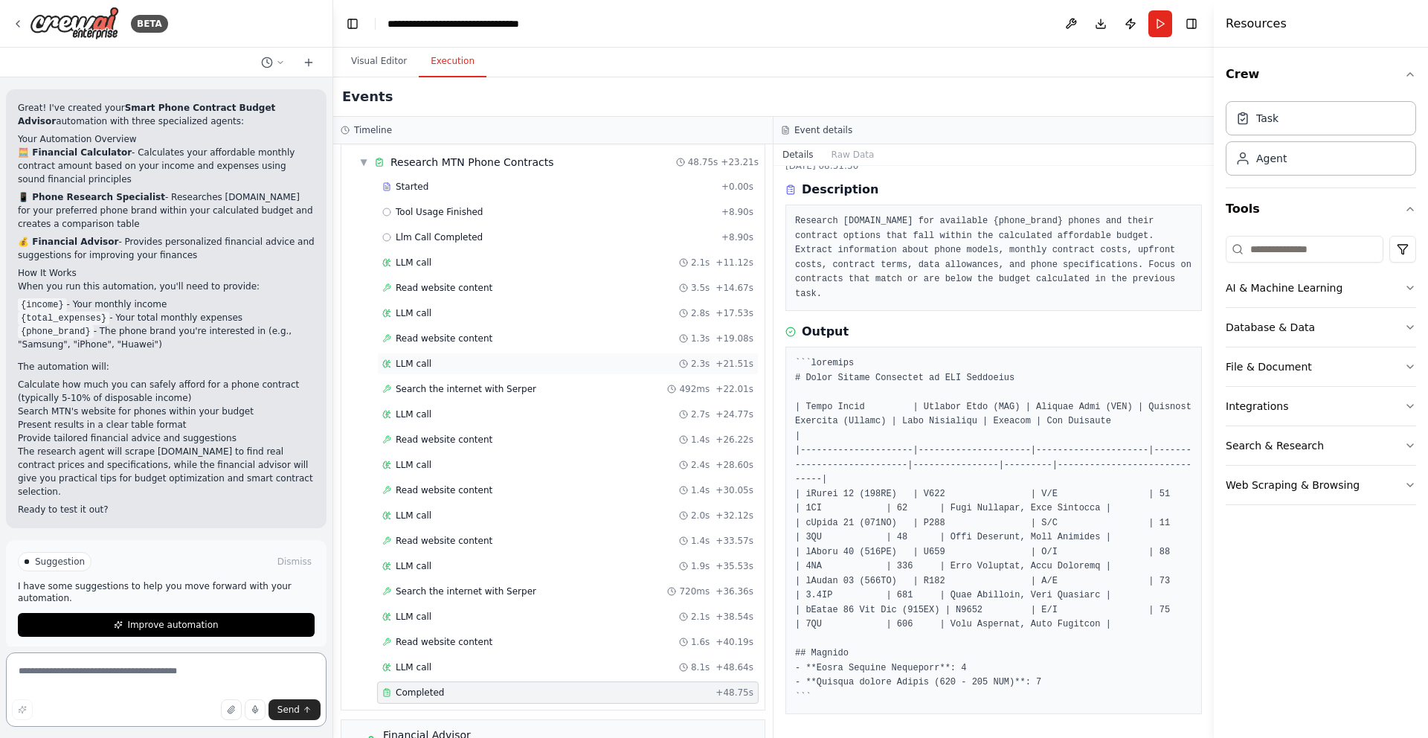
scroll to position [399, 0]
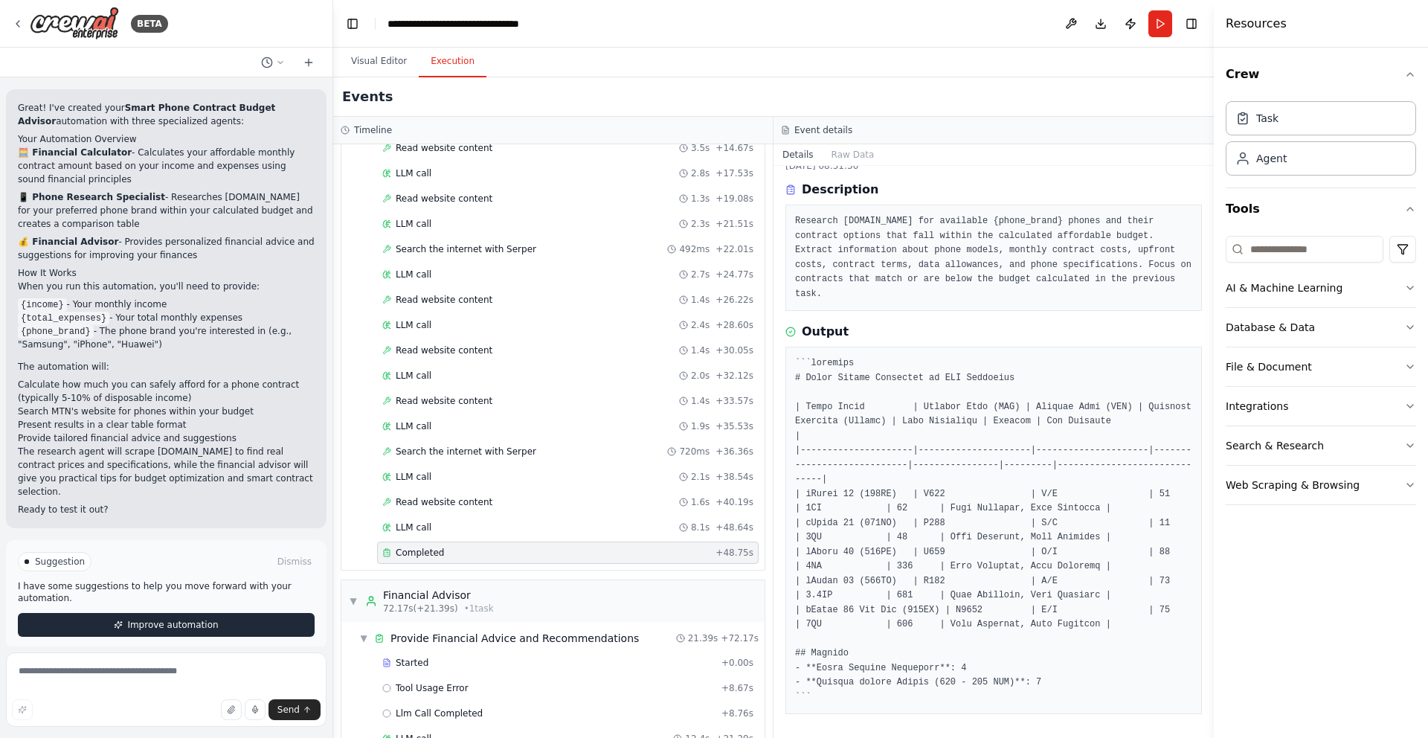
click at [171, 619] on span "Improve automation" at bounding box center [172, 625] width 91 height 12
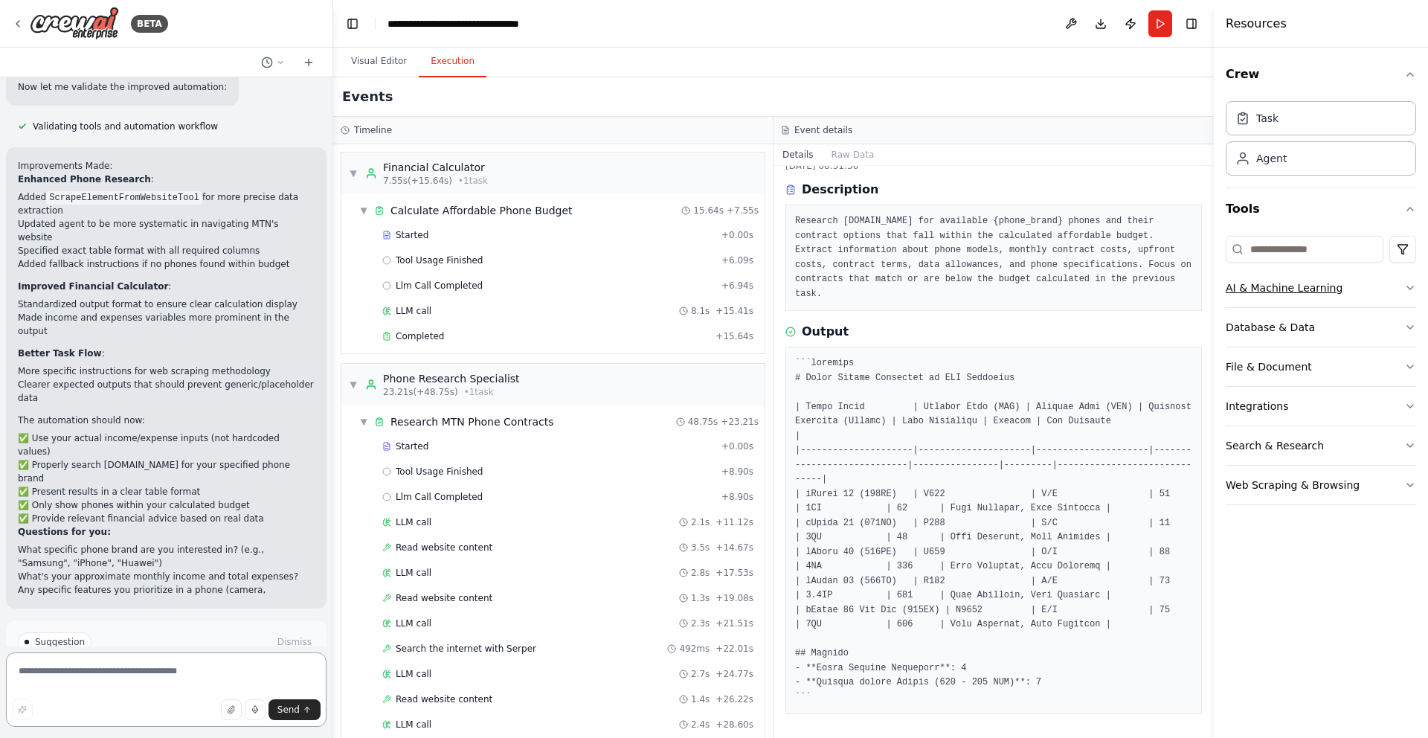
scroll to position [2097, 0]
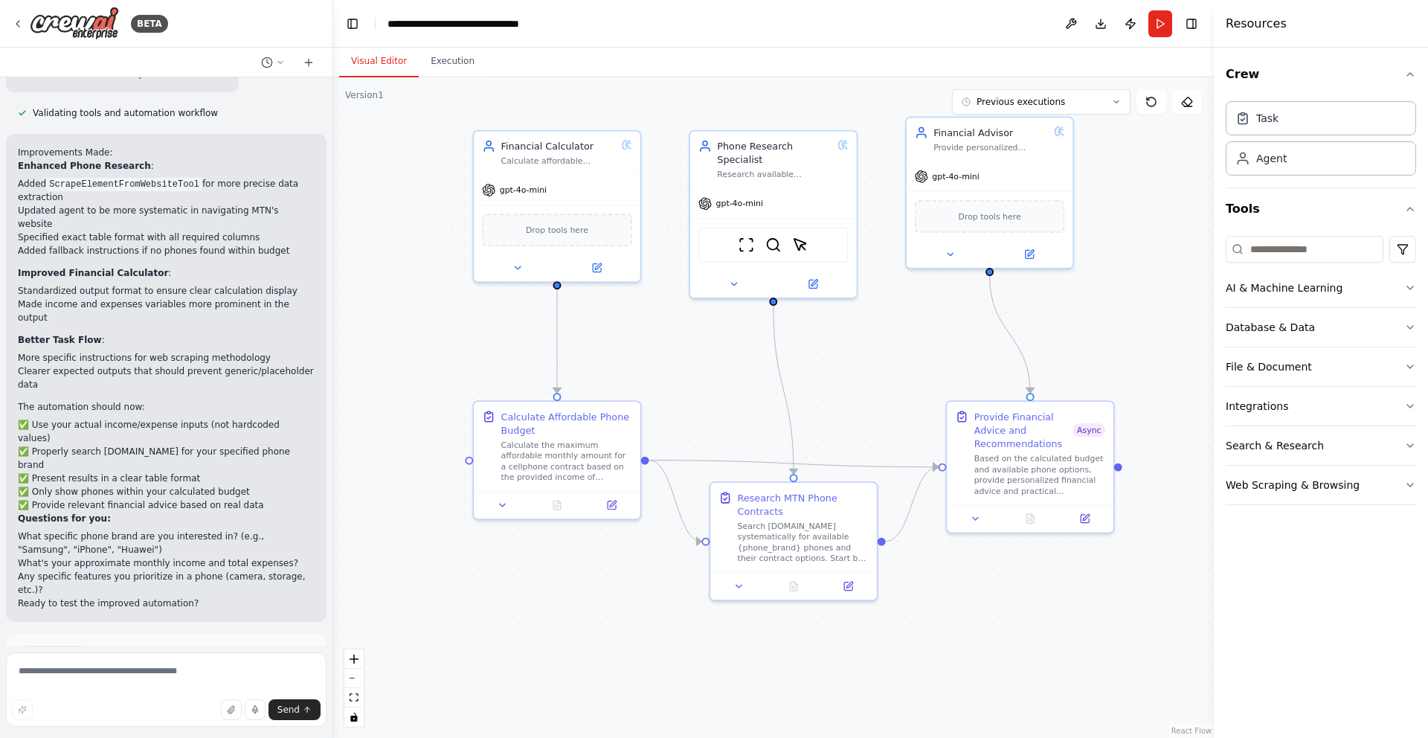
click at [398, 63] on button "Visual Editor" at bounding box center [379, 61] width 80 height 31
click at [132, 714] on icon at bounding box center [127, 718] width 9 height 9
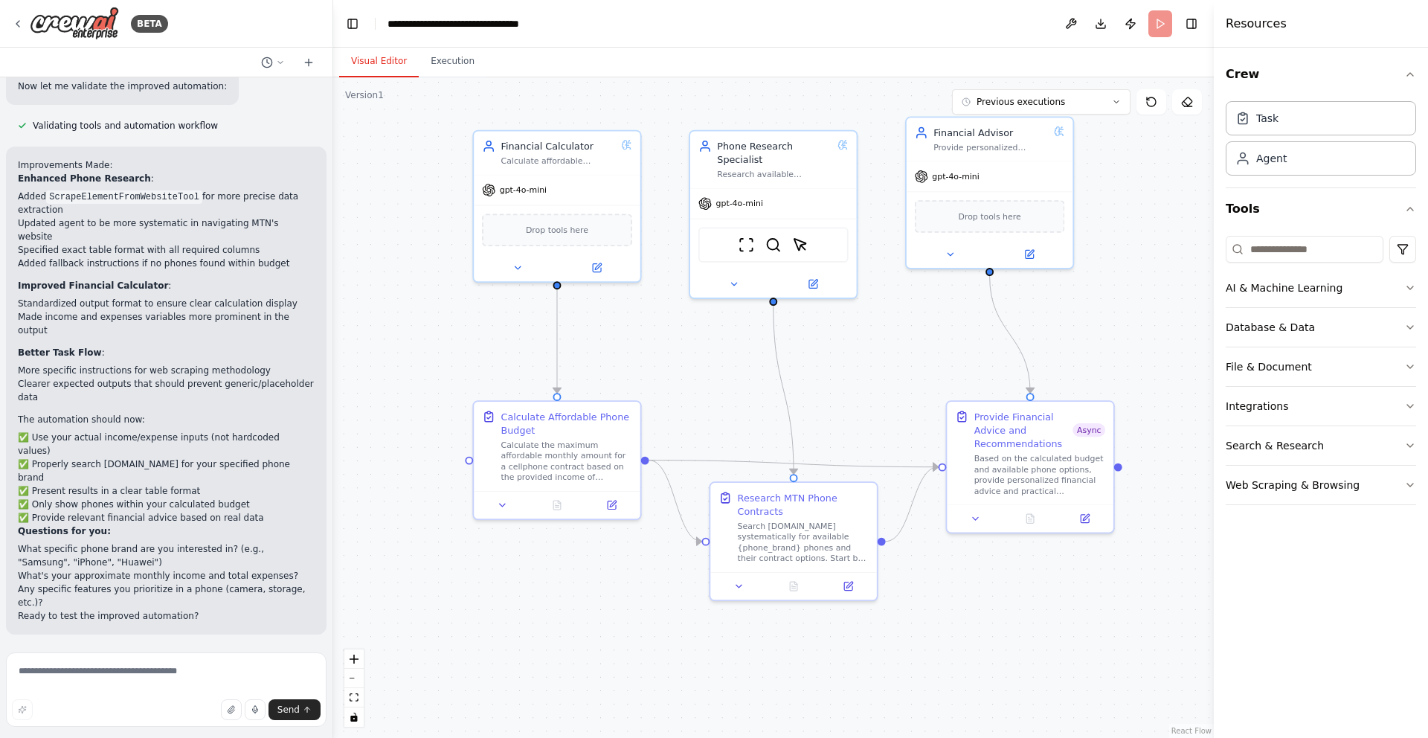
scroll to position [1977, 0]
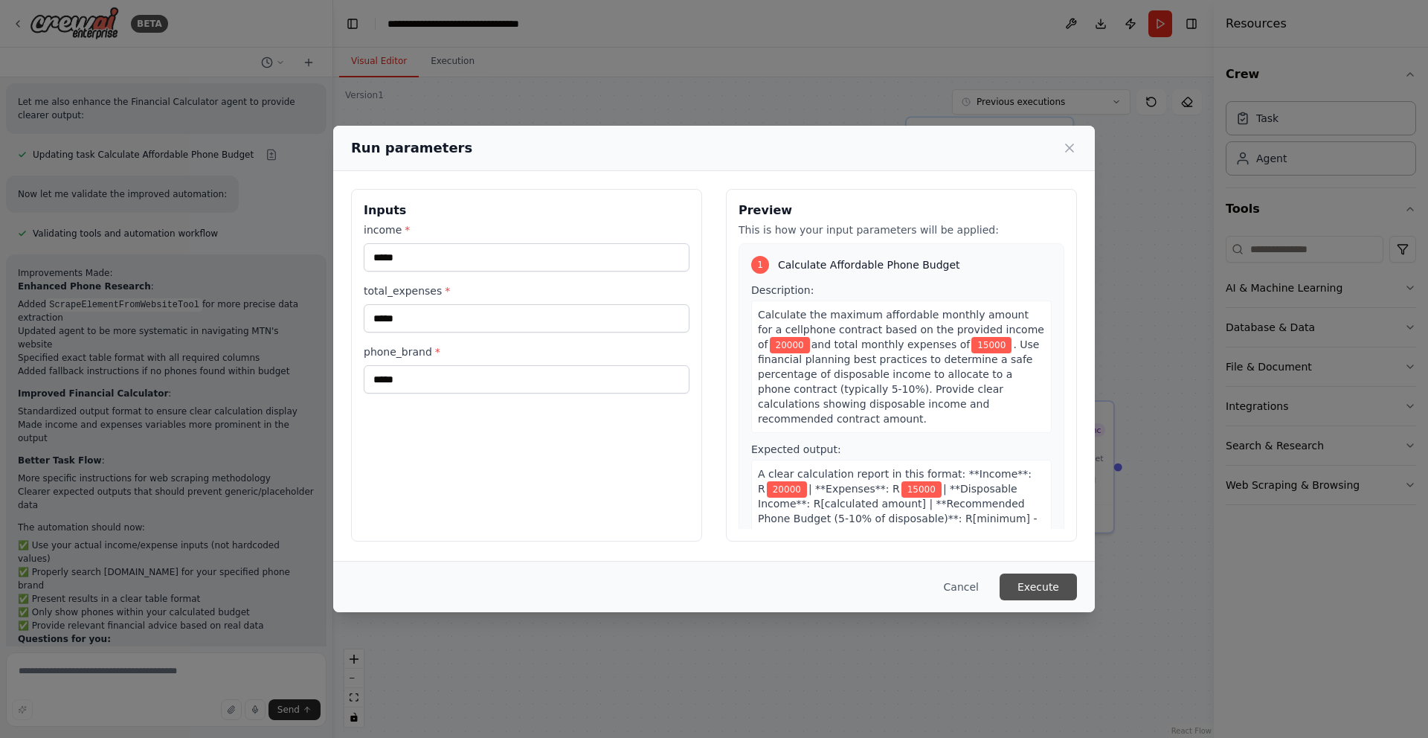
click at [1045, 582] on button "Execute" at bounding box center [1037, 586] width 77 height 27
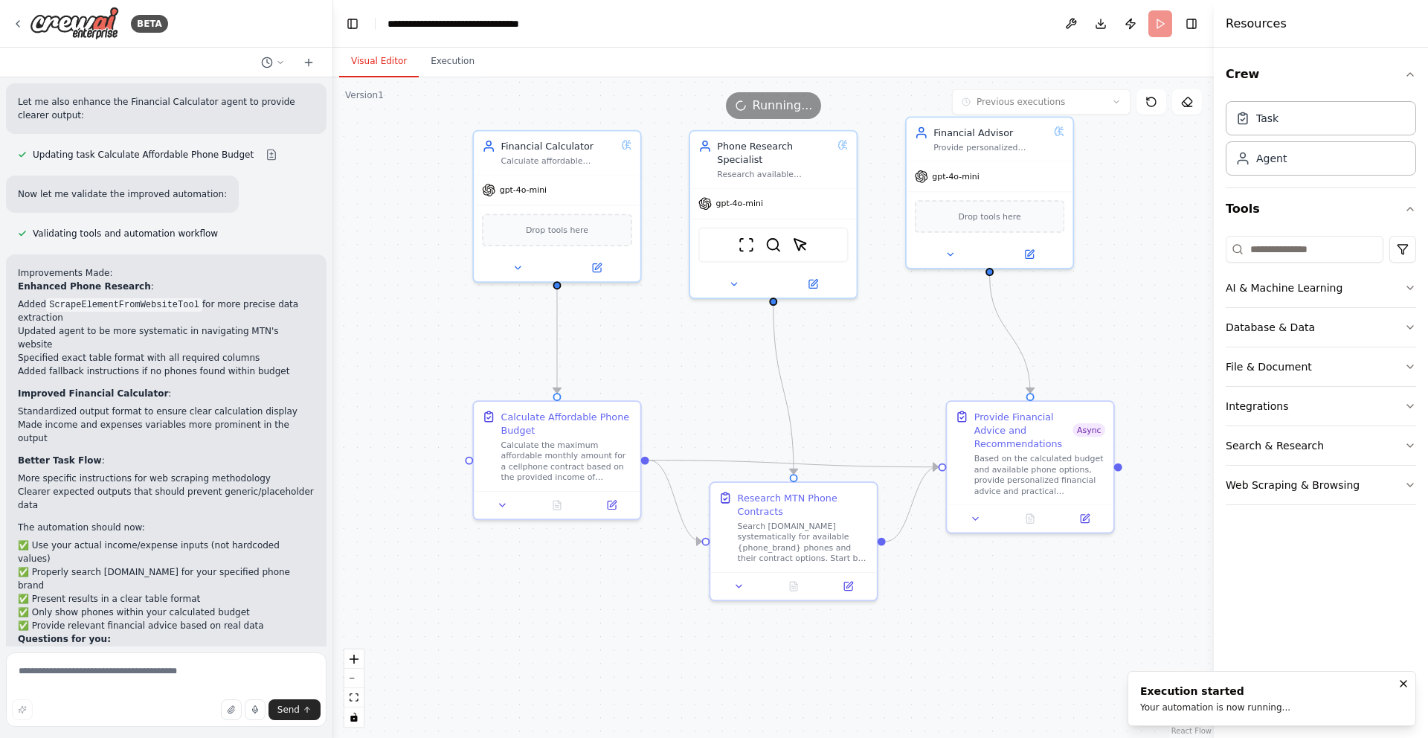
click at [379, 66] on button "Visual Editor" at bounding box center [379, 61] width 80 height 31
